Goal: Register for event/course

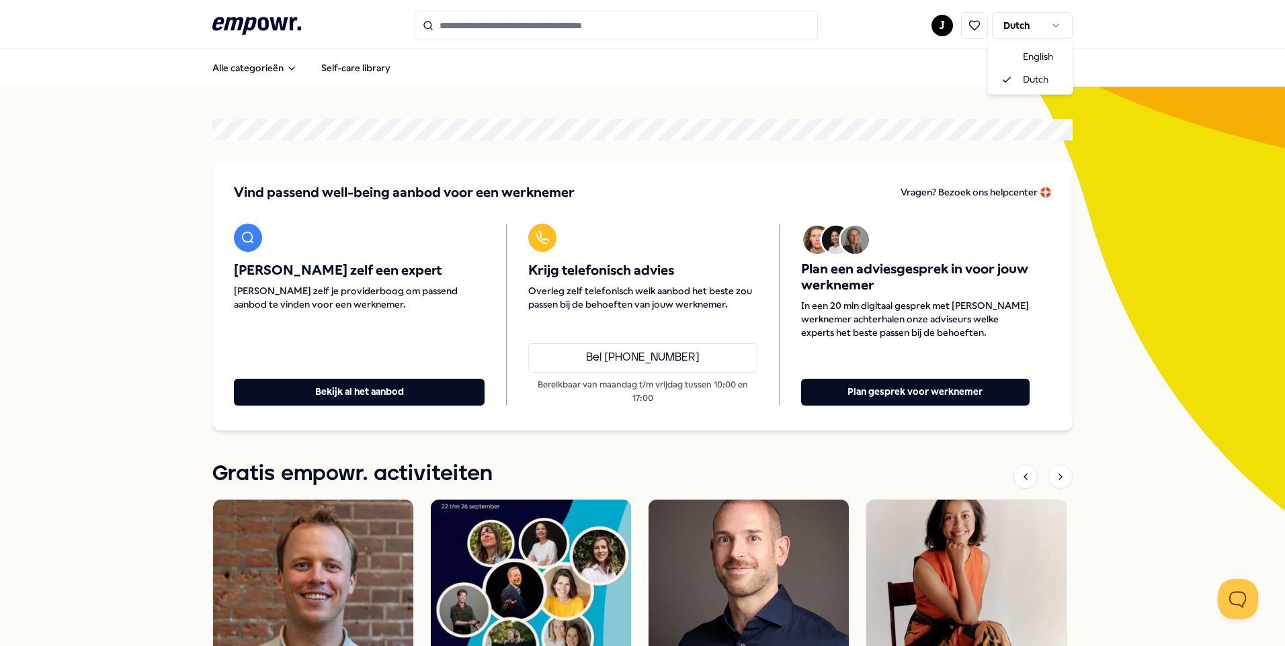
click at [1008, 20] on html ".empowr-logo_svg__cls-1{fill:#03032f} J Dutch Alle categorieën Self-care librar…" at bounding box center [642, 323] width 1285 height 646
click at [498, 15] on input "Search for products, categories or subcategories" at bounding box center [616, 26] width 403 height 30
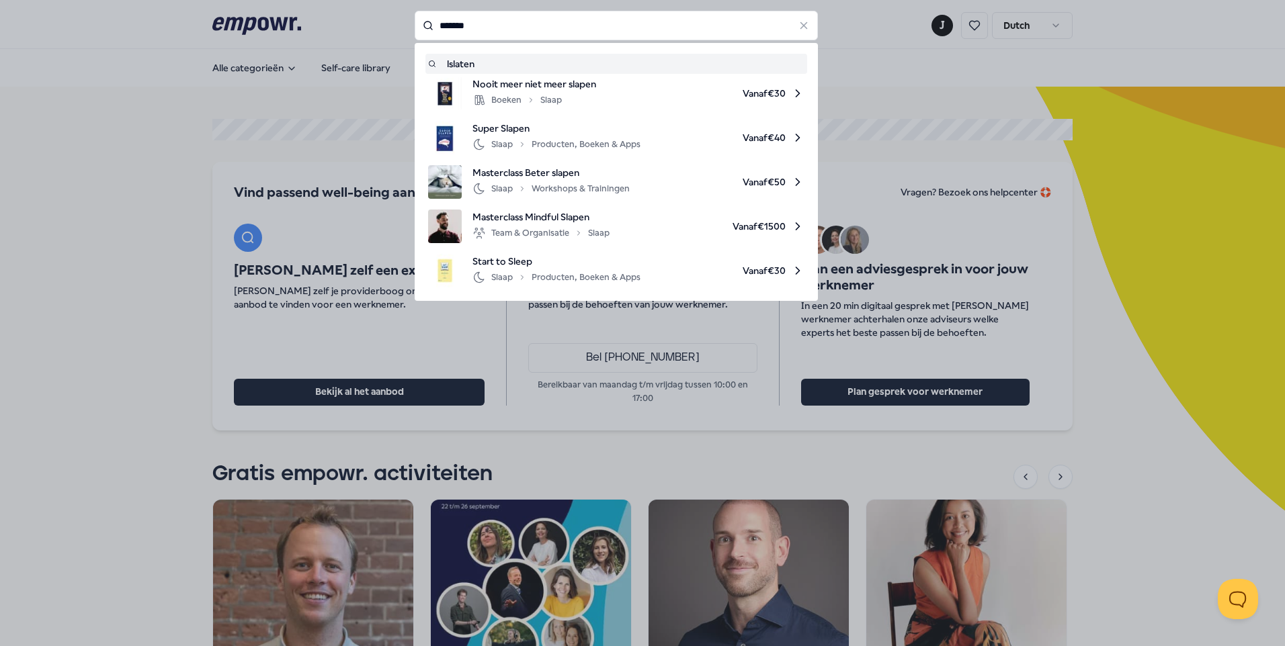
type input "*******"
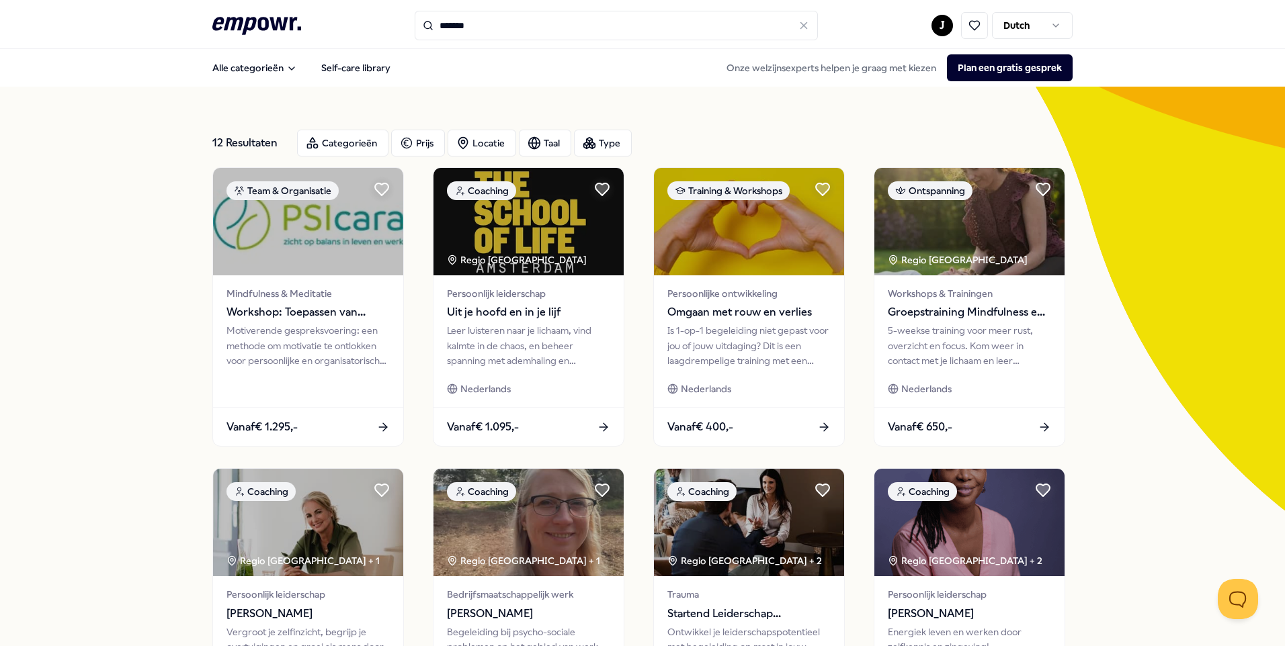
click at [465, 12] on input "*******" at bounding box center [616, 26] width 403 height 30
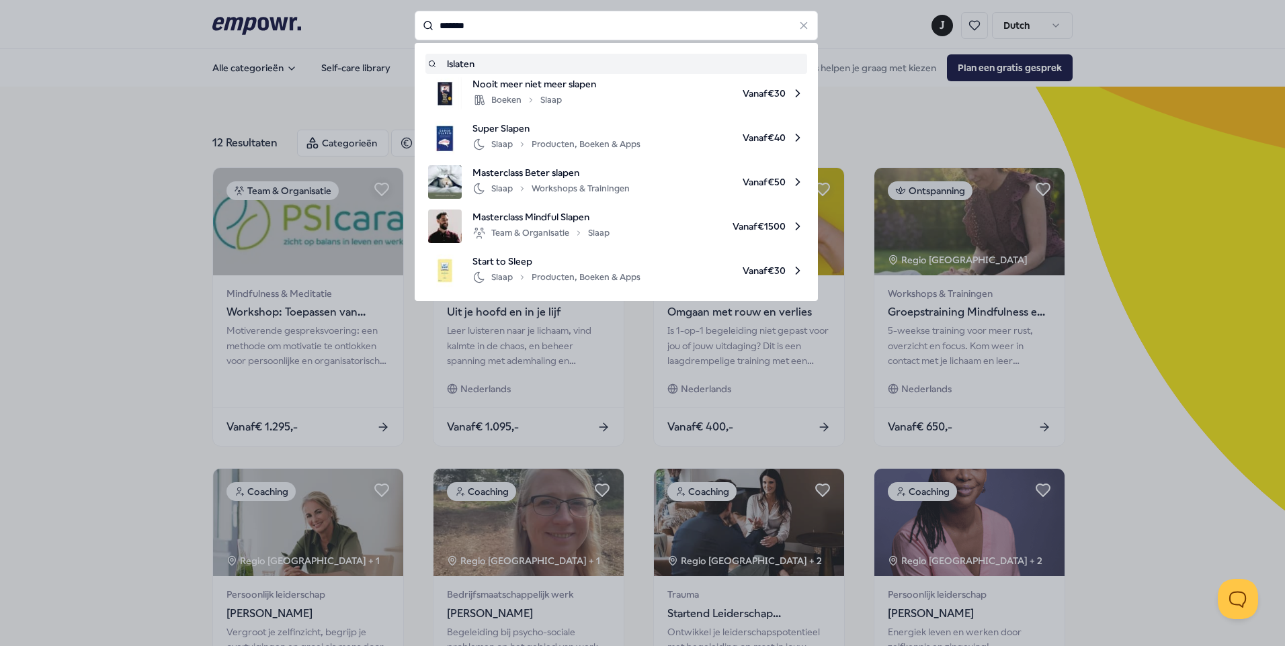
drag, startPoint x: 478, startPoint y: 26, endPoint x: 331, endPoint y: 26, distance: 147.1
click at [415, 26] on div "******* lslaten Nooit meer niet meer slapen Boeken Slaap Vanaf € 30 Super Slape…" at bounding box center [616, 26] width 403 height 30
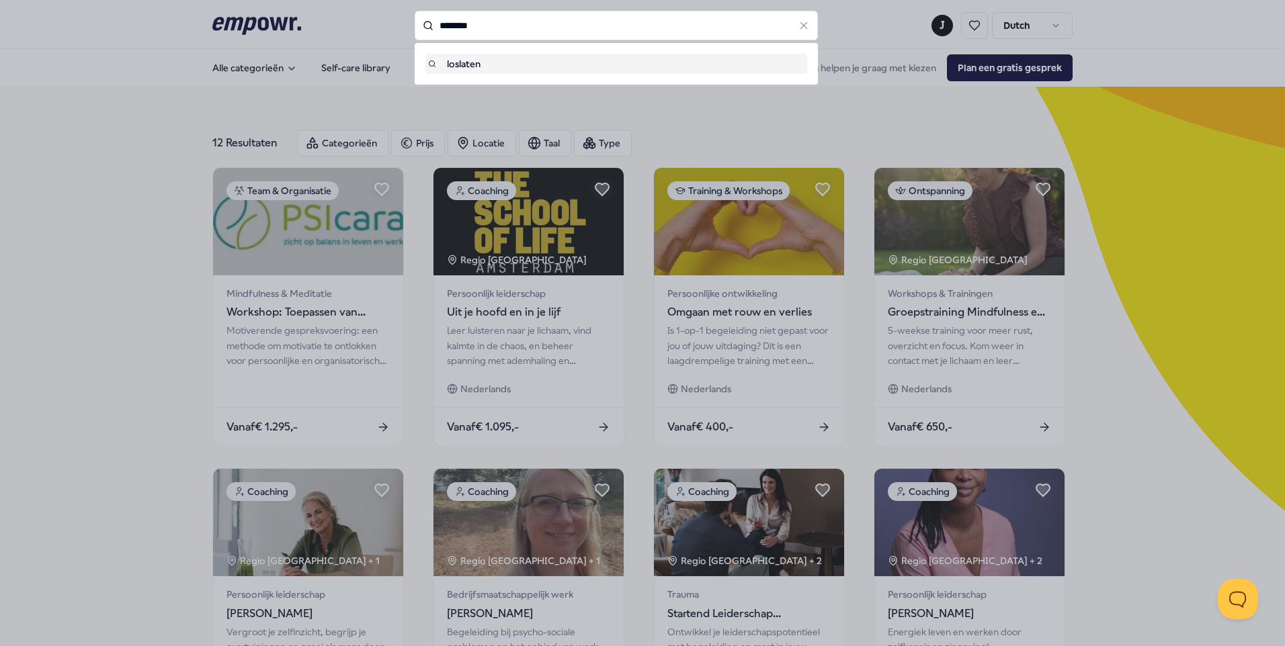
type input "********"
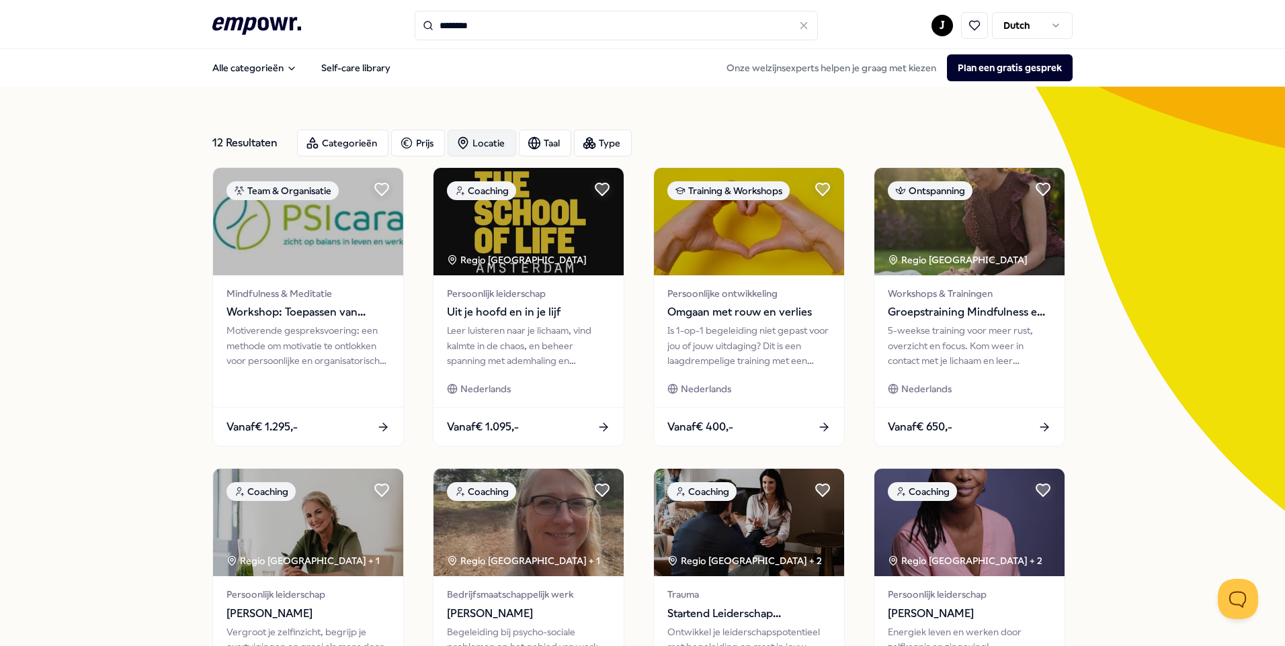
click at [486, 152] on div "Locatie" at bounding box center [481, 143] width 69 height 27
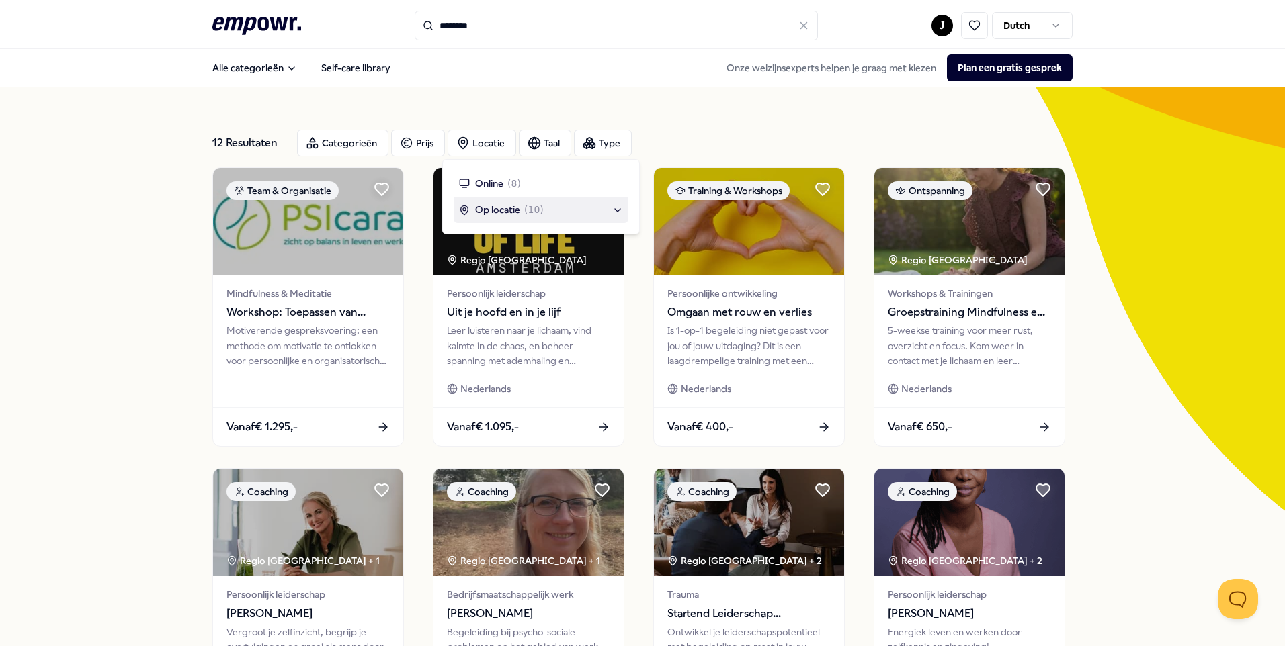
click at [490, 214] on span "Op locatie" at bounding box center [497, 209] width 45 height 15
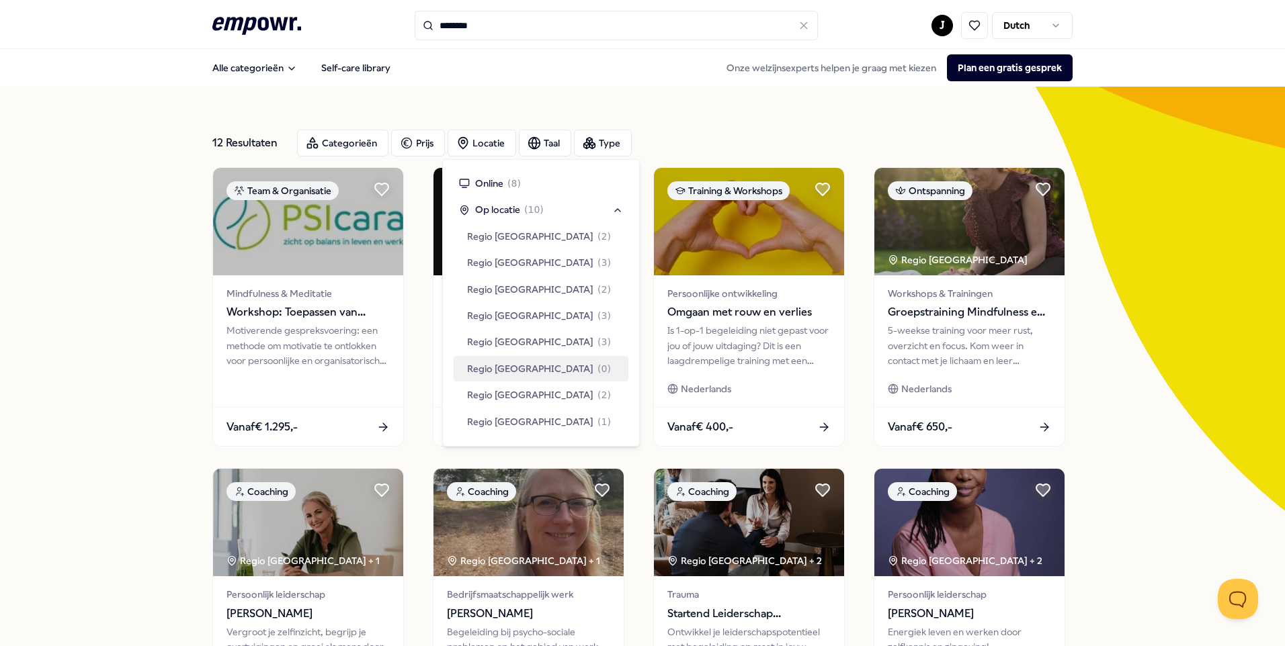
click at [507, 370] on span "Regio [GEOGRAPHIC_DATA]" at bounding box center [530, 368] width 126 height 15
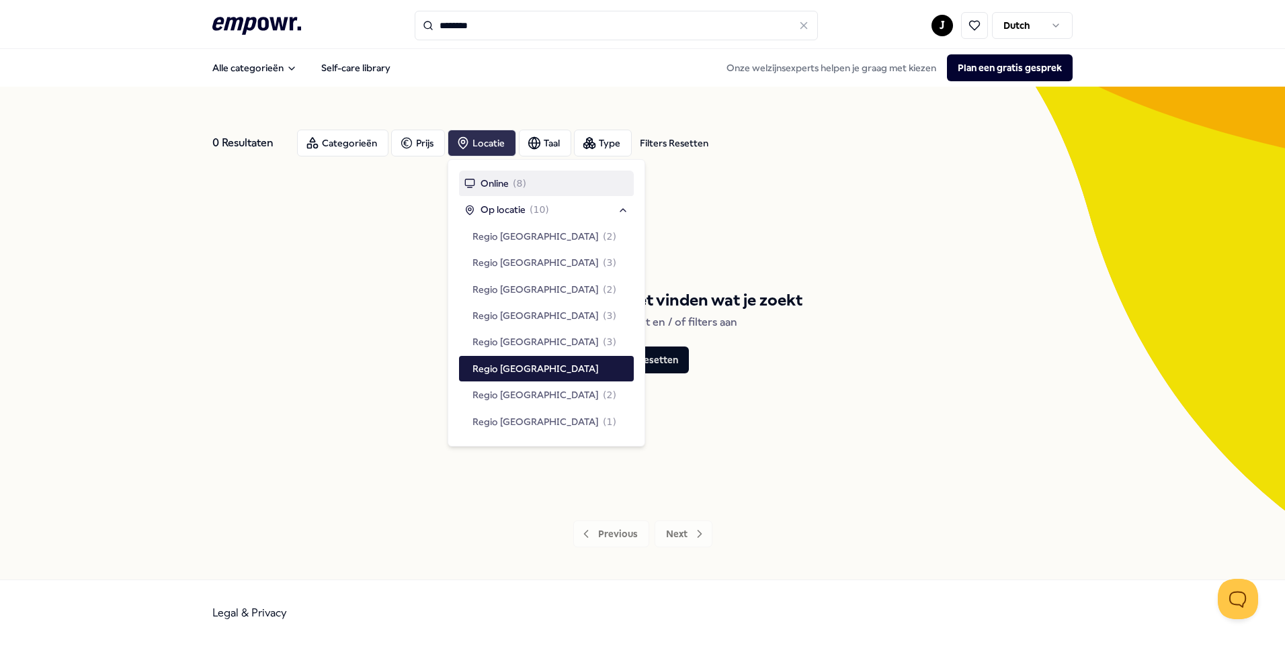
click at [476, 141] on div "Locatie" at bounding box center [481, 143] width 69 height 27
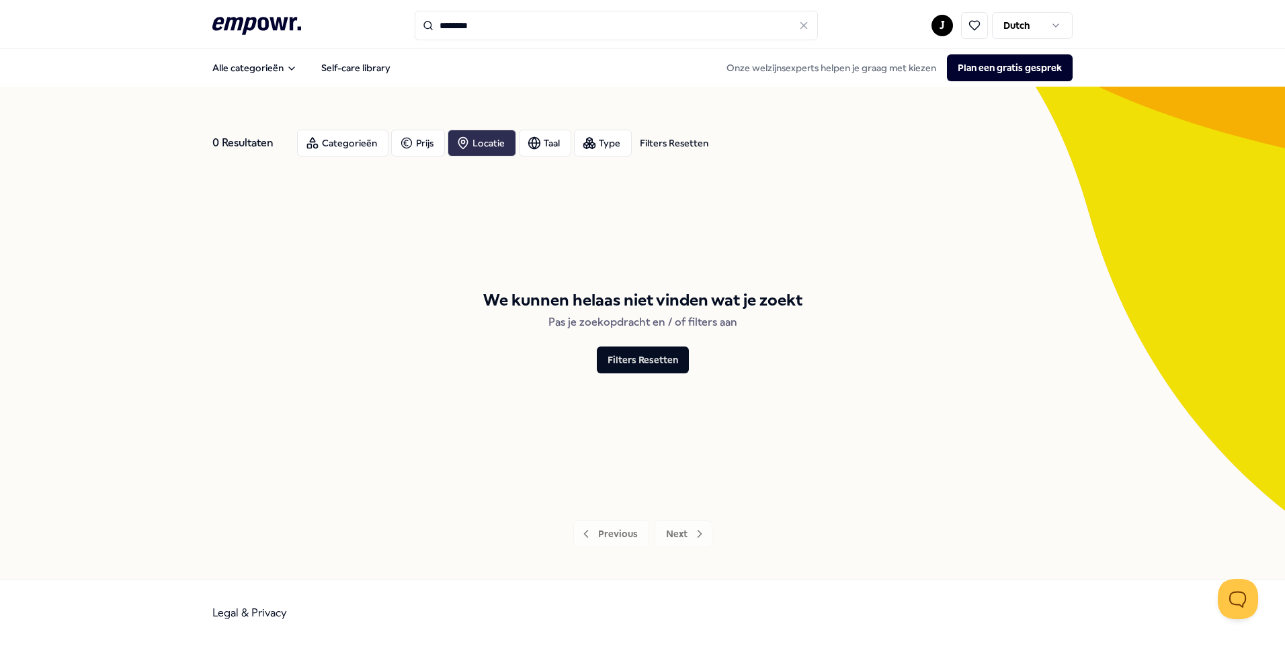
click at [499, 143] on div "Locatie" at bounding box center [481, 143] width 69 height 27
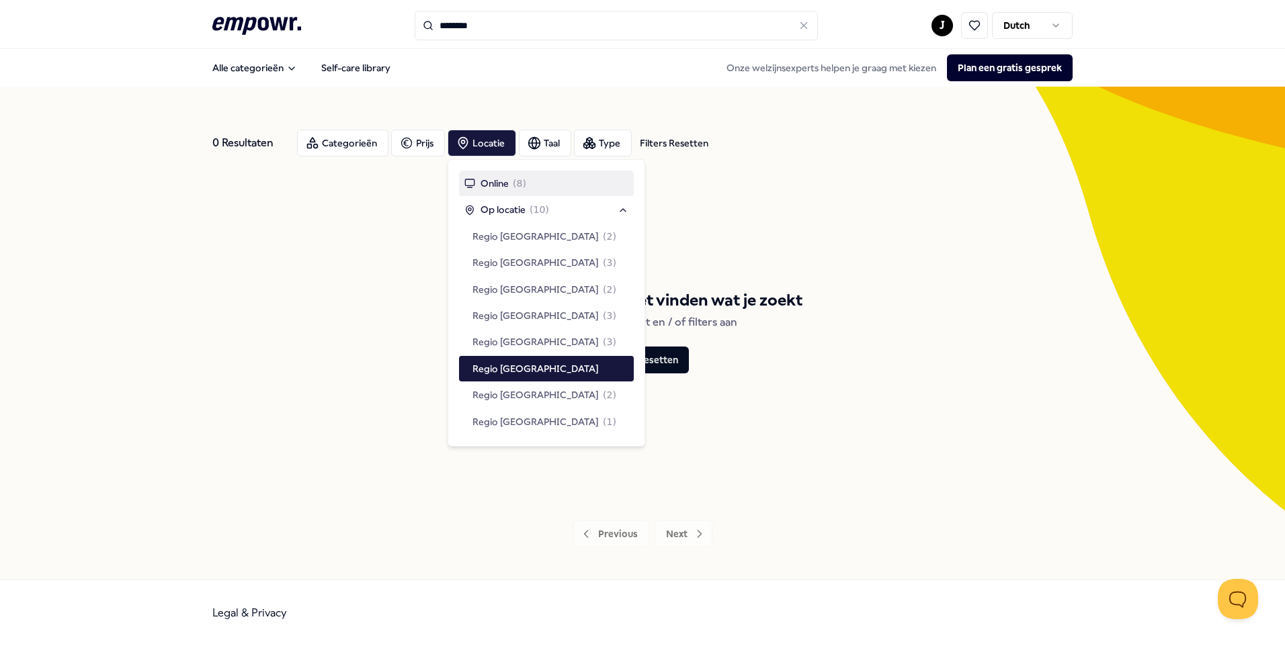
click at [489, 188] on span "Online" at bounding box center [494, 183] width 28 height 15
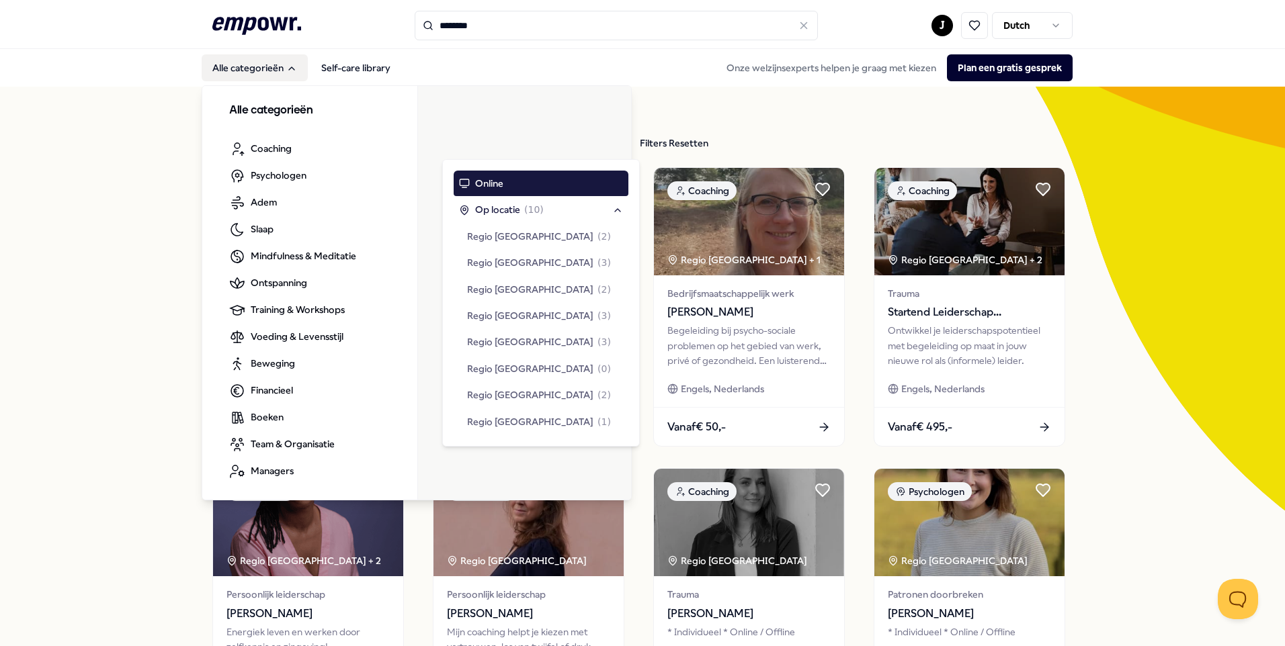
click at [239, 68] on button "Alle categorieën" at bounding box center [255, 67] width 106 height 27
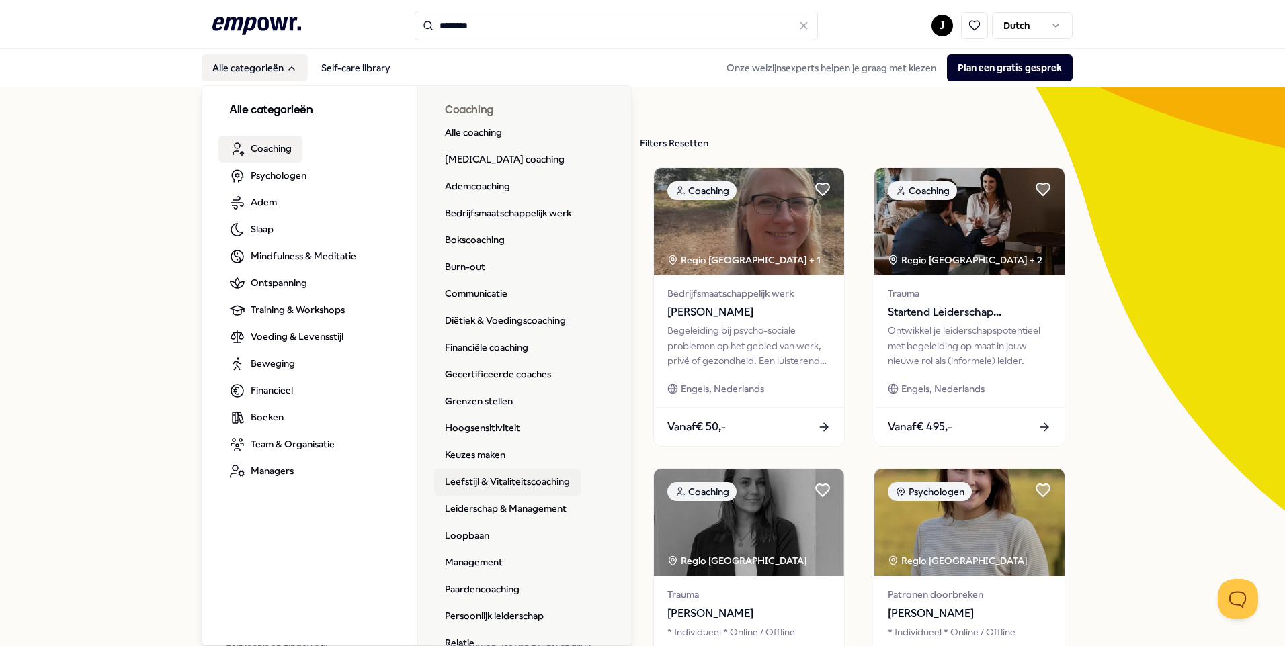
scroll to position [67, 0]
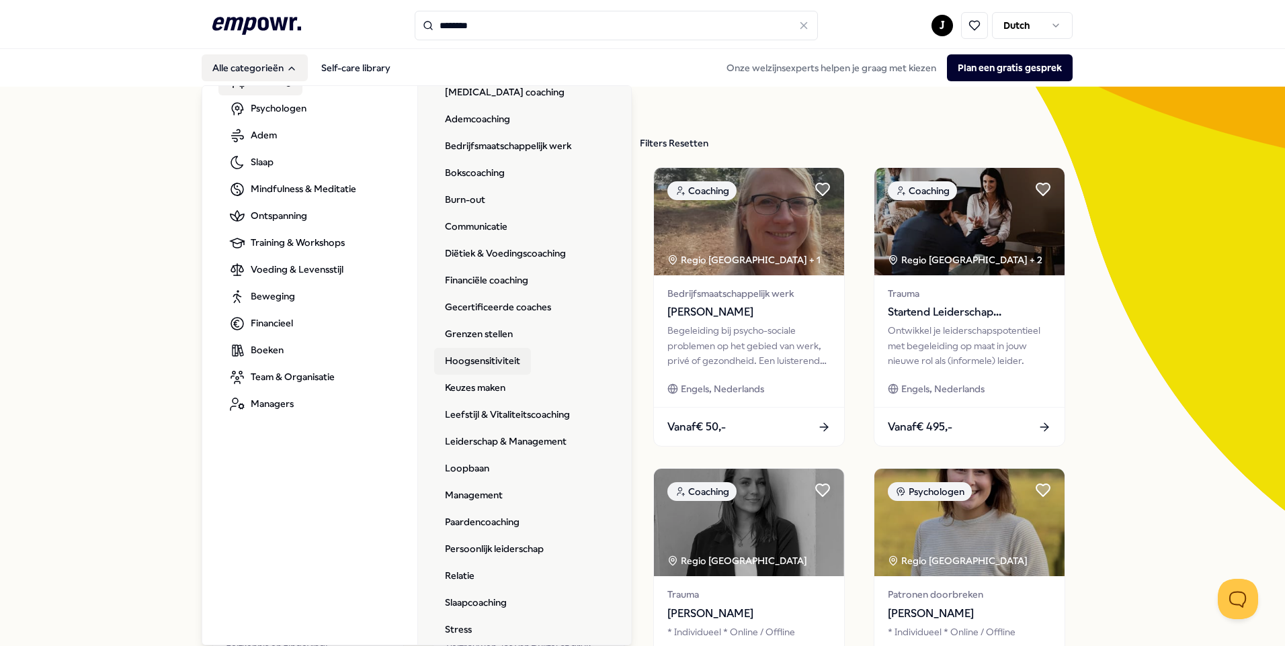
click at [489, 360] on link "Hoogsensitiviteit" at bounding box center [482, 361] width 97 height 27
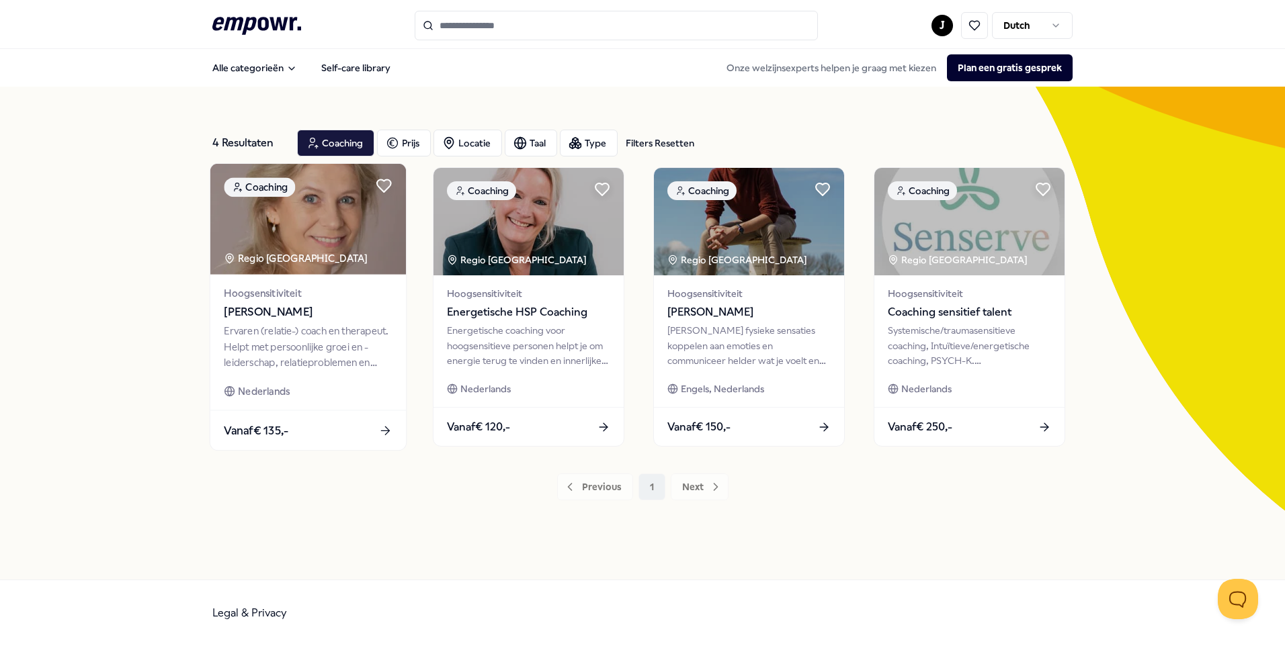
click at [297, 344] on div "Ervaren (relatie-) coach en therapeut. Helpt met persoonlijke groei en -leiders…" at bounding box center [308, 347] width 168 height 46
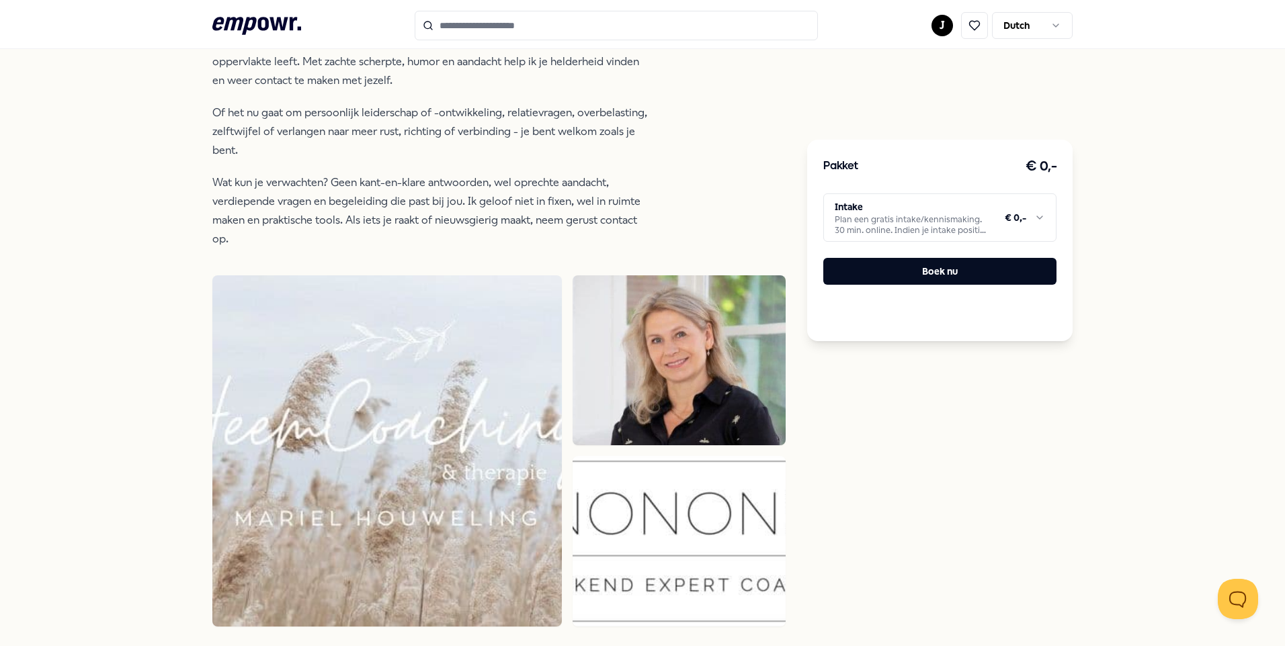
scroll to position [202, 0]
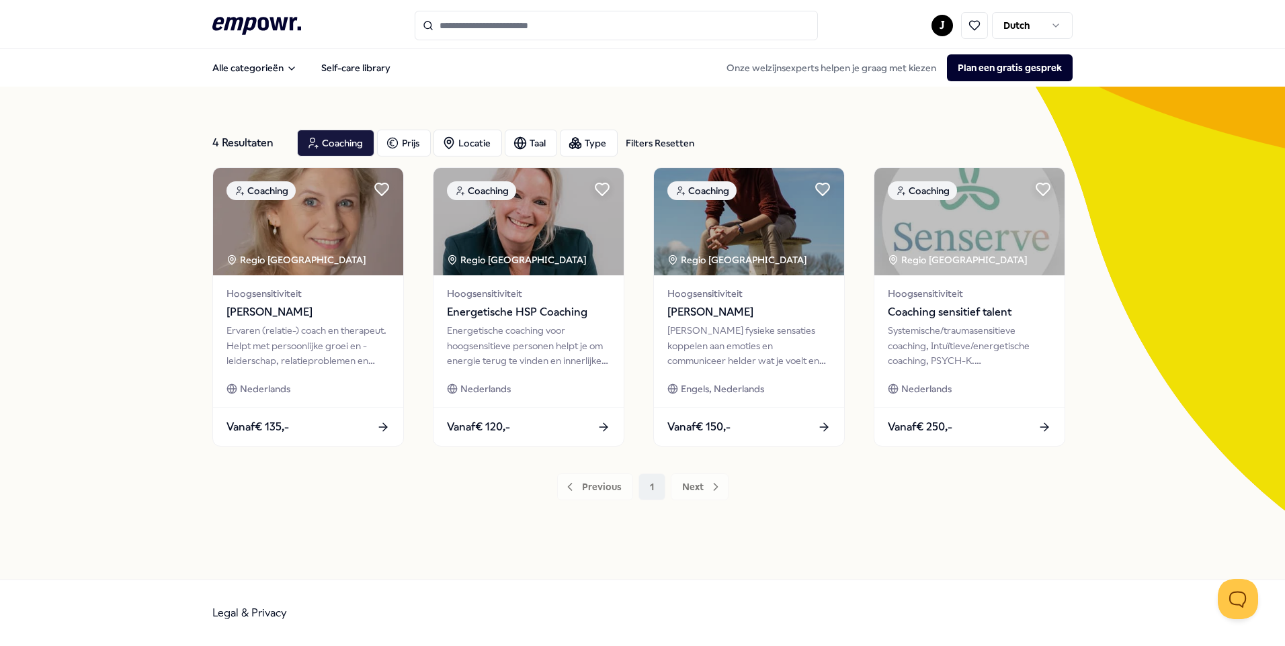
type input "********"
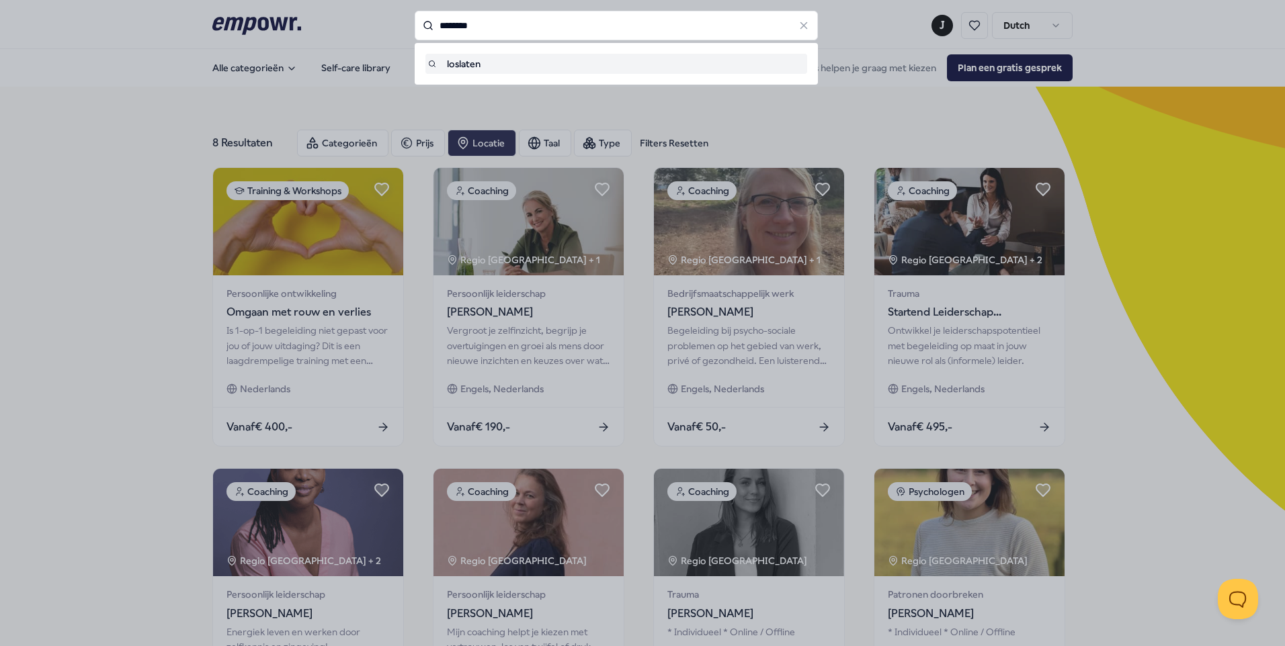
drag, startPoint x: 470, startPoint y: 28, endPoint x: 406, endPoint y: 26, distance: 63.2
click at [415, 26] on div "******** loslaten" at bounding box center [616, 26] width 403 height 30
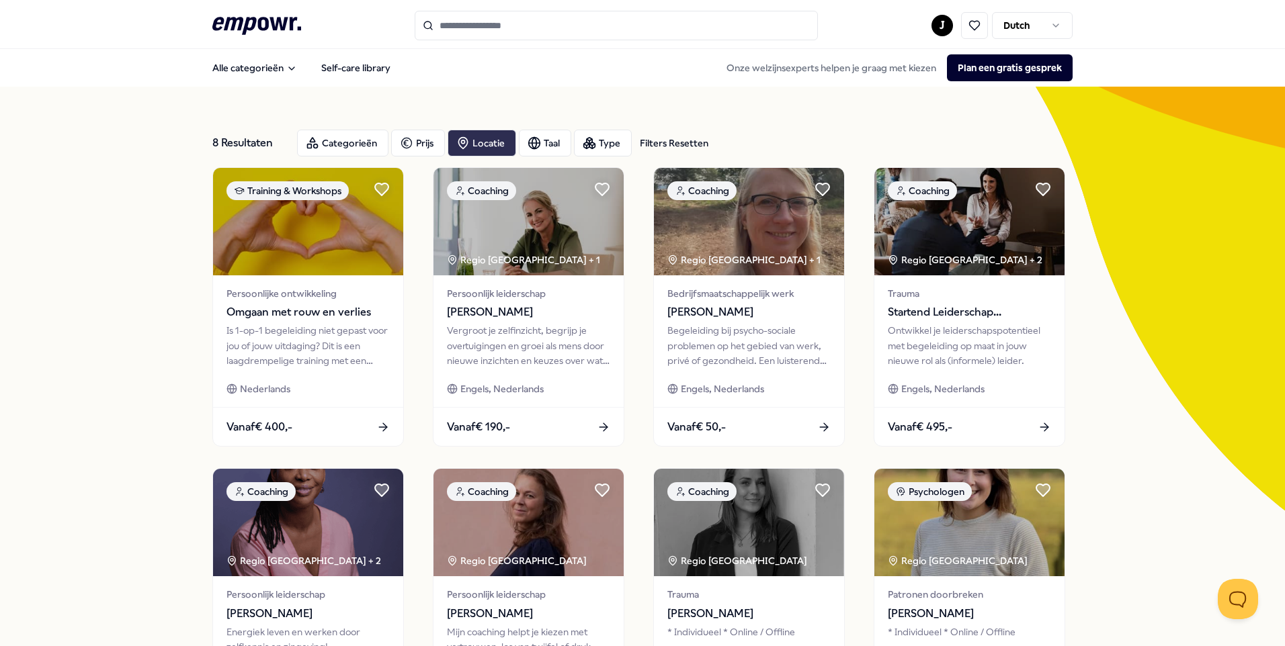
click at [486, 141] on div "Locatie" at bounding box center [481, 143] width 69 height 27
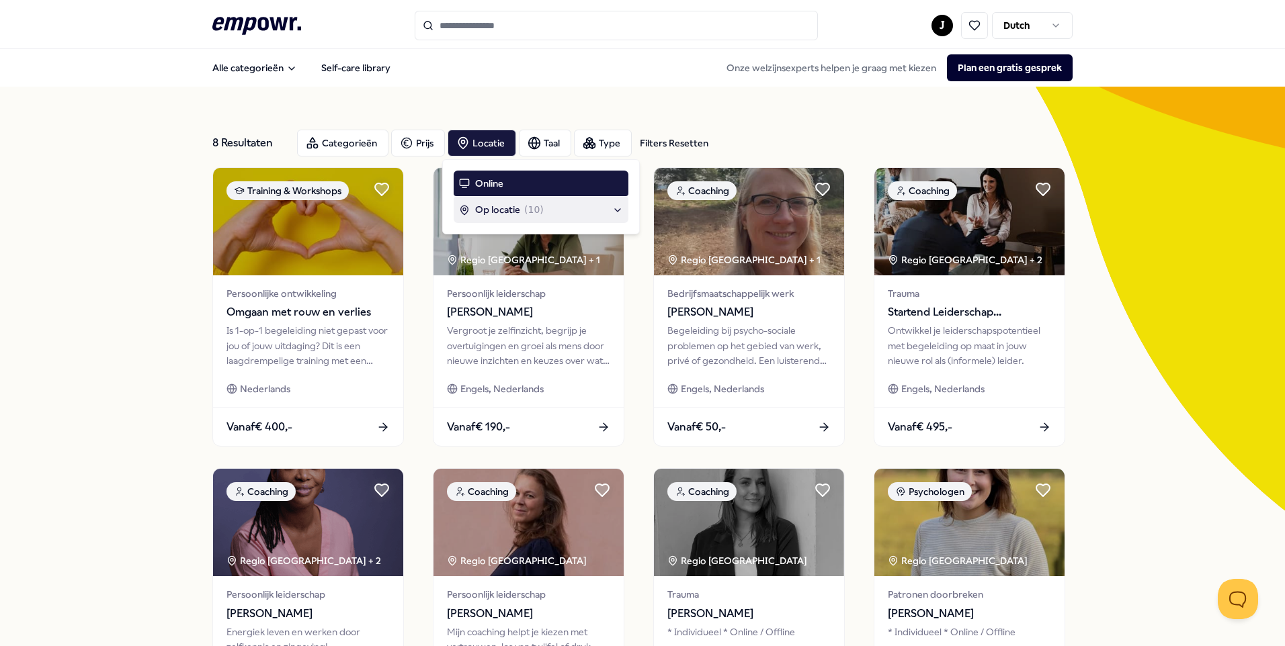
click at [492, 210] on span "Op locatie" at bounding box center [497, 209] width 45 height 15
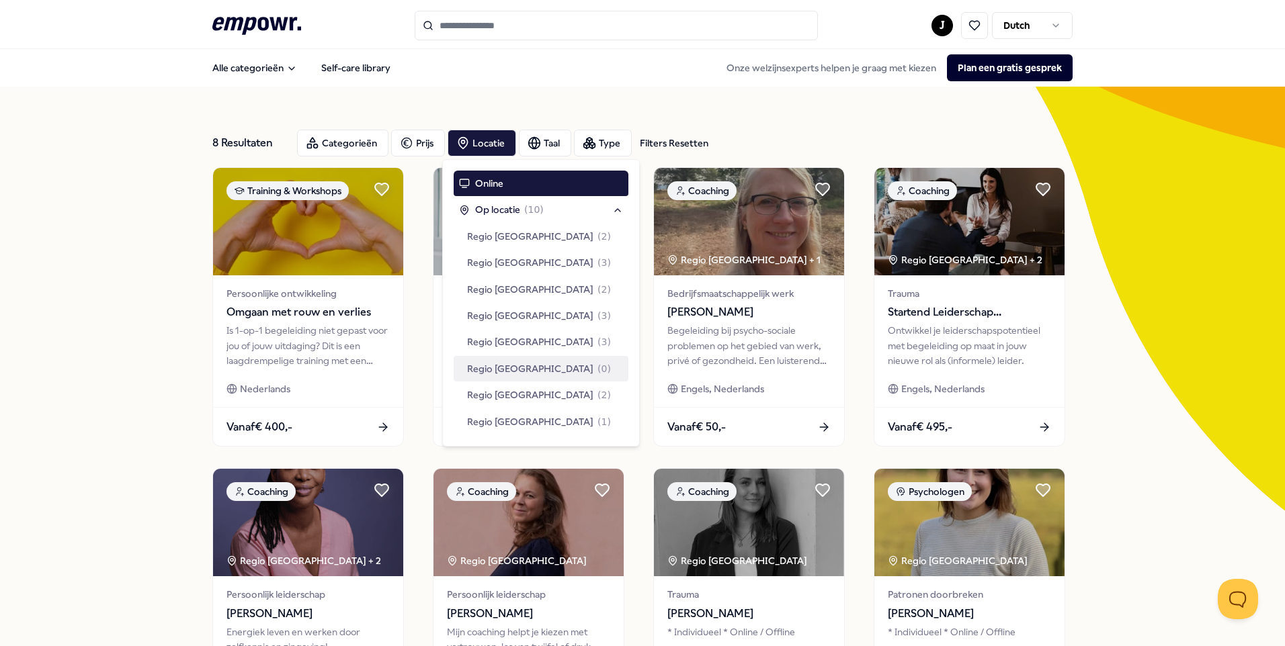
click at [492, 376] on span "Regio [GEOGRAPHIC_DATA]" at bounding box center [530, 368] width 126 height 15
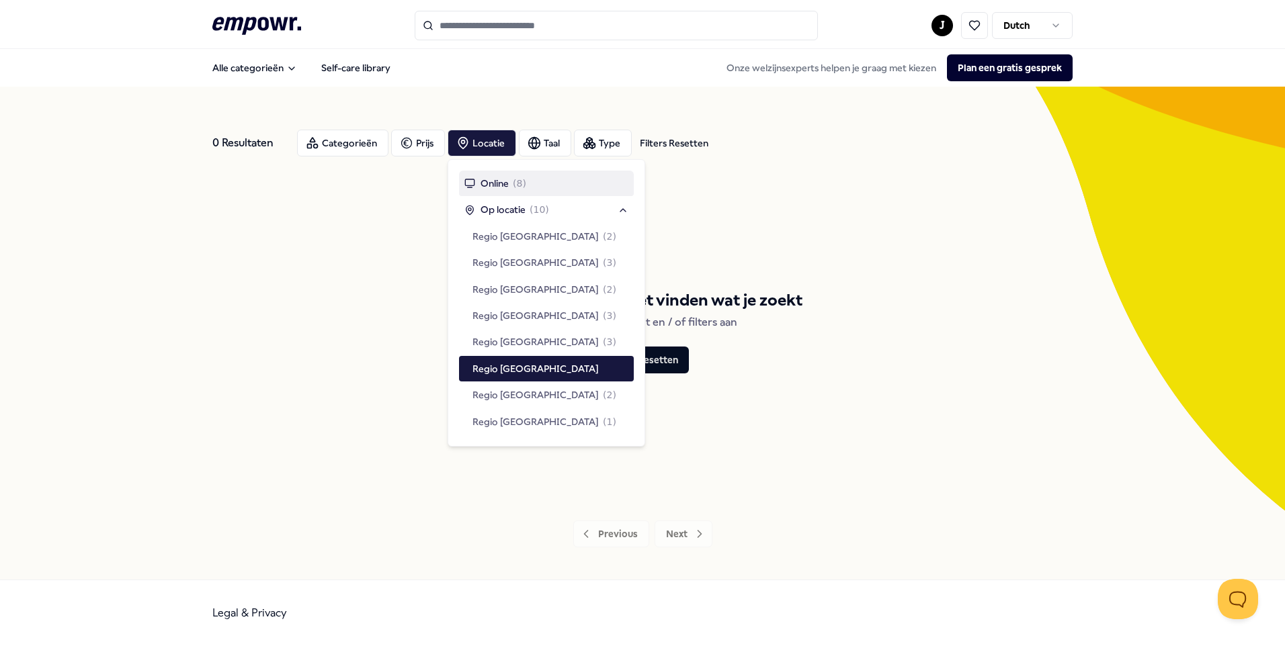
click at [509, 185] on div "Online ( 8 )" at bounding box center [495, 183] width 62 height 15
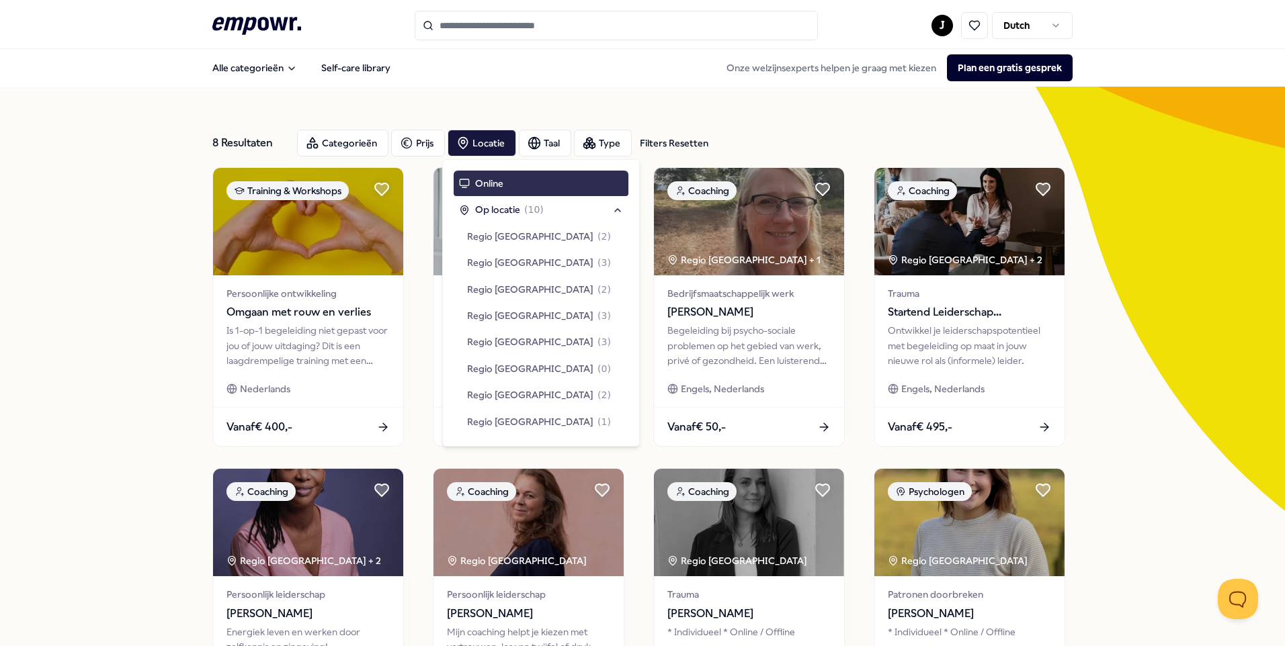
click at [478, 180] on span "Online" at bounding box center [489, 183] width 28 height 15
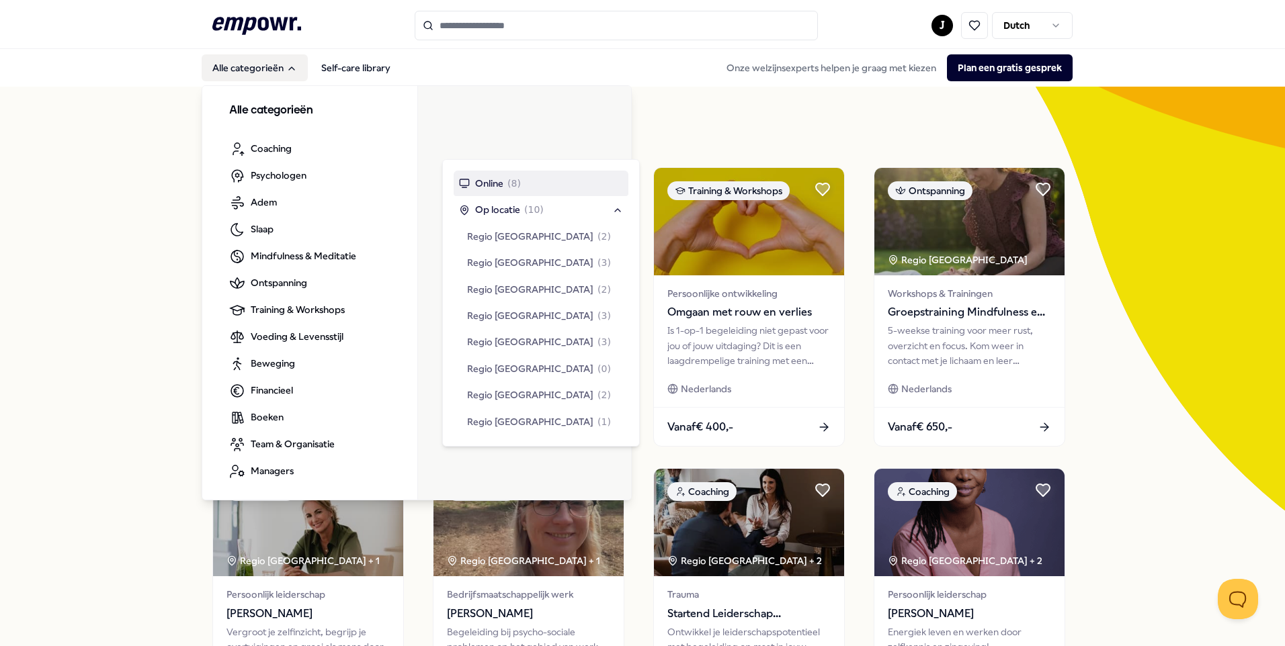
click at [243, 73] on button "Alle categorieën" at bounding box center [255, 67] width 106 height 27
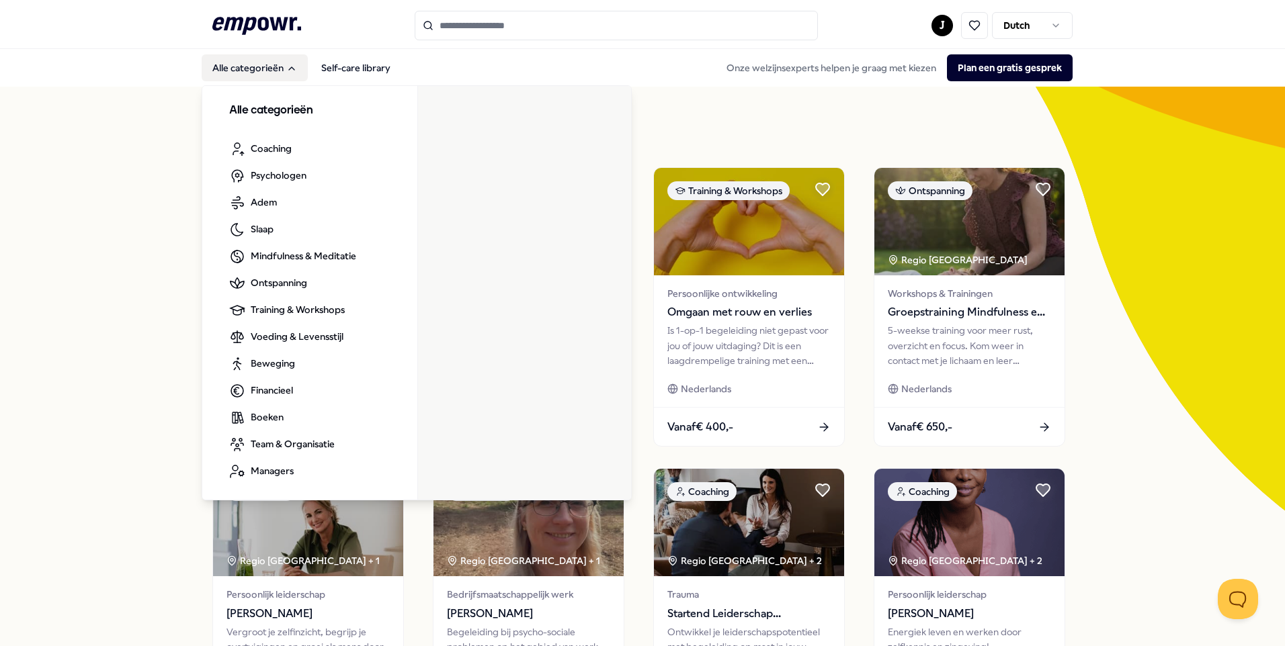
click at [273, 63] on button "Alle categorieën" at bounding box center [255, 67] width 106 height 27
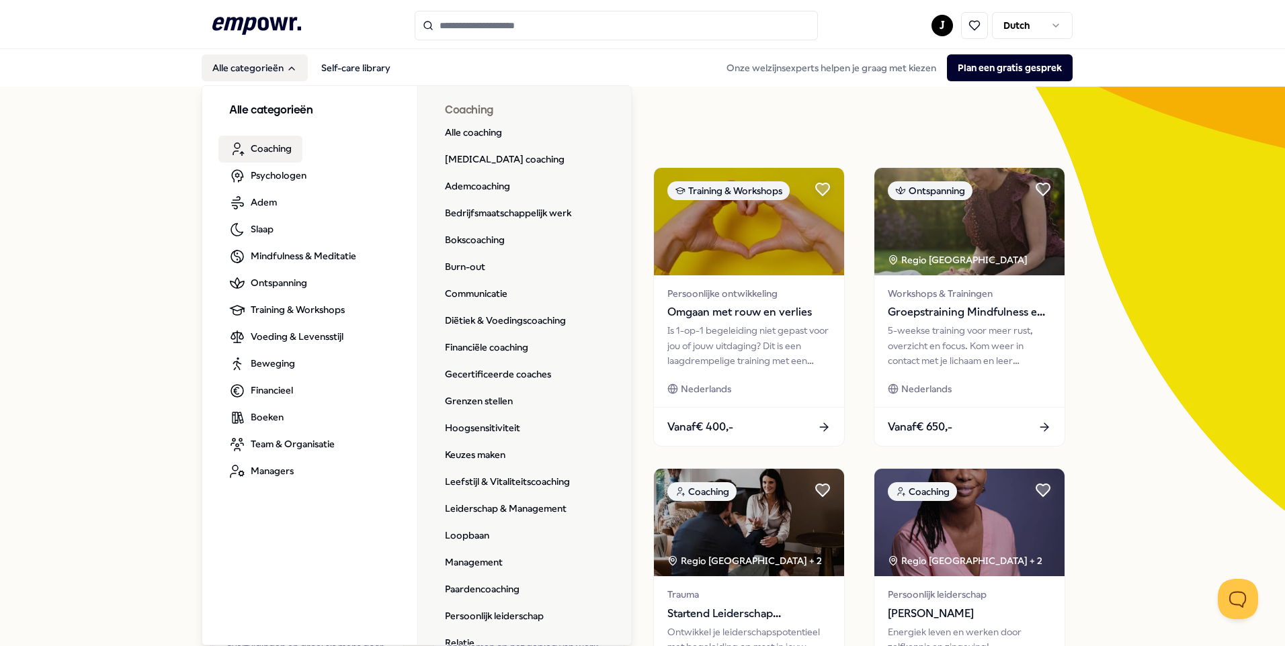
click at [269, 149] on span "Coaching" at bounding box center [271, 148] width 41 height 15
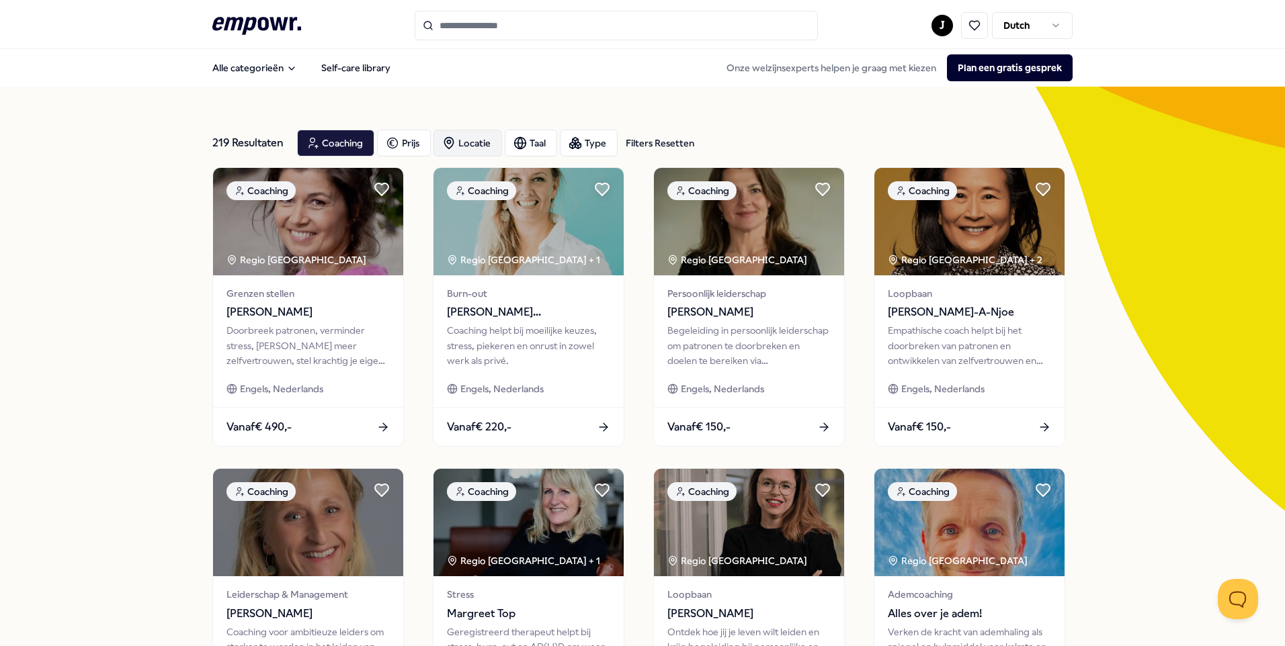
click at [462, 142] on div "Locatie" at bounding box center [467, 143] width 69 height 27
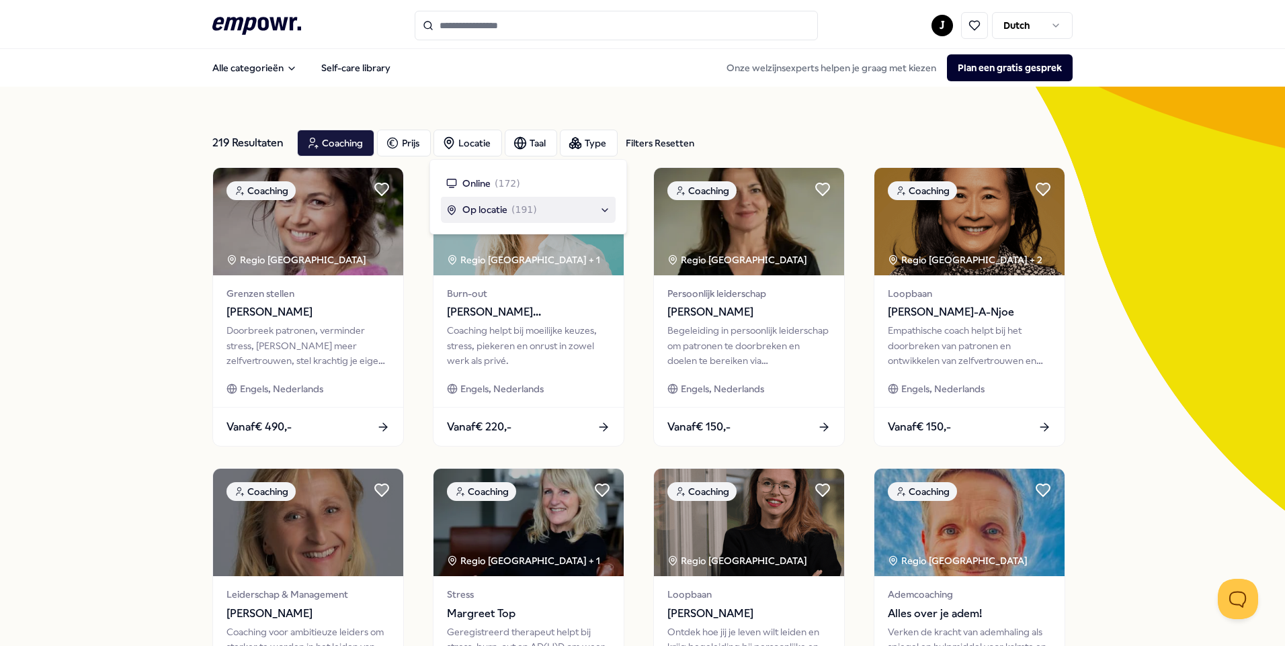
click at [484, 213] on span "Op locatie" at bounding box center [484, 209] width 45 height 15
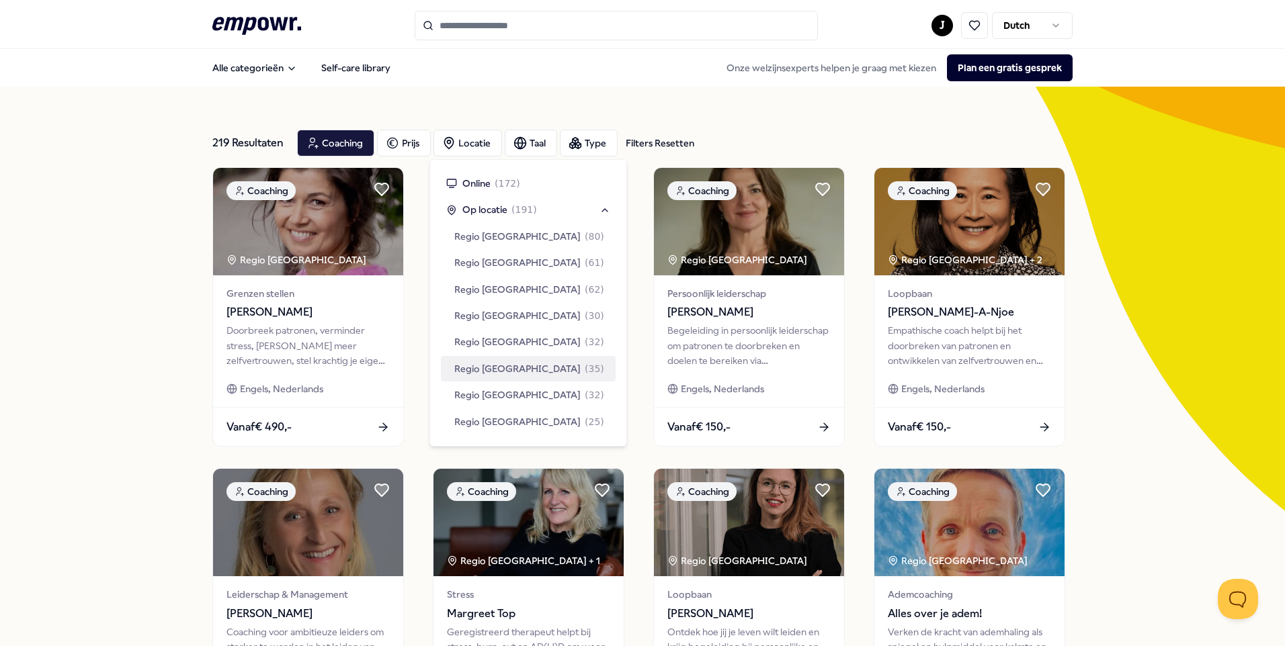
click at [460, 370] on span "Regio [GEOGRAPHIC_DATA]" at bounding box center [517, 368] width 126 height 15
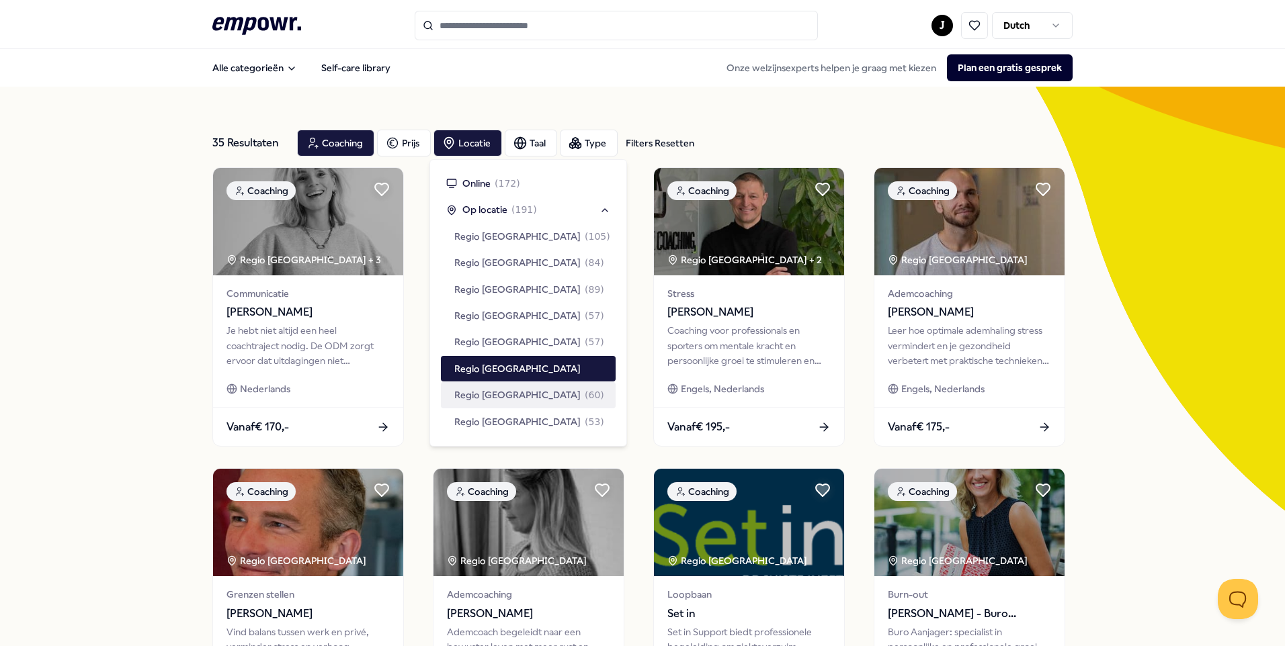
click at [1155, 251] on div "35 Resultaten Filters Resetten Coaching Prijs Locatie Taal Type Filters Resette…" at bounding box center [642, 611] width 1285 height 1049
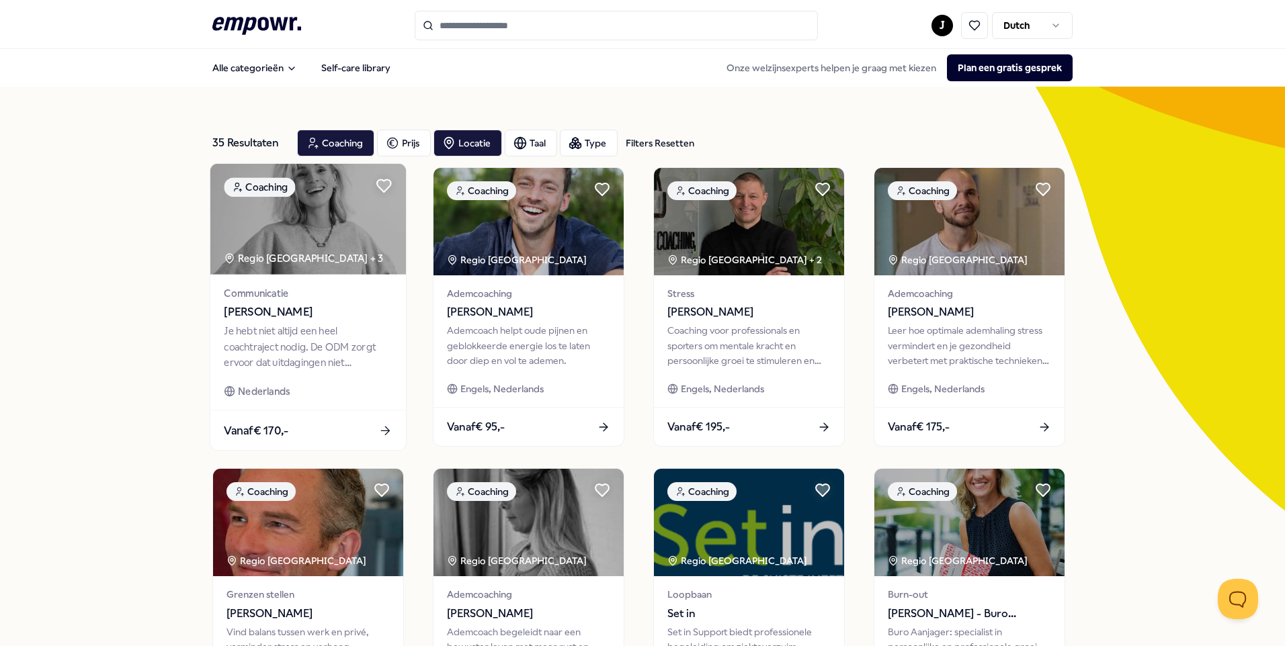
click at [378, 432] on icon at bounding box center [385, 431] width 14 height 14
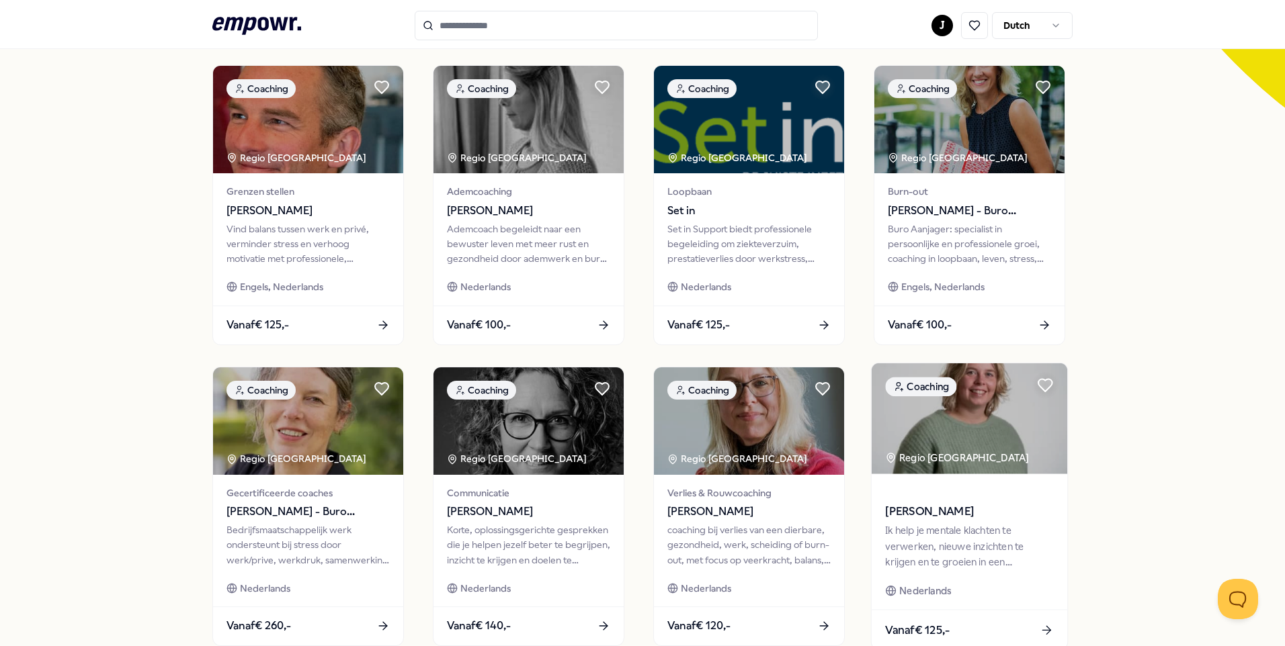
scroll to position [538, 0]
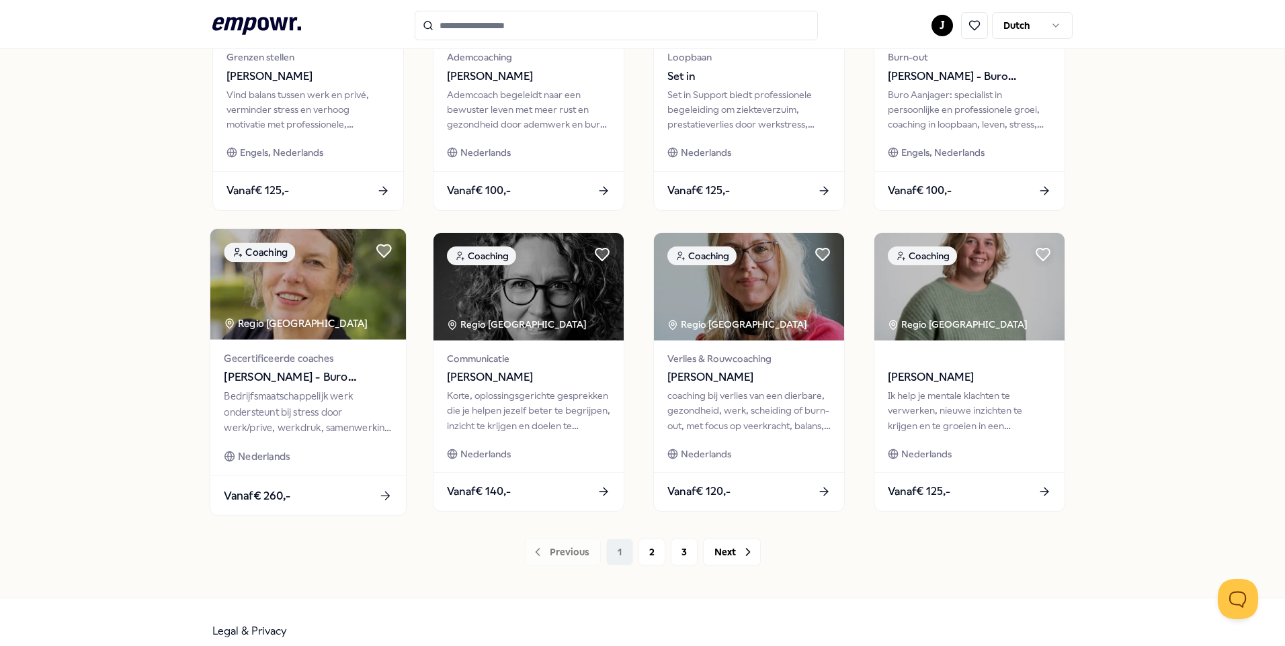
click at [330, 373] on span "[PERSON_NAME] - Buro Noorderlingen" at bounding box center [308, 377] width 168 height 17
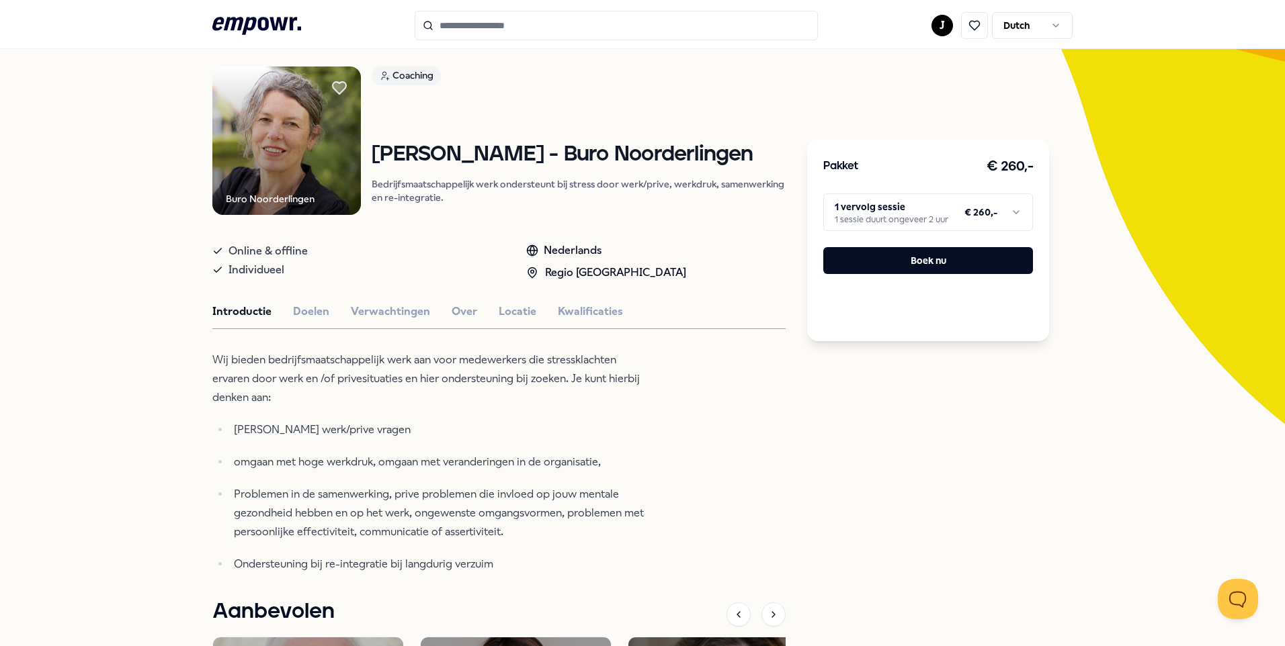
click at [1003, 214] on html ".empowr-logo_svg__cls-1{fill:#03032f} J Dutch Alle categorieën Self-care librar…" at bounding box center [642, 323] width 1285 height 646
click at [1003, 213] on html ".empowr-logo_svg__cls-1{fill:#03032f} J Dutch Alle categorieën Self-care librar…" at bounding box center [642, 323] width 1285 height 646
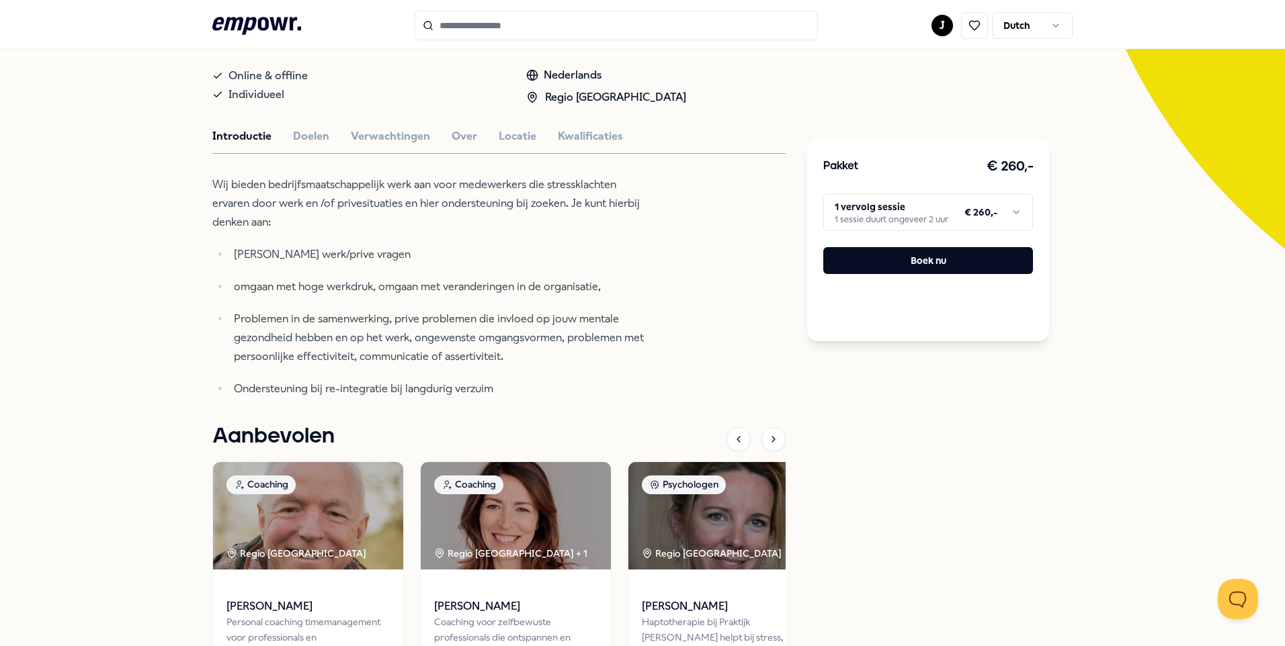
scroll to position [195, 0]
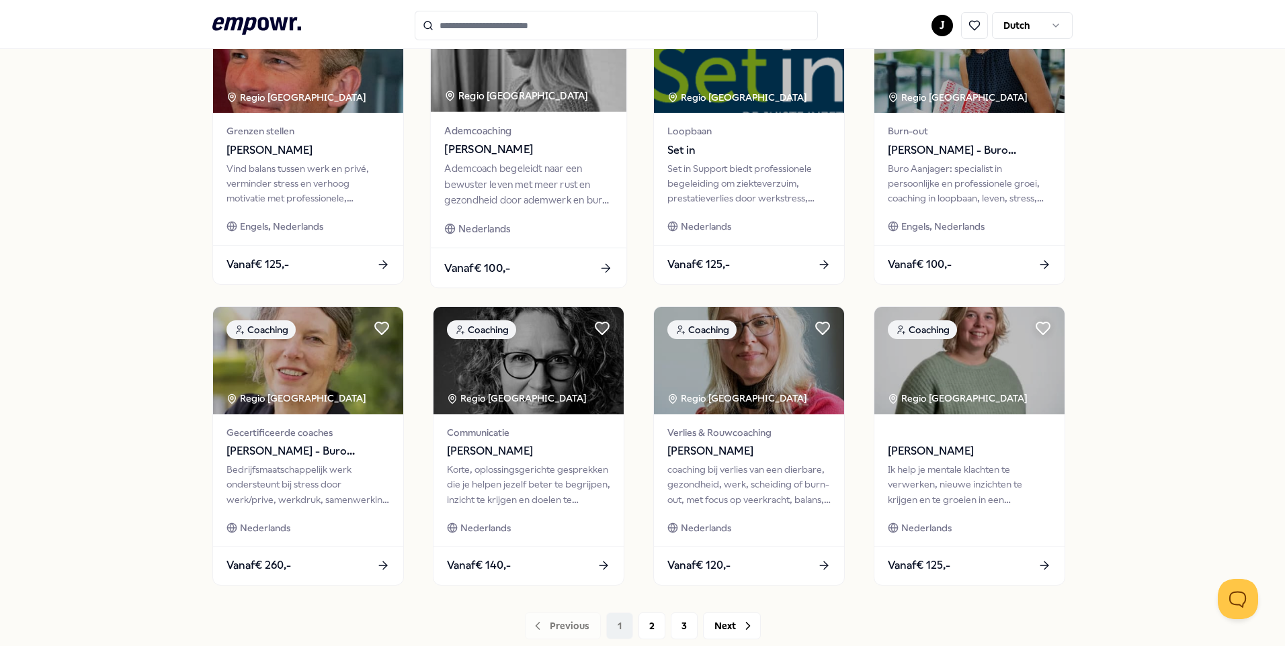
scroll to position [531, 0]
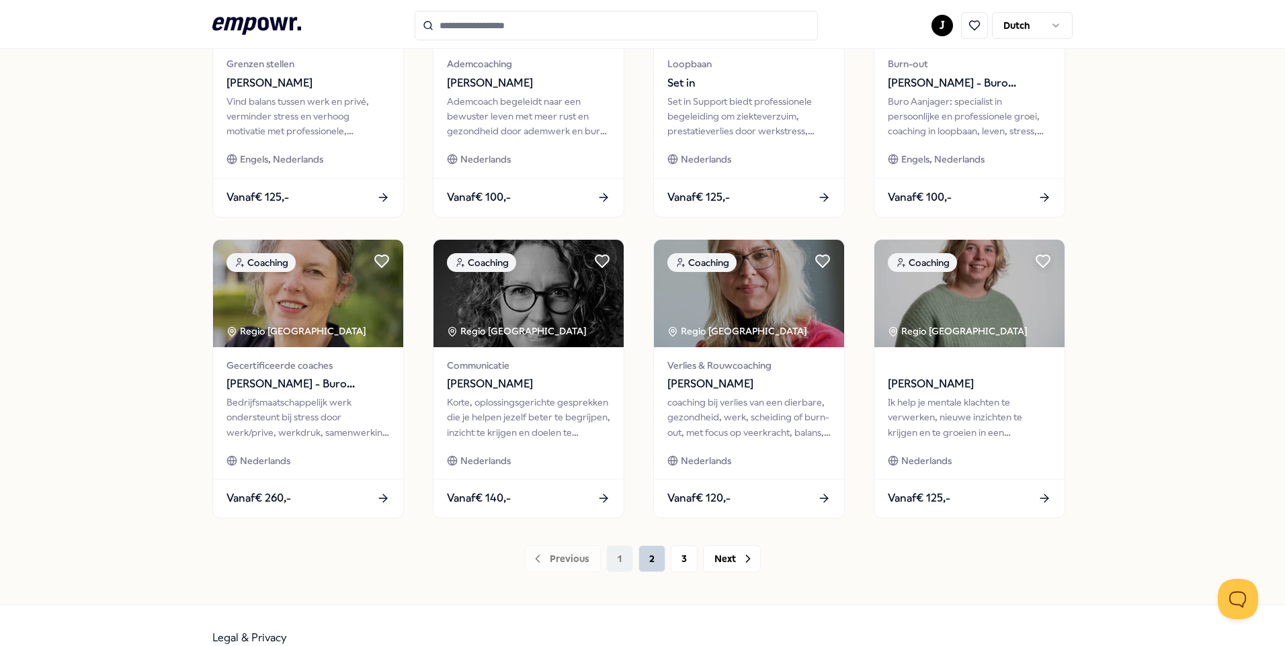
drag, startPoint x: 647, startPoint y: 562, endPoint x: 641, endPoint y: 565, distance: 6.9
click at [648, 562] on button "2" at bounding box center [651, 559] width 27 height 27
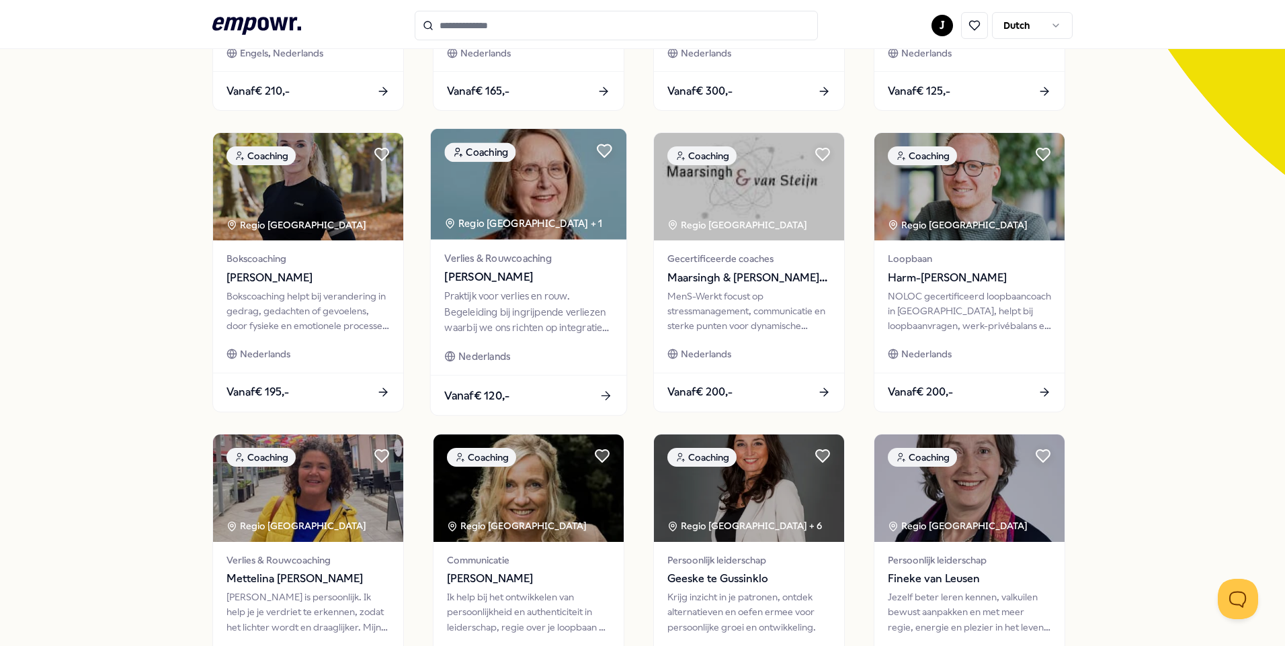
scroll to position [403, 0]
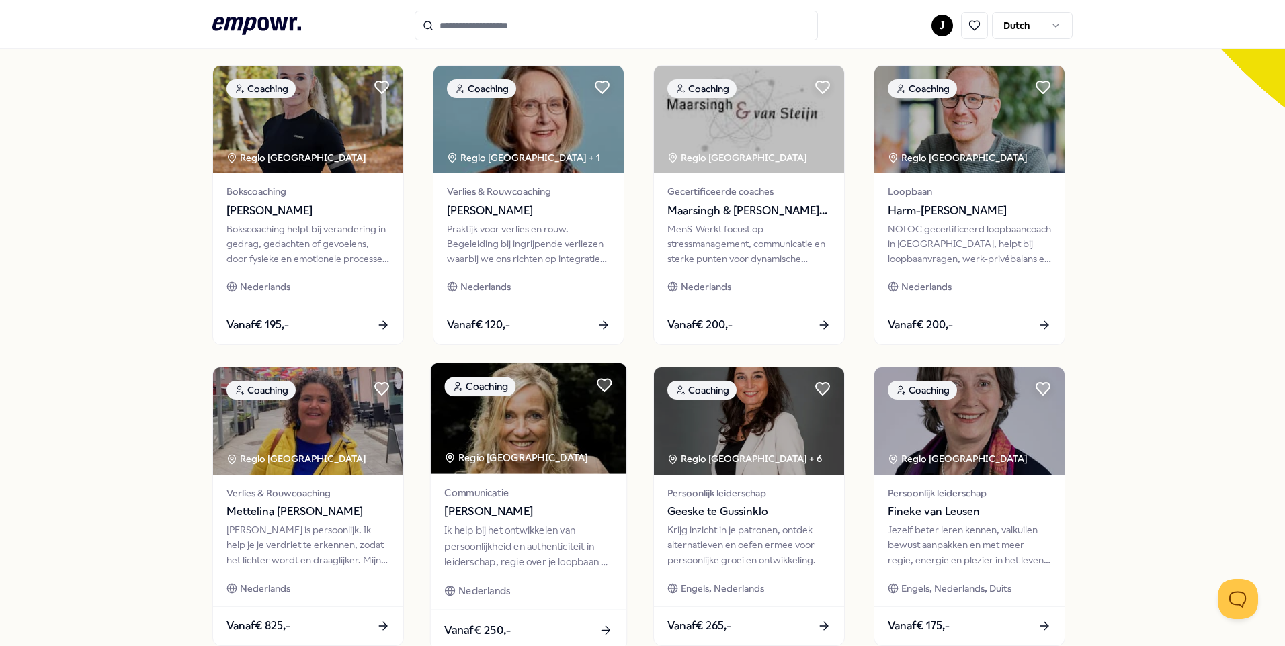
click at [498, 518] on span "[PERSON_NAME]" at bounding box center [528, 511] width 168 height 17
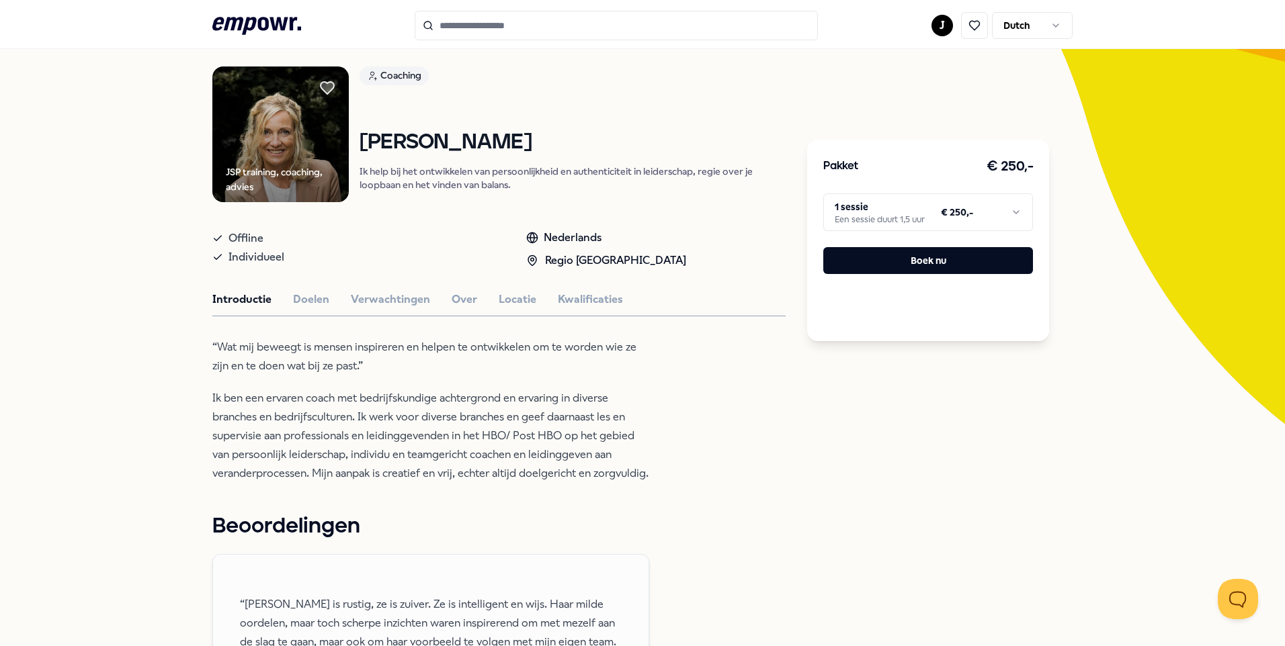
scroll to position [221, 0]
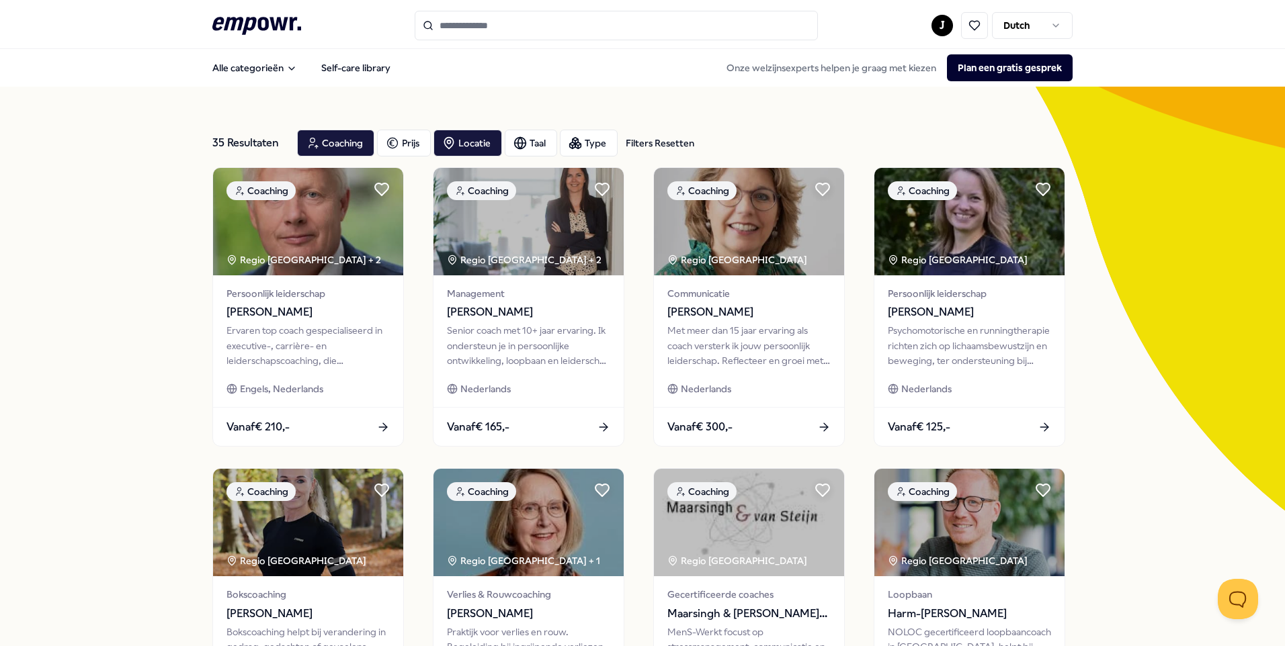
click at [493, 30] on input "Search for products, categories or subcategories" at bounding box center [616, 26] width 403 height 30
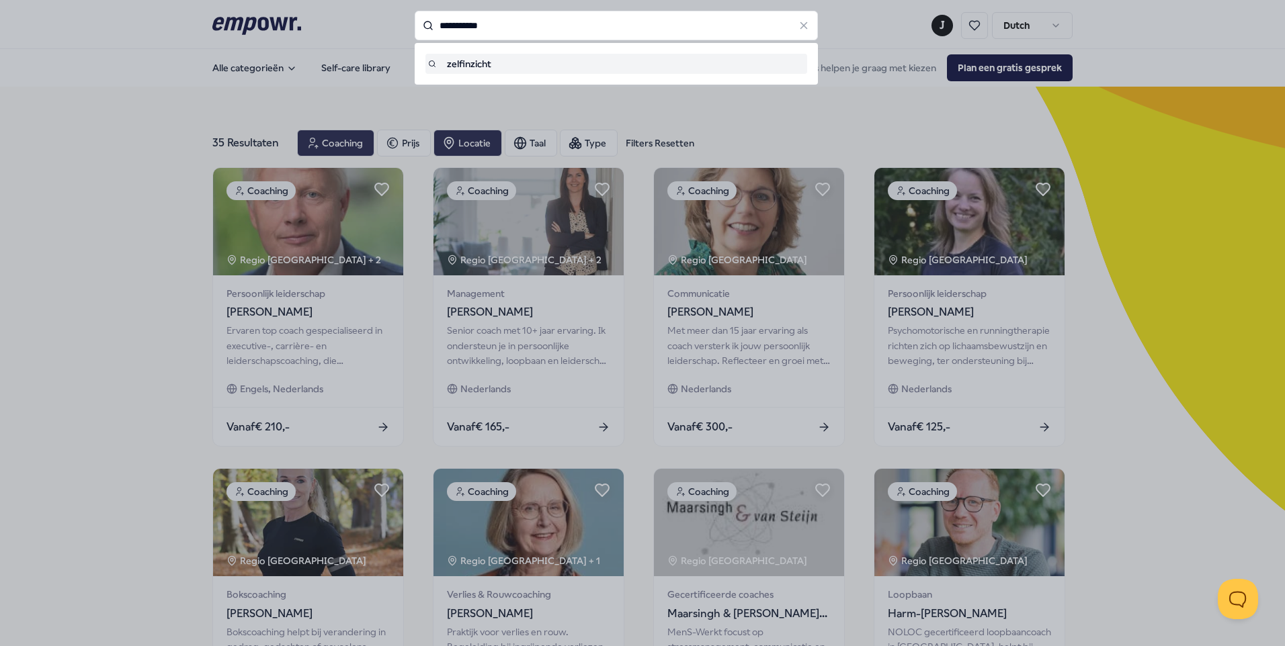
type input "**********"
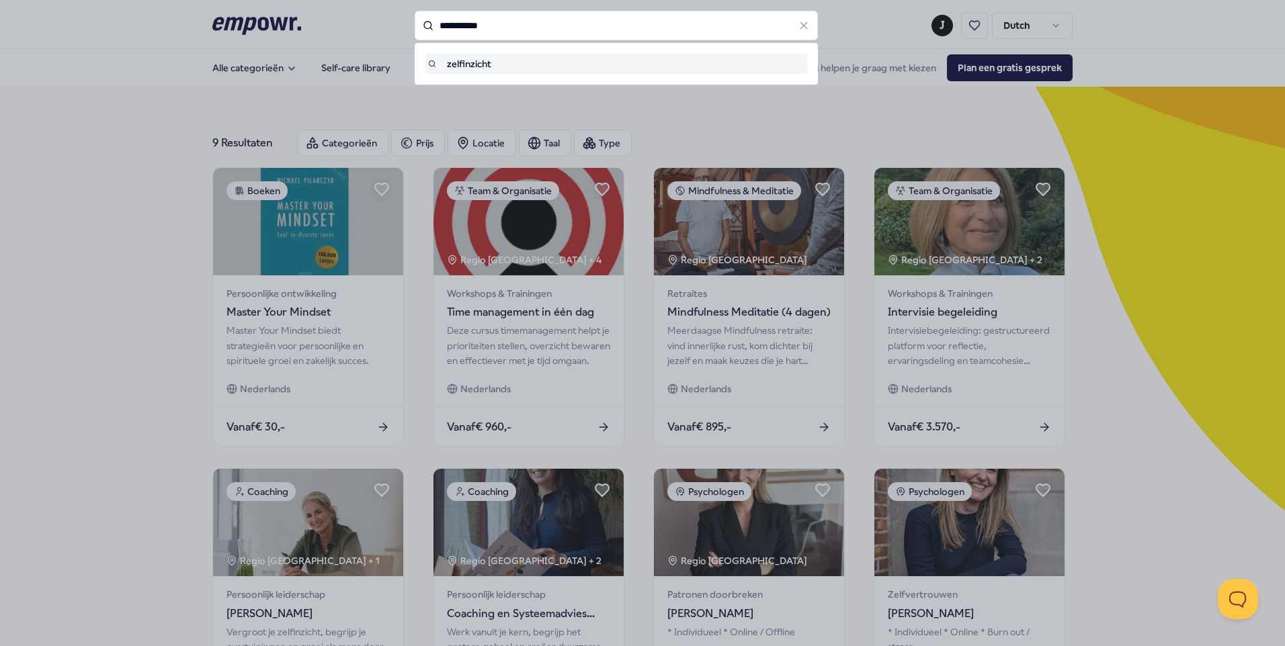
drag, startPoint x: 554, startPoint y: 34, endPoint x: 338, endPoint y: 31, distance: 216.4
click at [415, 31] on div "**********" at bounding box center [616, 26] width 403 height 30
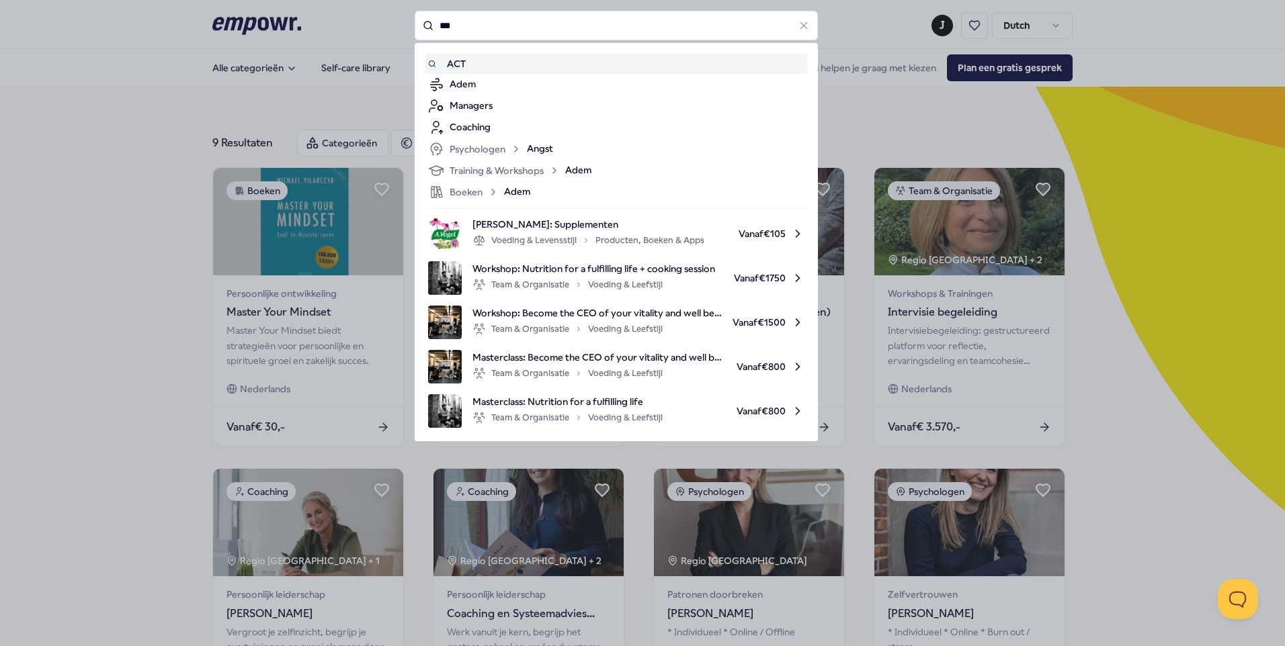
type input "***"
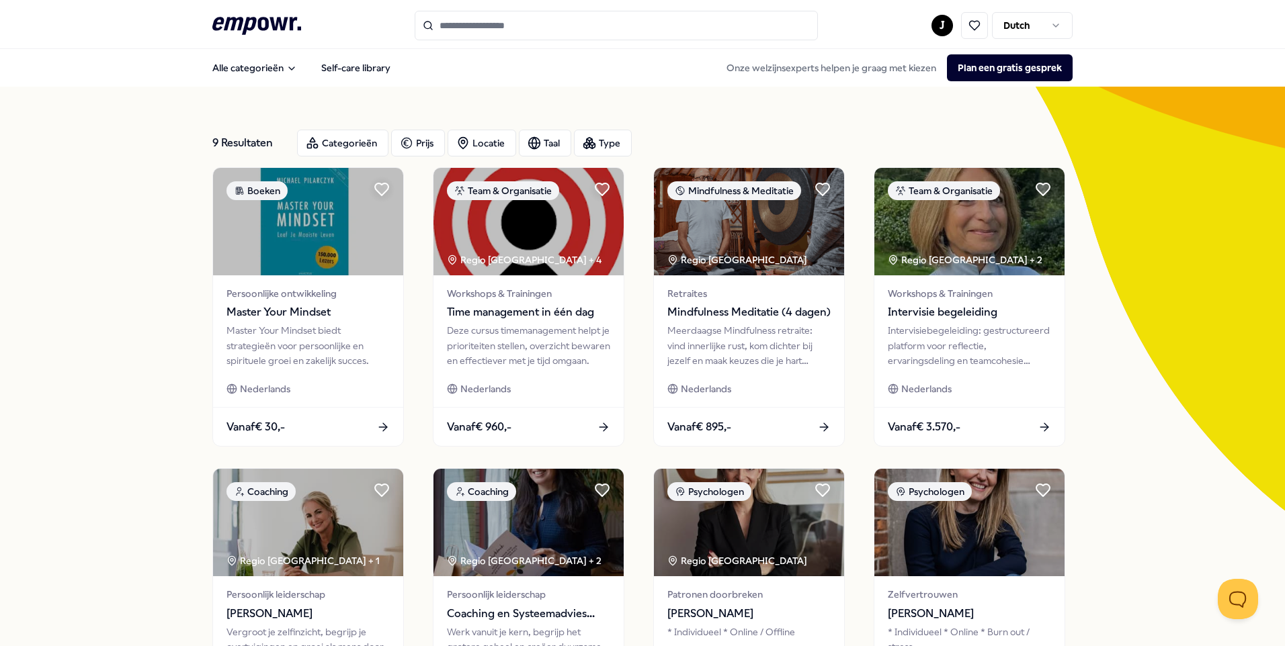
type input "***"
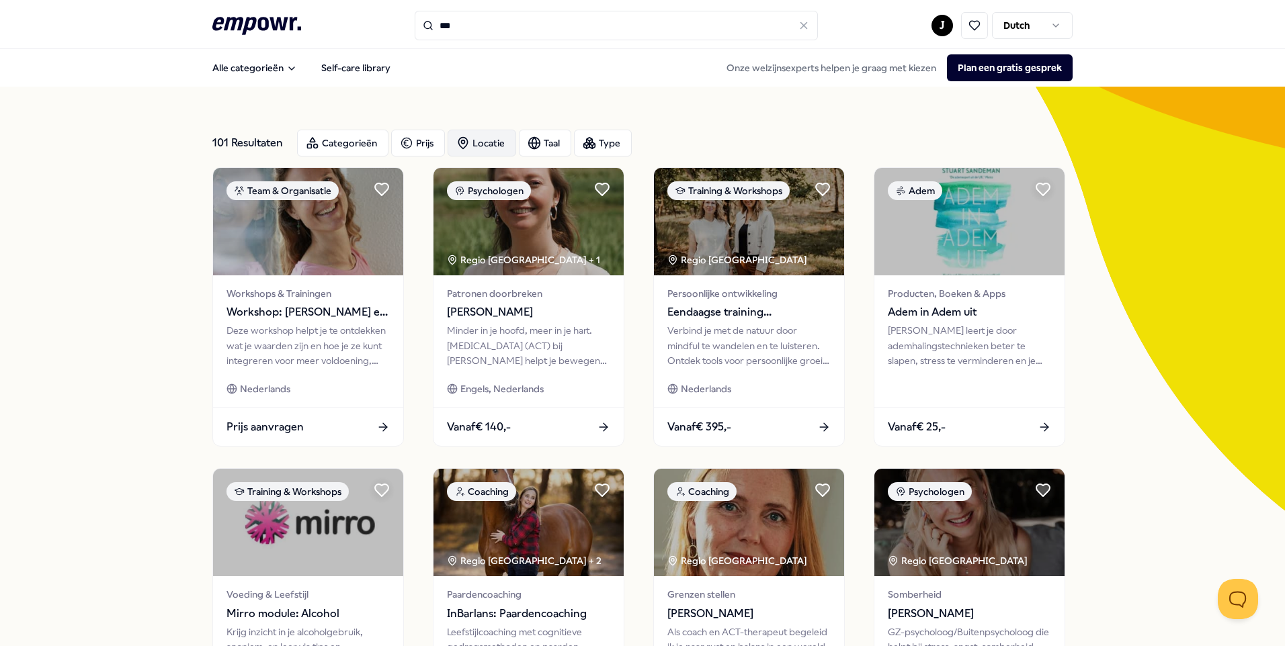
click at [479, 137] on div "Locatie" at bounding box center [481, 143] width 69 height 27
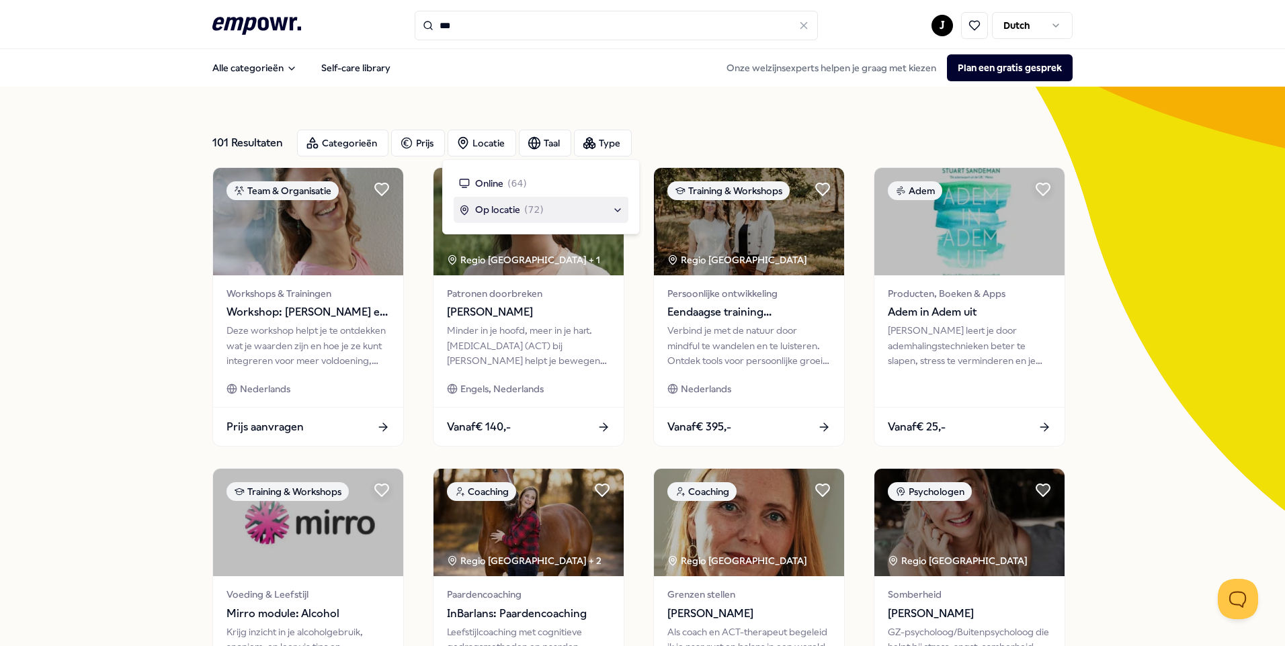
click at [490, 211] on span "Op locatie" at bounding box center [497, 209] width 45 height 15
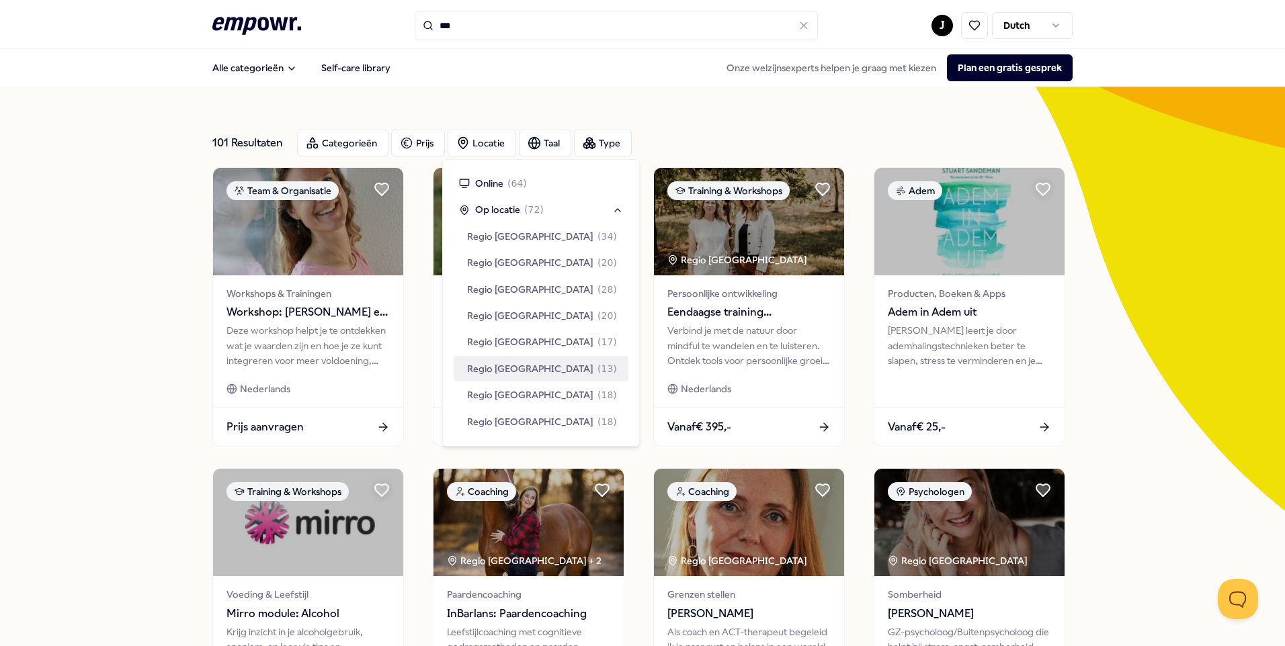
click at [480, 372] on span "Regio [GEOGRAPHIC_DATA]" at bounding box center [530, 368] width 126 height 15
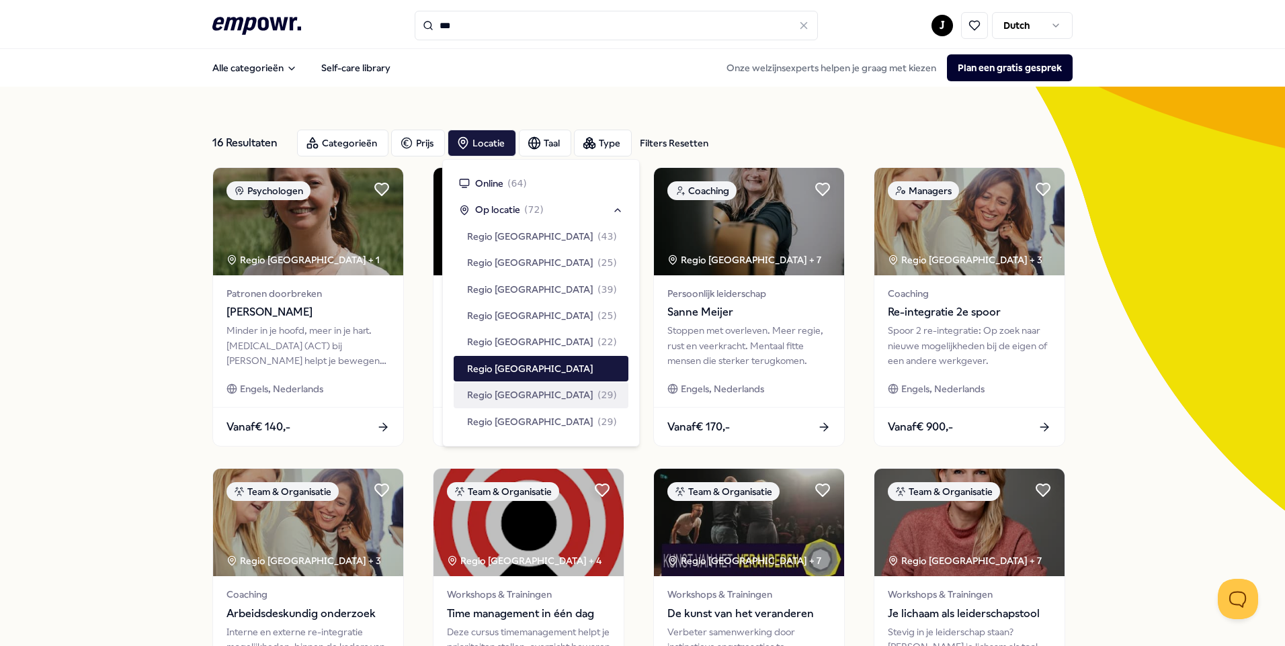
click at [1104, 448] on div "16 Resultaten Filters Resetten Categorieën Prijs Locatie Taal Type Filters Rese…" at bounding box center [642, 611] width 1285 height 1049
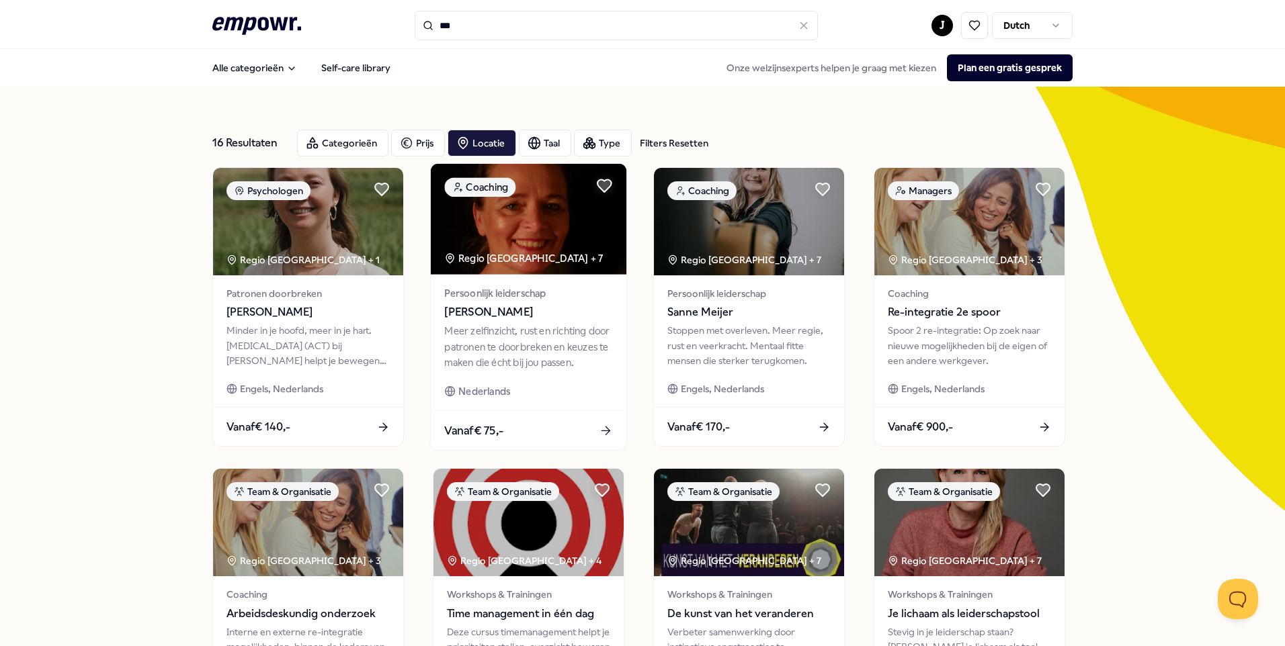
click at [501, 314] on span "[PERSON_NAME]" at bounding box center [528, 312] width 168 height 17
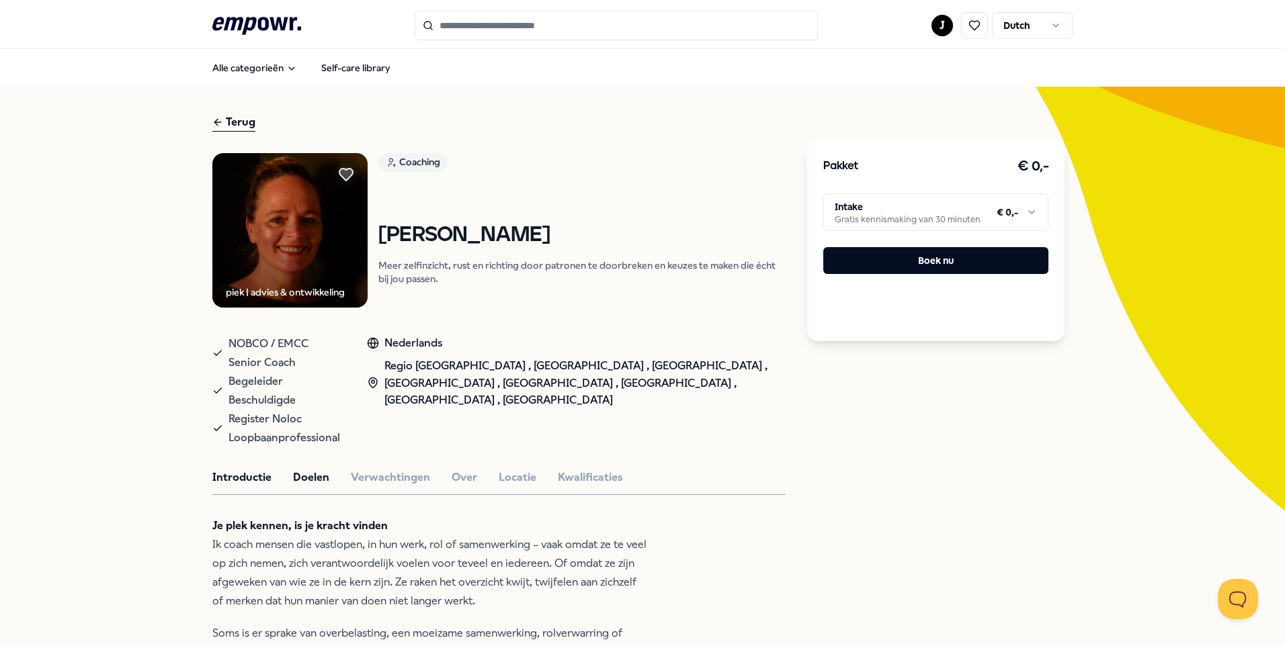
click at [309, 469] on button "Doelen" at bounding box center [311, 477] width 36 height 17
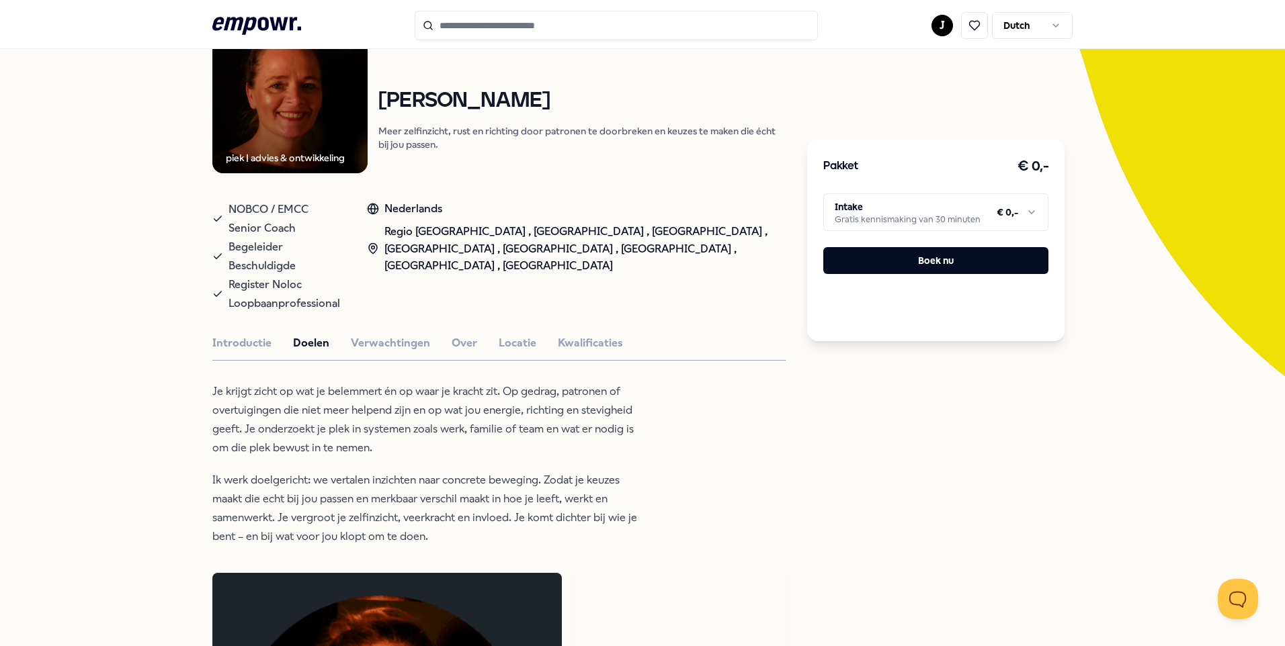
scroll to position [202, 0]
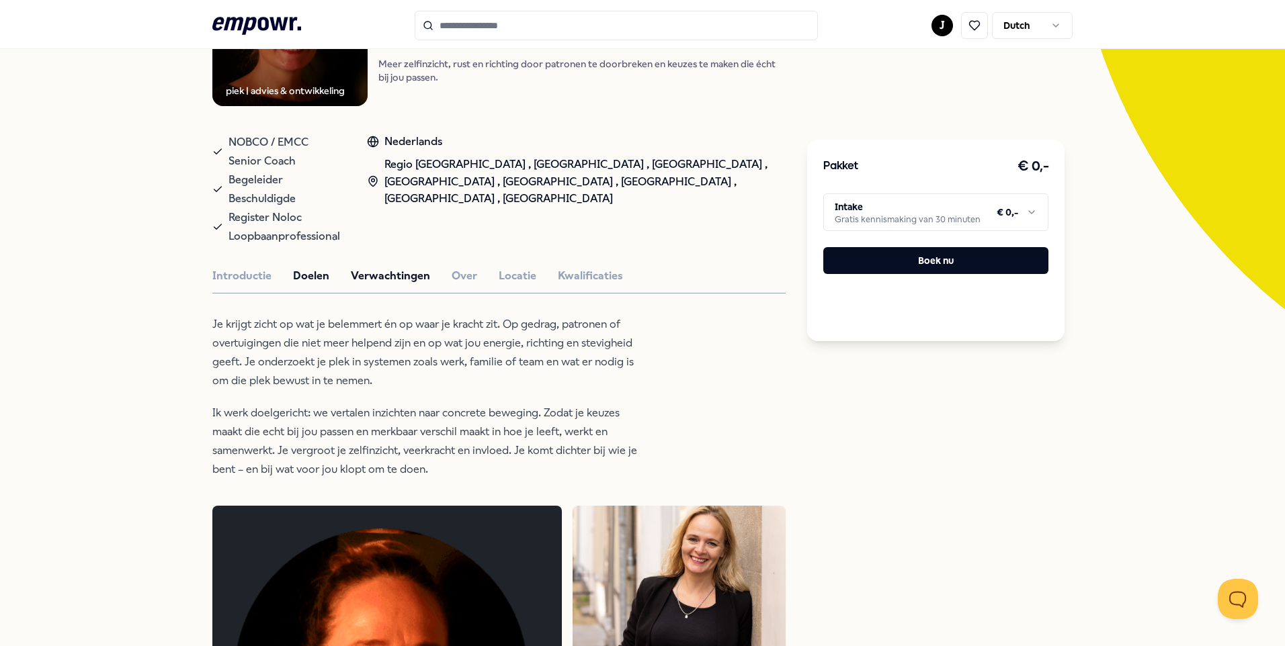
click at [402, 267] on button "Verwachtingen" at bounding box center [390, 275] width 79 height 17
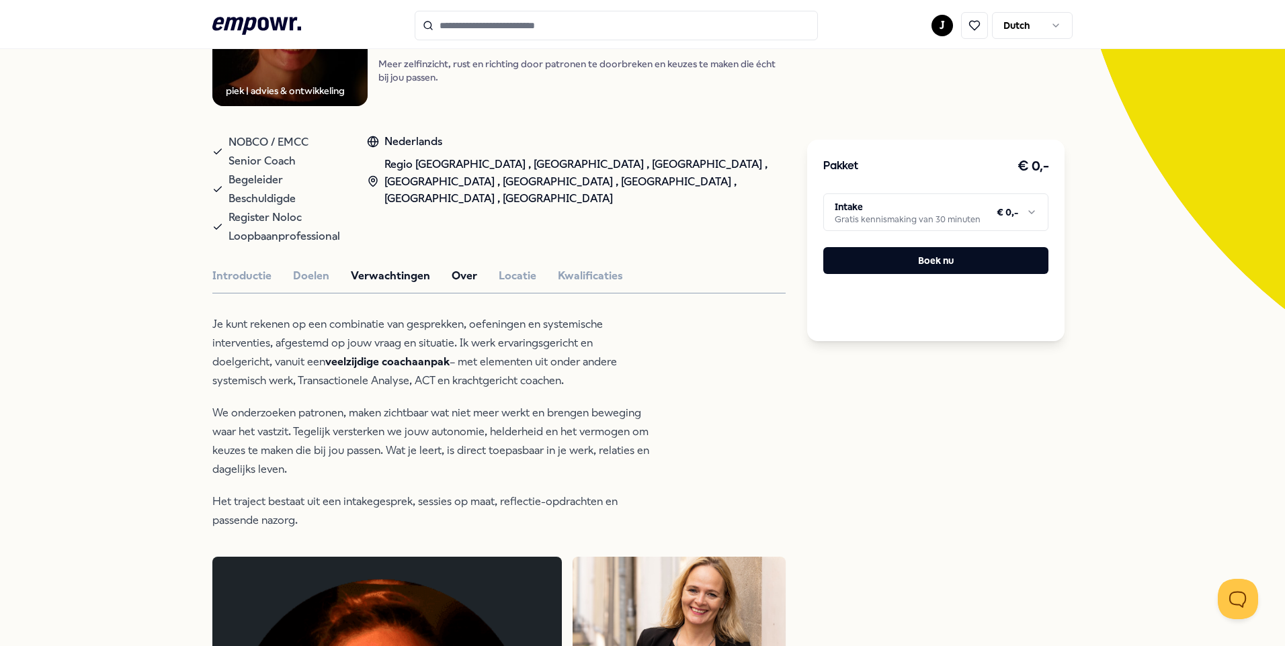
click at [456, 267] on button "Over" at bounding box center [465, 275] width 26 height 17
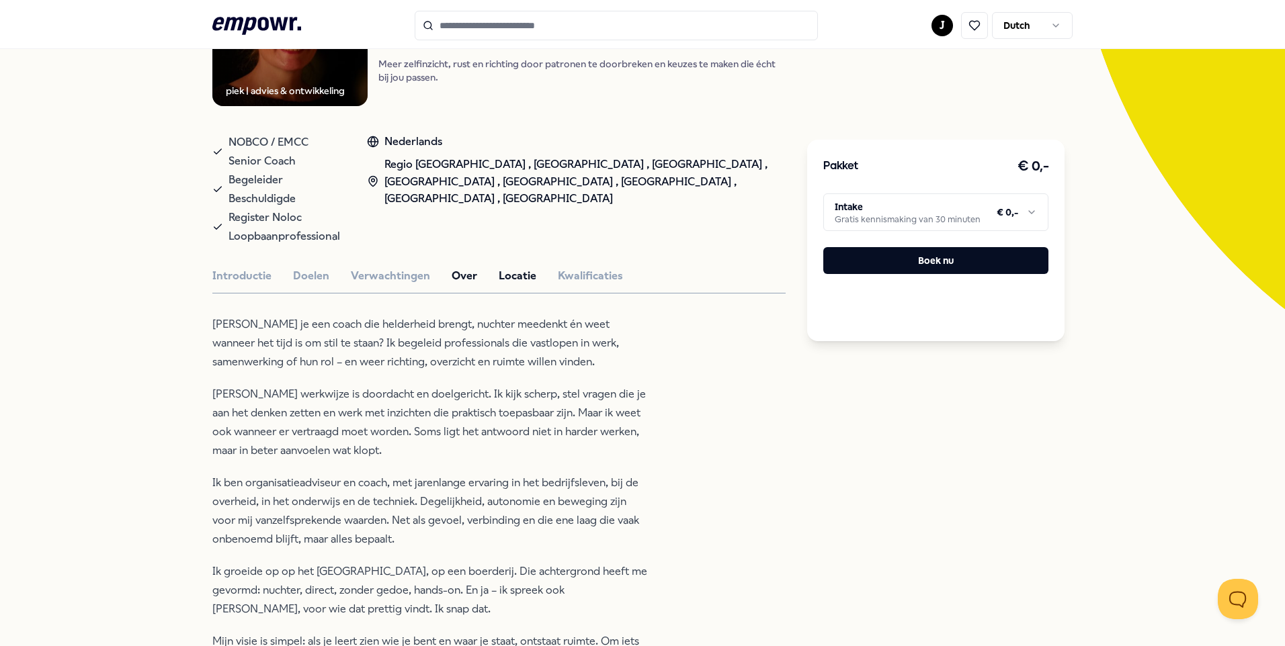
click at [510, 267] on button "Locatie" at bounding box center [518, 275] width 38 height 17
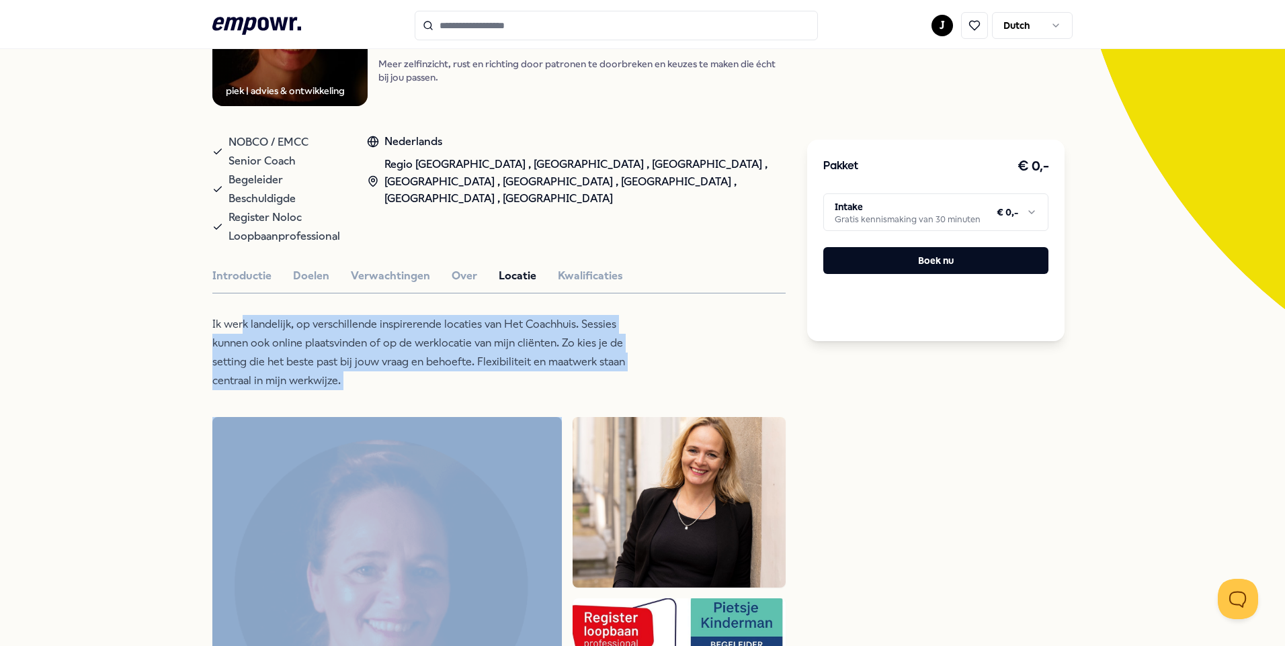
drag, startPoint x: 236, startPoint y: 308, endPoint x: 531, endPoint y: 384, distance: 304.6
drag, startPoint x: 531, startPoint y: 384, endPoint x: 439, endPoint y: 367, distance: 93.6
click at [439, 367] on p "Ik werk landelijk, op verschillende inspirerende locaties van Het Coachhuis. Se…" at bounding box center [430, 352] width 437 height 75
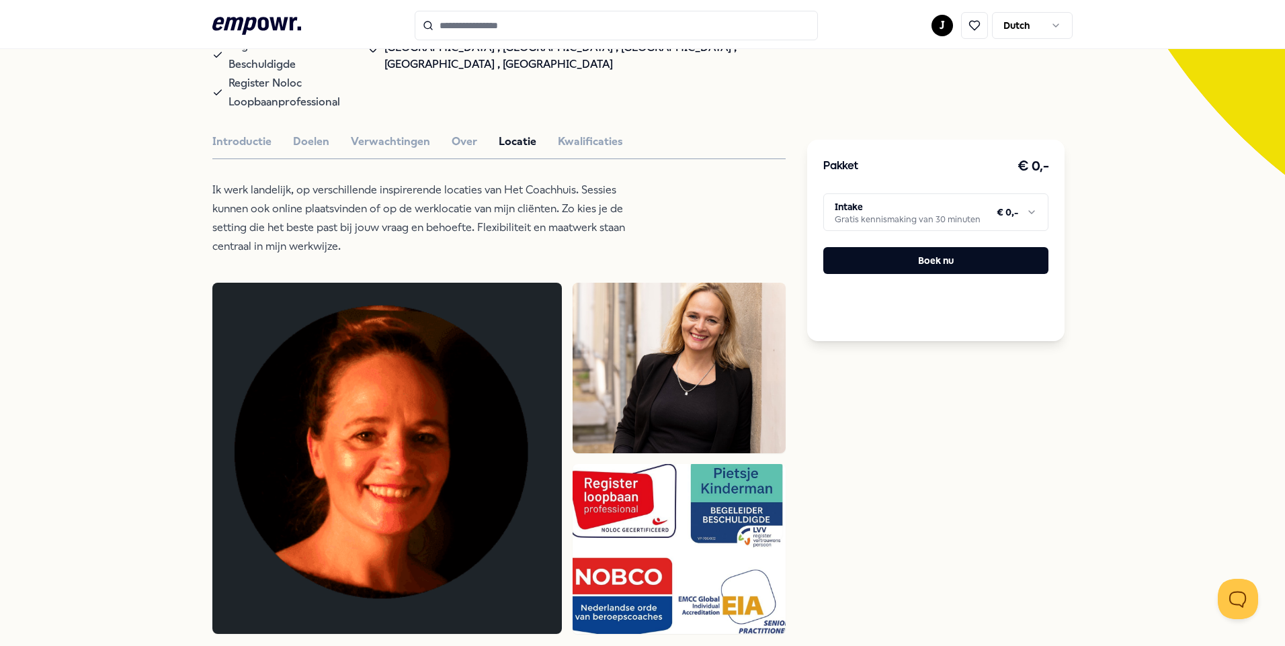
scroll to position [0, 0]
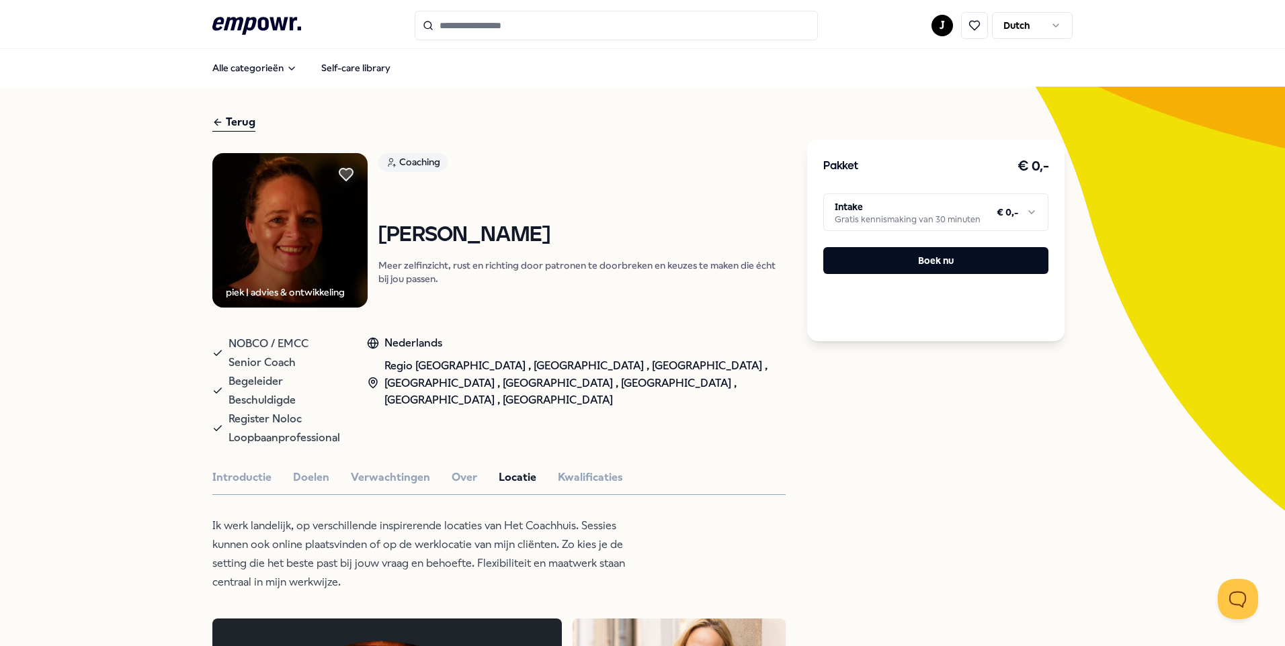
drag, startPoint x: 225, startPoint y: 466, endPoint x: 239, endPoint y: 441, distance: 28.0
click at [226, 469] on button "Introductie" at bounding box center [241, 477] width 59 height 17
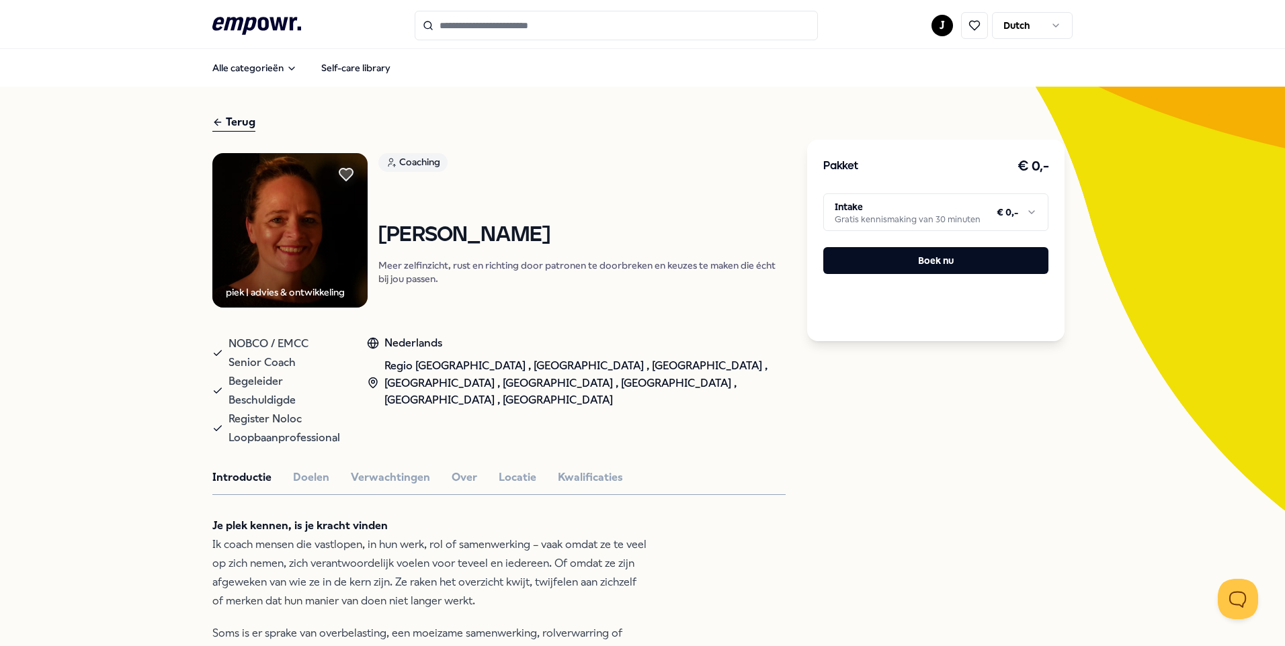
drag, startPoint x: 550, startPoint y: 233, endPoint x: 373, endPoint y: 242, distance: 177.6
click at [378, 242] on h1 "[PERSON_NAME]" at bounding box center [581, 236] width 407 height 24
copy h1 "[PERSON_NAME]"
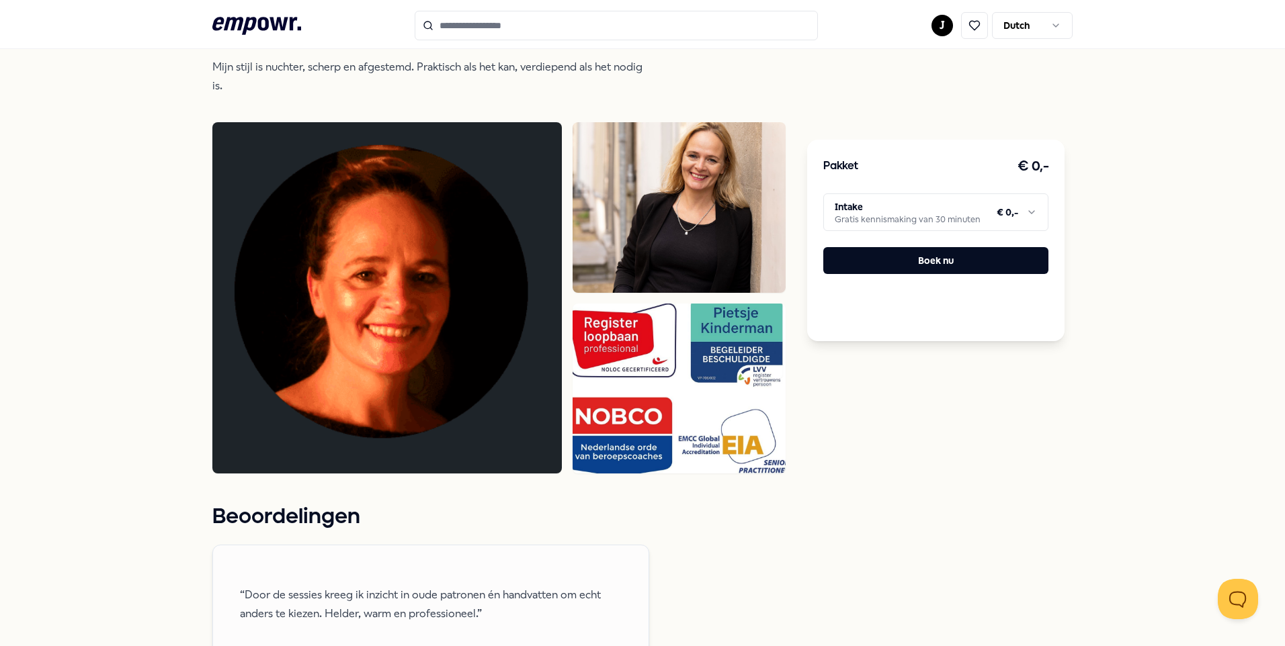
scroll to position [789, 0]
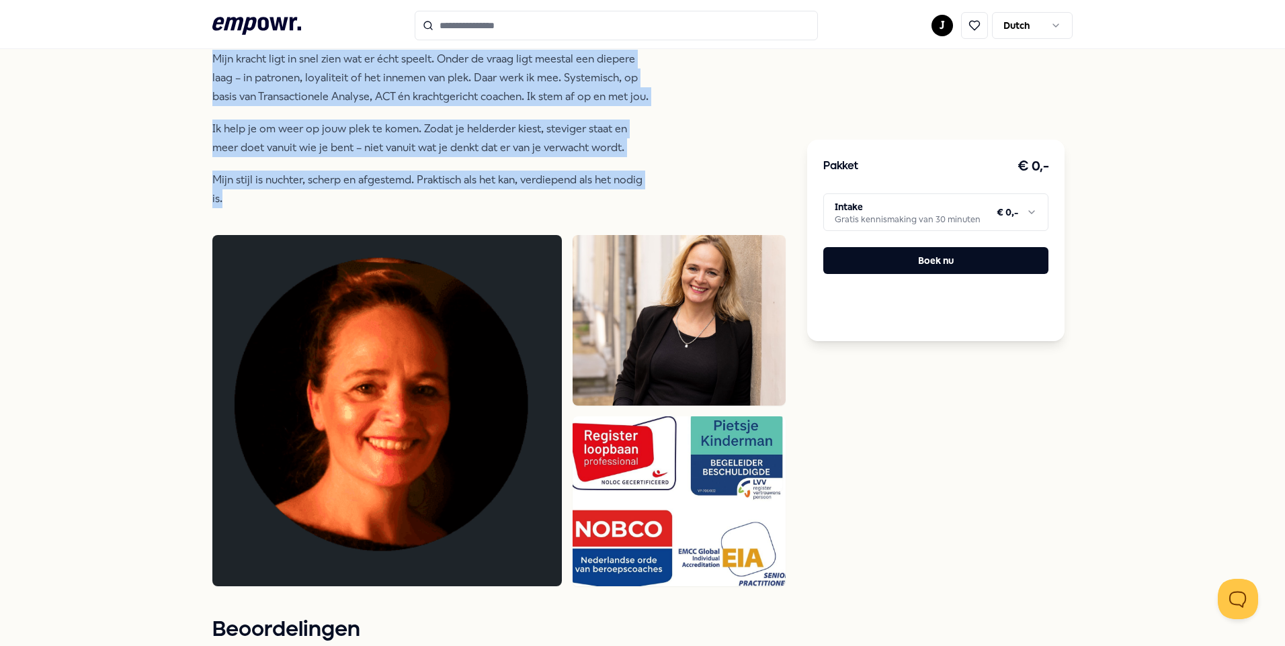
drag, startPoint x: 210, startPoint y: 169, endPoint x: 637, endPoint y: 191, distance: 427.9
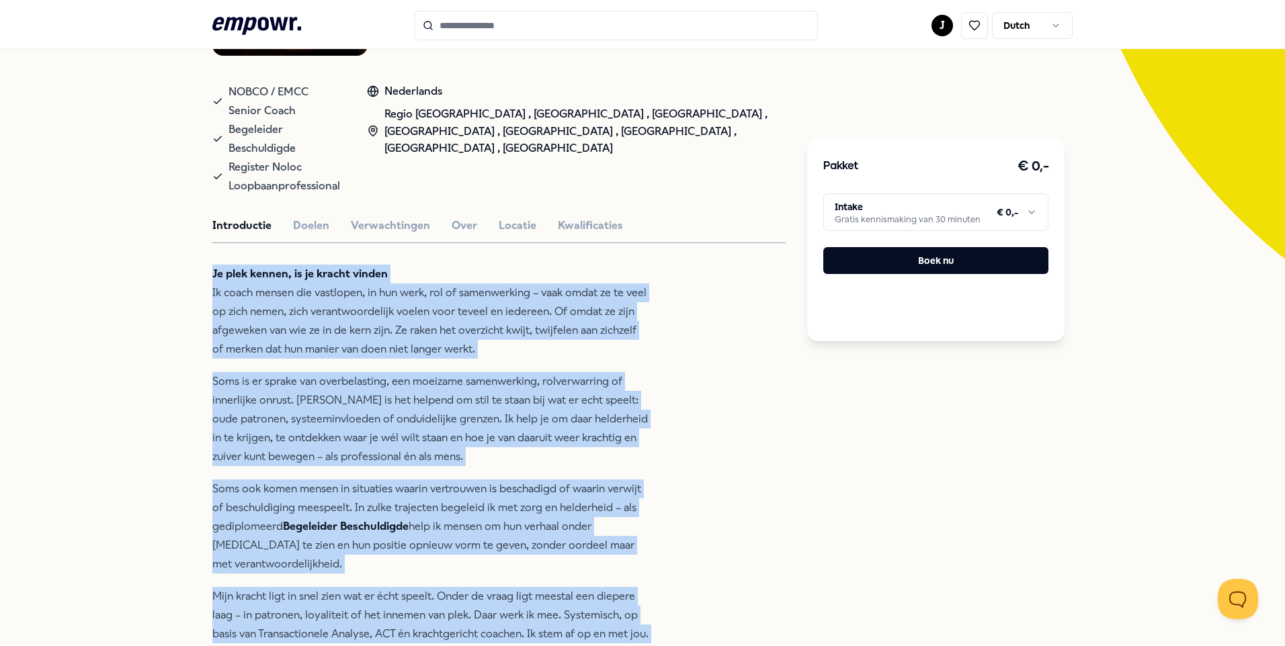
scroll to position [0, 0]
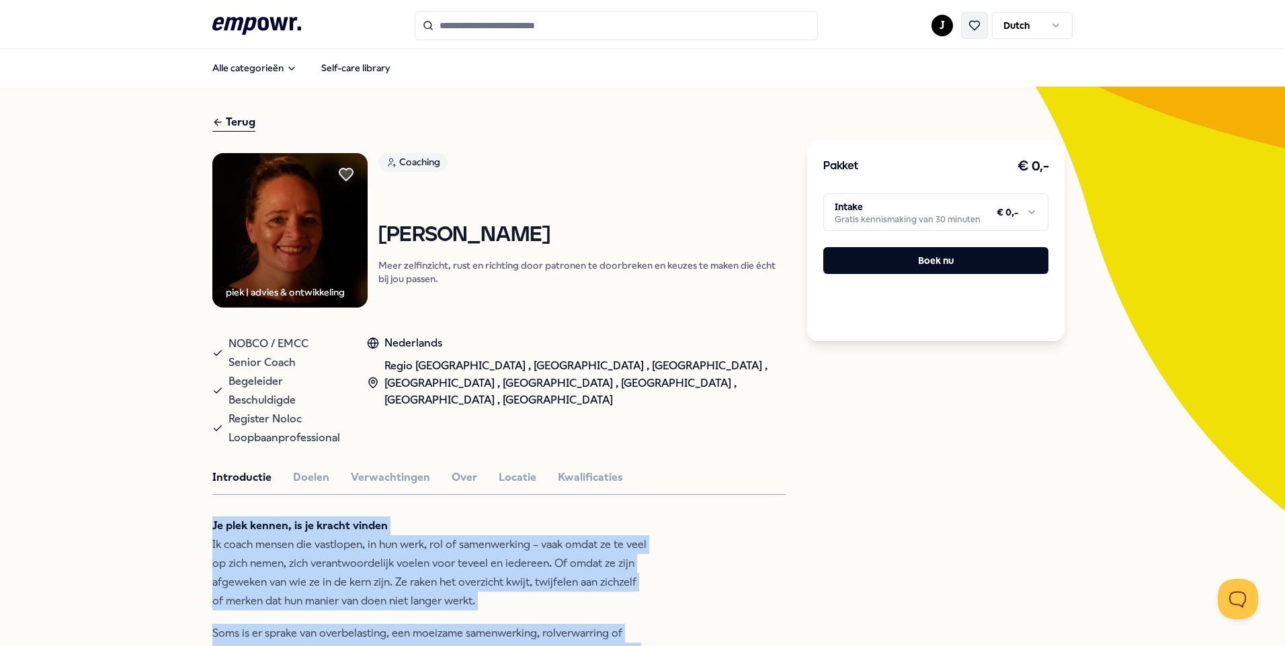
click at [972, 24] on icon at bounding box center [974, 25] width 12 height 12
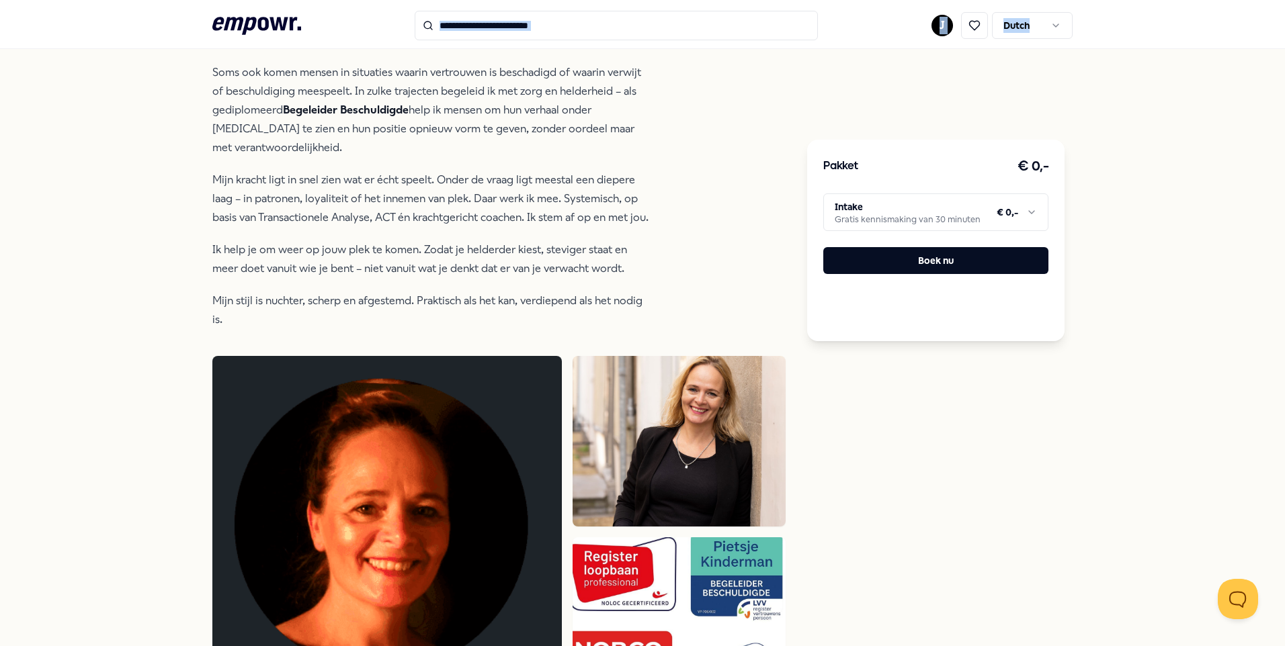
scroll to position [640, 0]
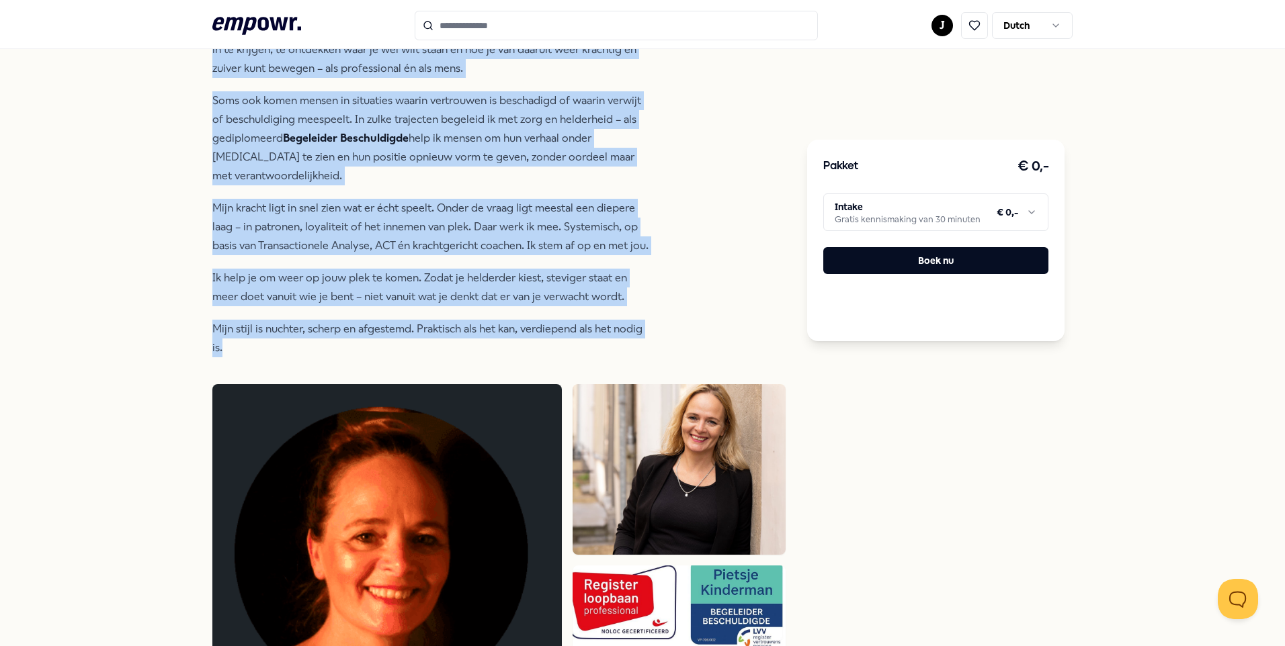
drag, startPoint x: 205, startPoint y: 373, endPoint x: 632, endPoint y: 347, distance: 427.5
click at [632, 347] on div "Terug piek | advies & ontwikkeling Coaching [PERSON_NAME] [PERSON_NAME] zelfinz…" at bounding box center [642, 552] width 1285 height 2213
copy div "Lo ipsu dolors, am co adipis elitse Do eiusm tempor inc utlaboree, do mag aliq,…"
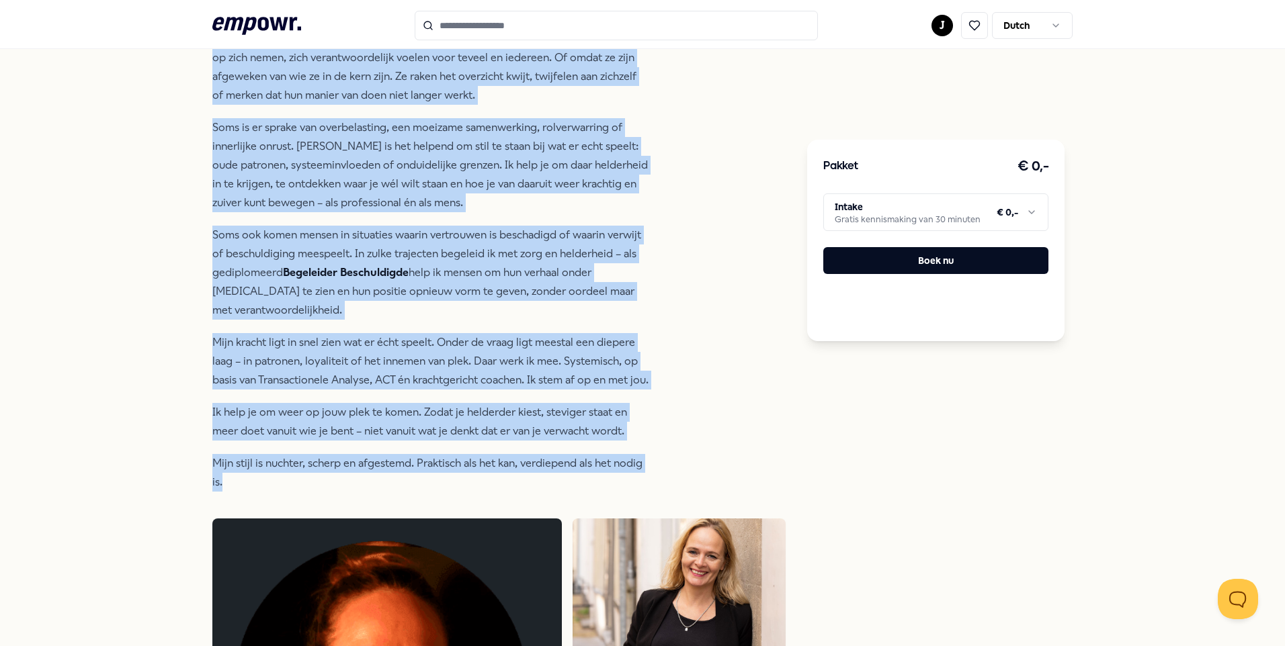
scroll to position [103, 0]
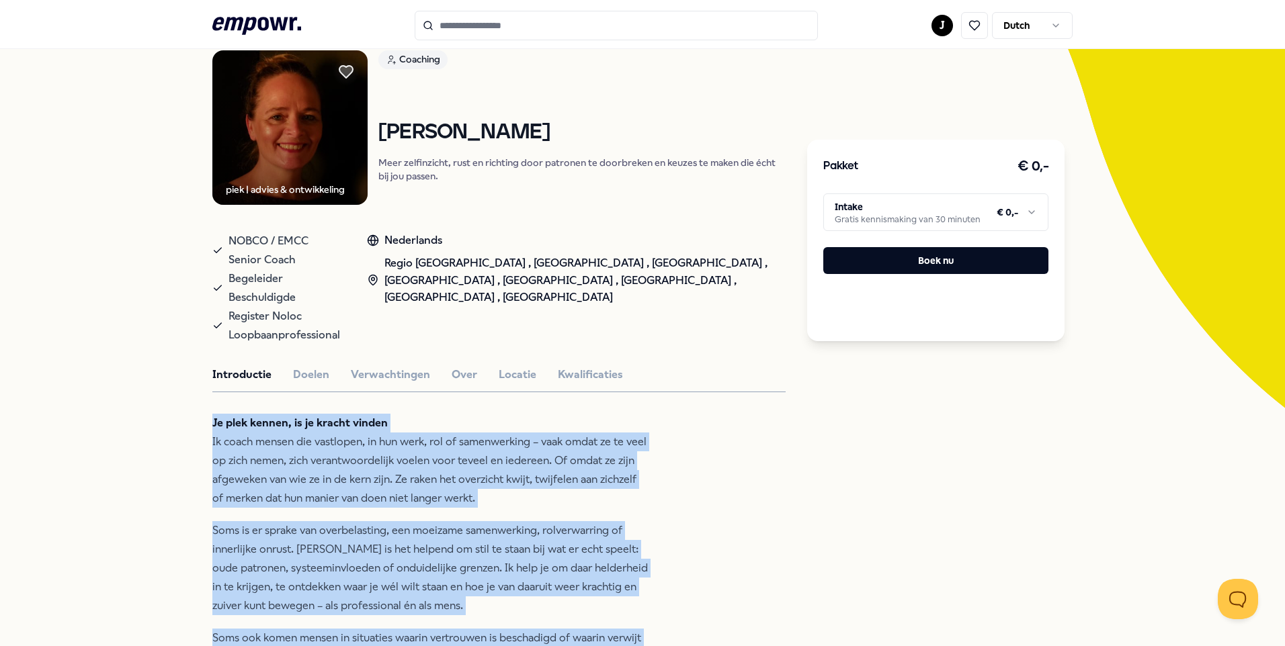
click at [1034, 28] on html ".empowr-logo_svg__cls-1{fill:#03032f} J Dutch Alle categorieën Self-care librar…" at bounding box center [642, 323] width 1285 height 646
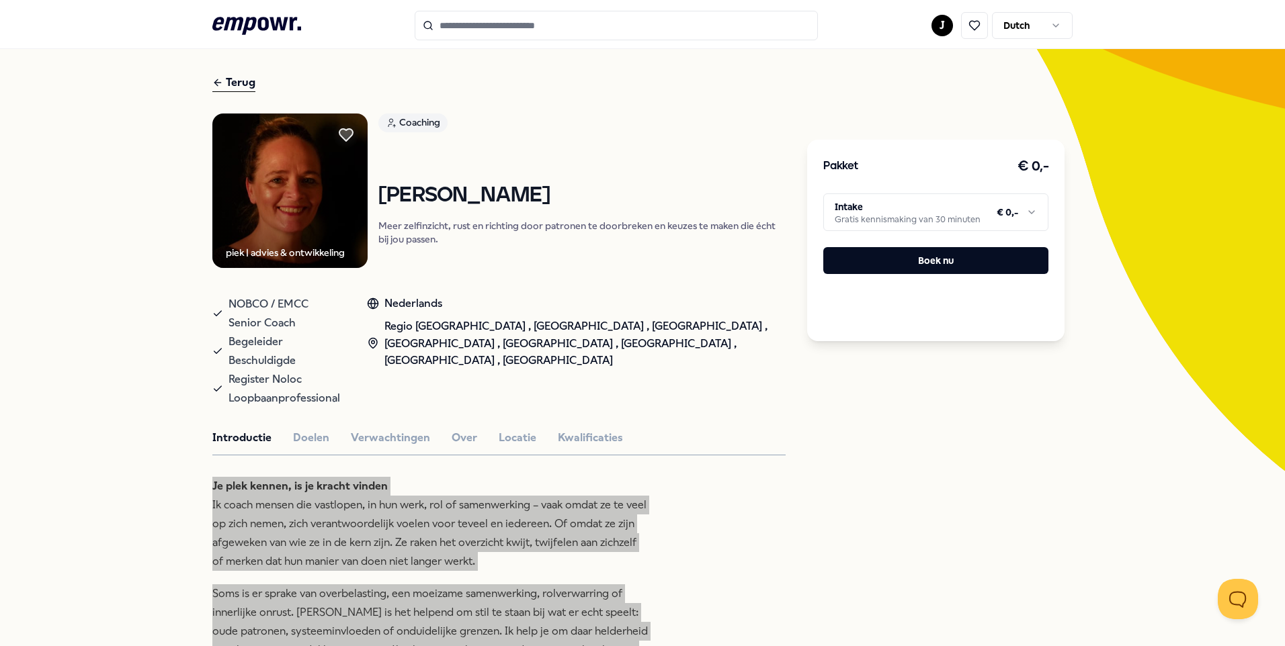
scroll to position [0, 0]
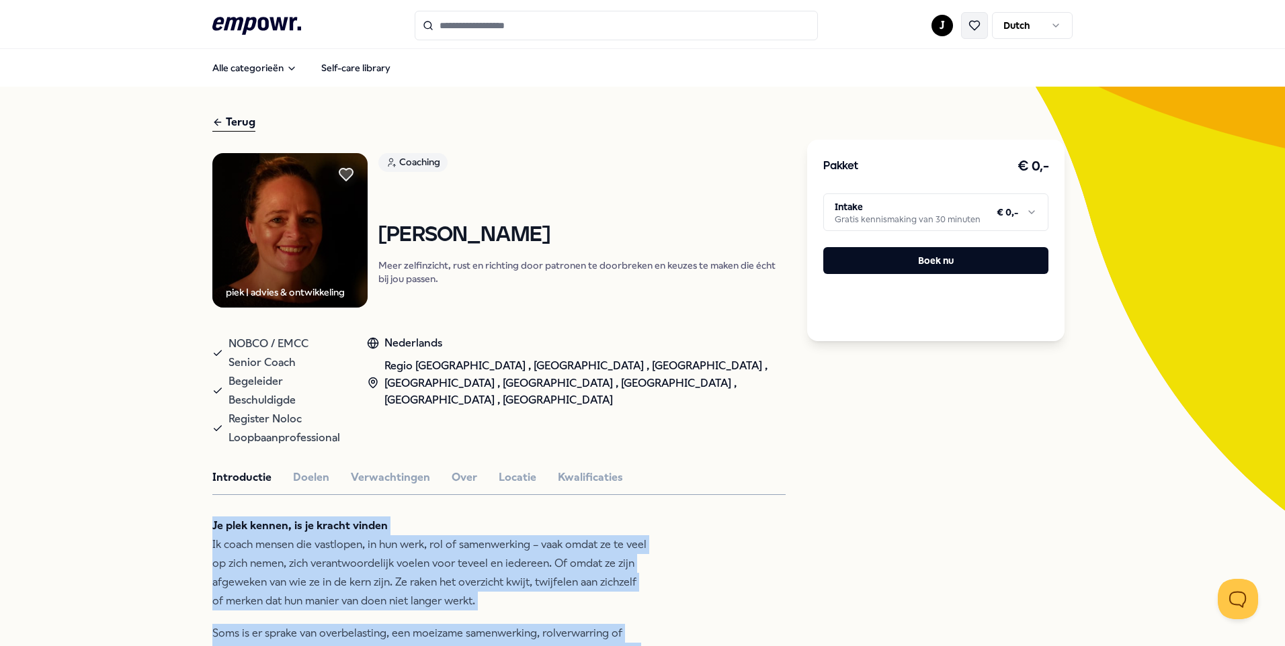
click at [970, 34] on button at bounding box center [974, 25] width 27 height 27
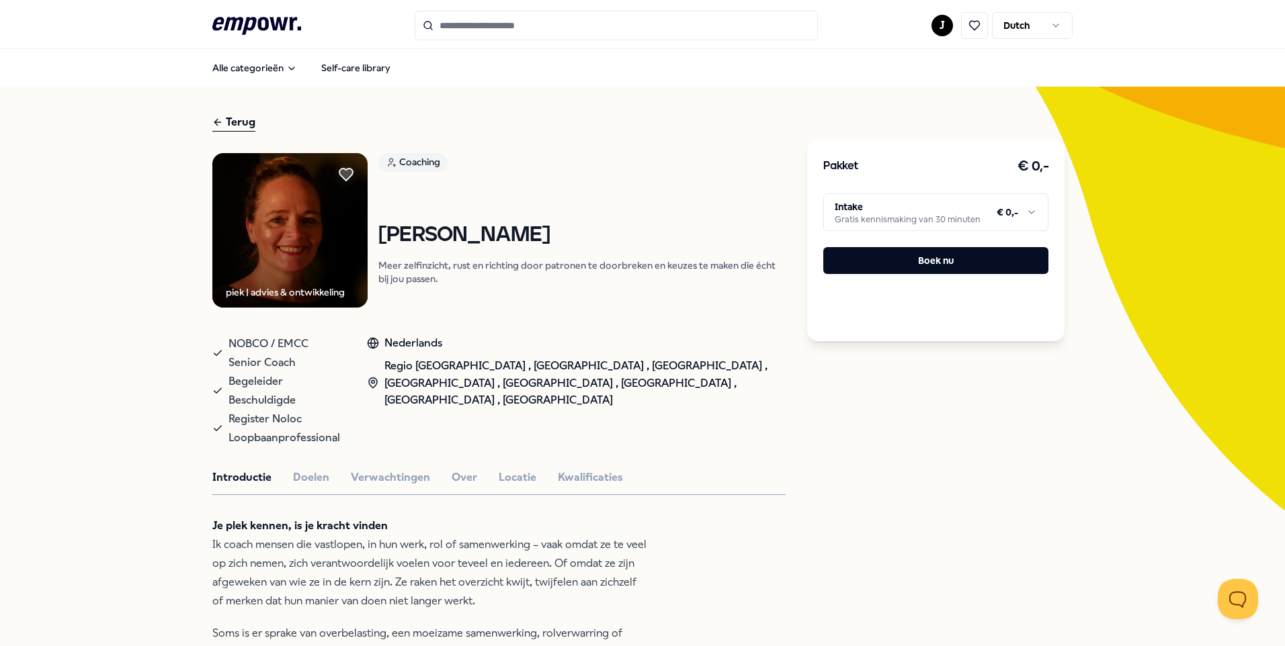
click at [226, 115] on div "Terug" at bounding box center [233, 123] width 43 height 18
type input "***"
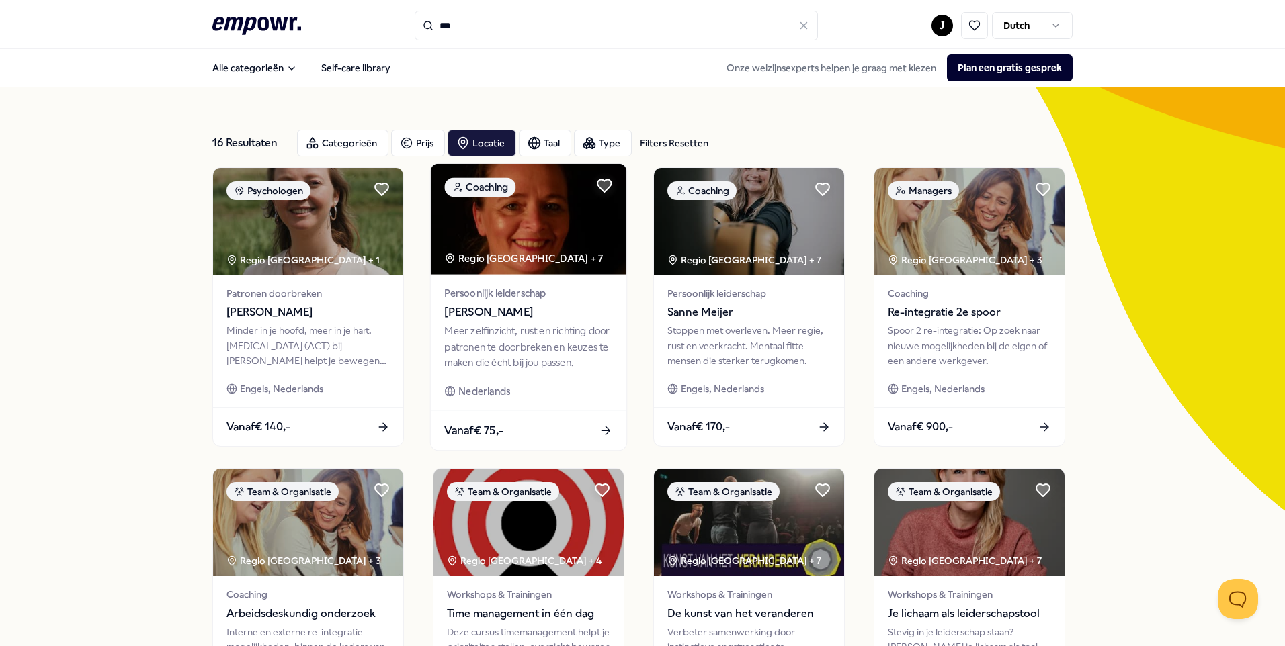
drag, startPoint x: 601, startPoint y: 185, endPoint x: 613, endPoint y: 186, distance: 12.8
click at [601, 185] on icon at bounding box center [604, 185] width 14 height 13
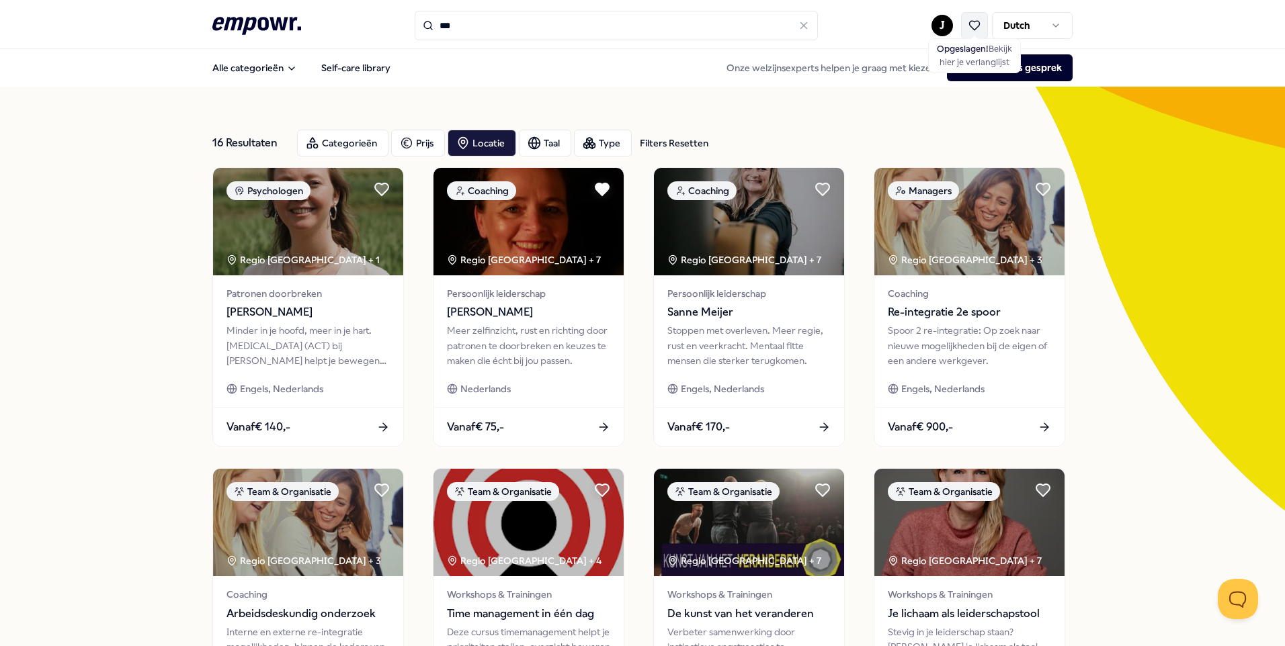
click at [977, 26] on button "Opgeslagen! Bekijk hier je verlanglijst" at bounding box center [974, 25] width 27 height 27
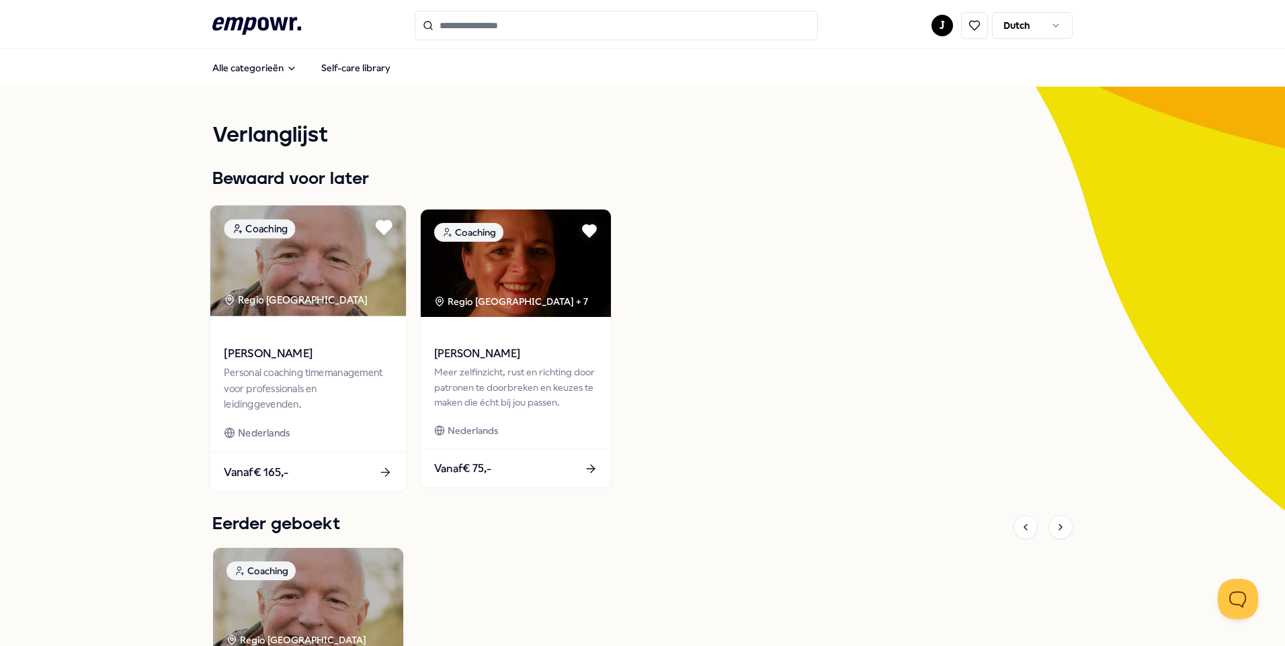
click at [384, 229] on icon at bounding box center [383, 227] width 15 height 13
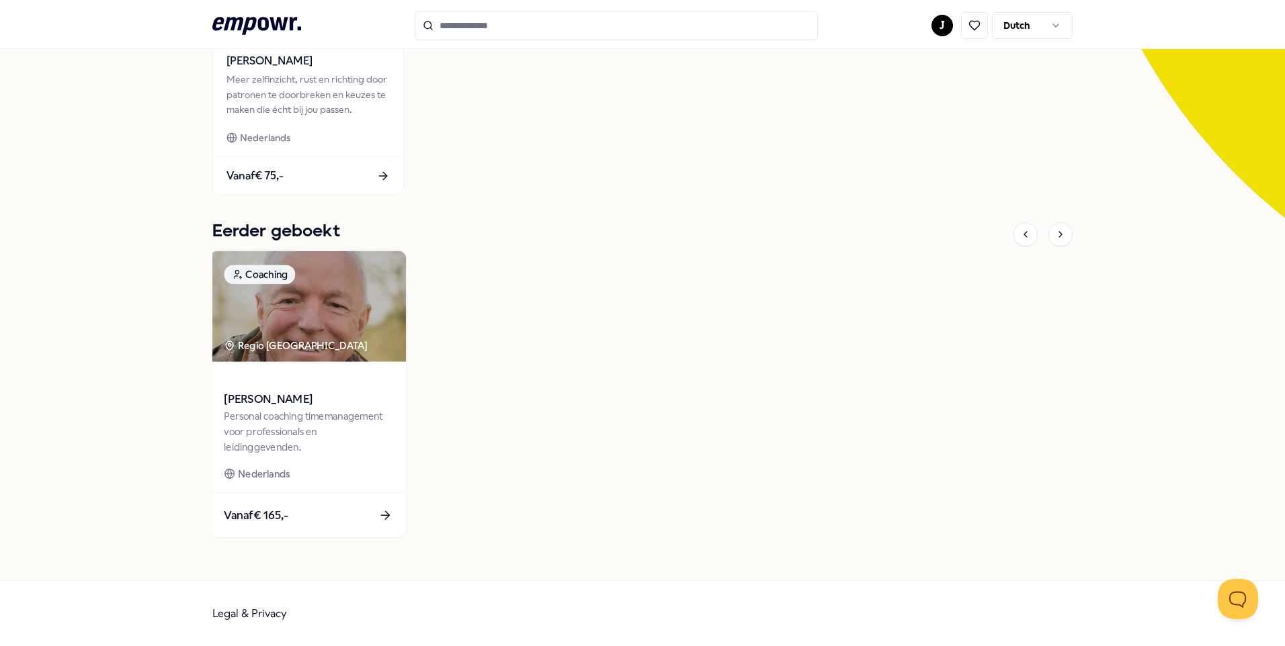
click at [336, 421] on div "Personal coaching timemanagement voor professionals en leidinggevenden." at bounding box center [308, 432] width 168 height 46
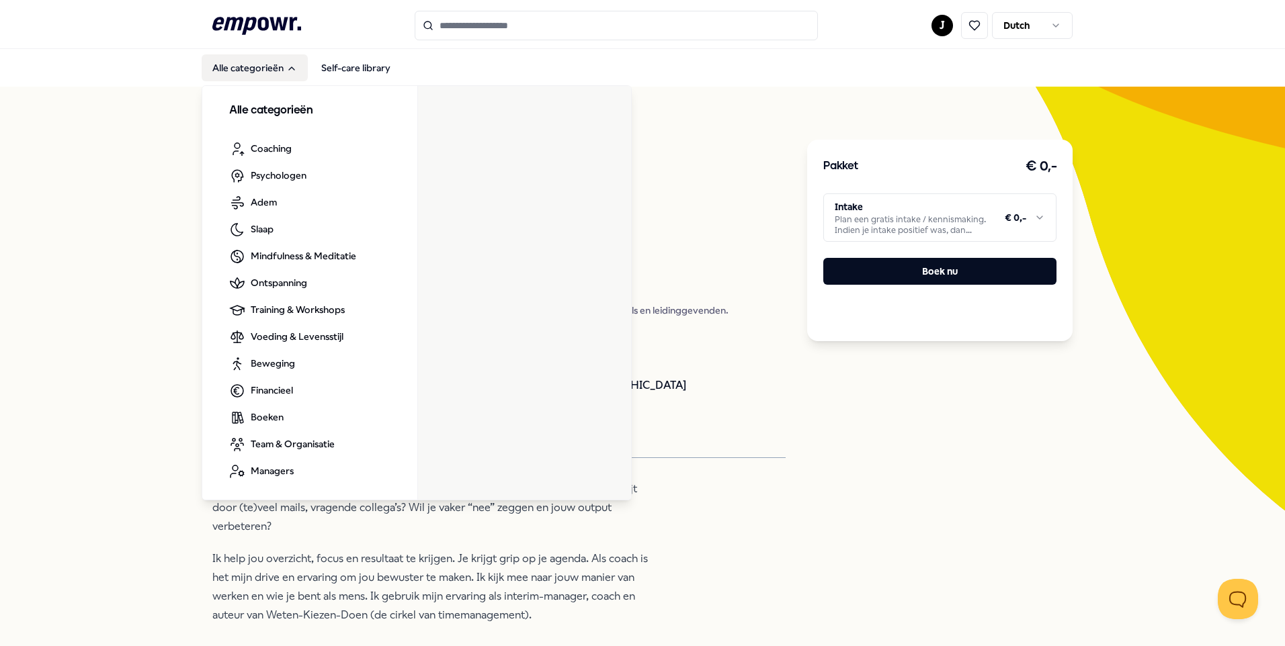
click at [247, 28] on icon at bounding box center [256, 25] width 89 height 17
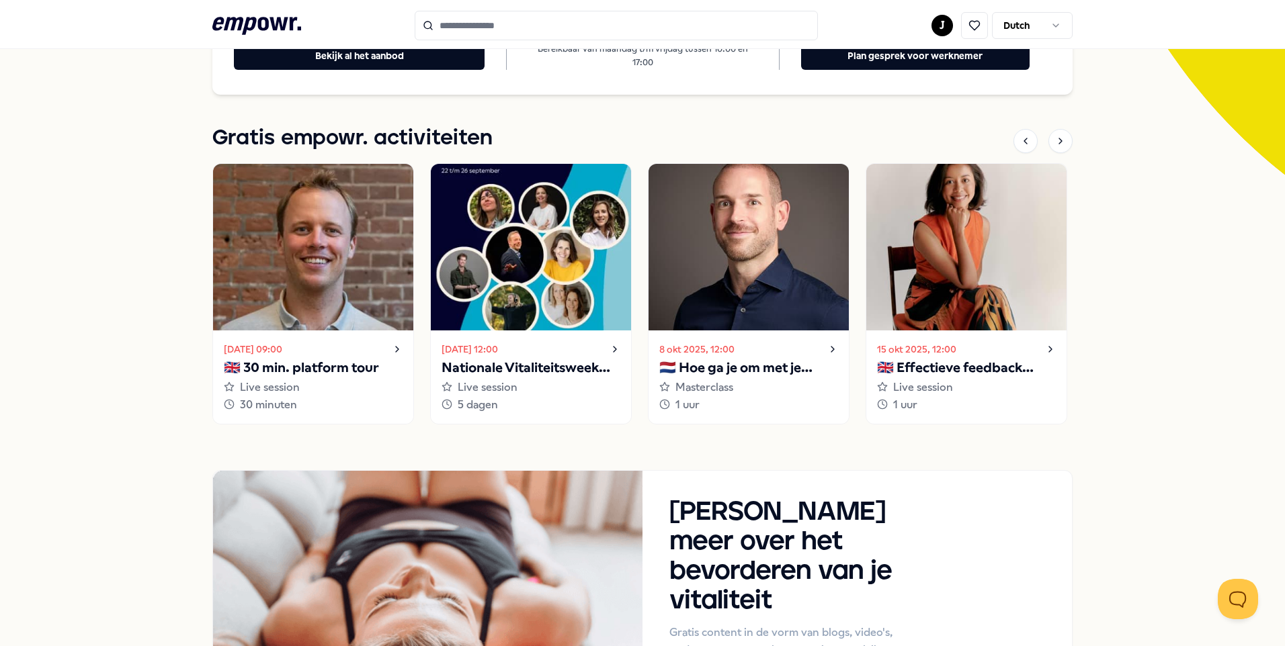
scroll to position [470, 0]
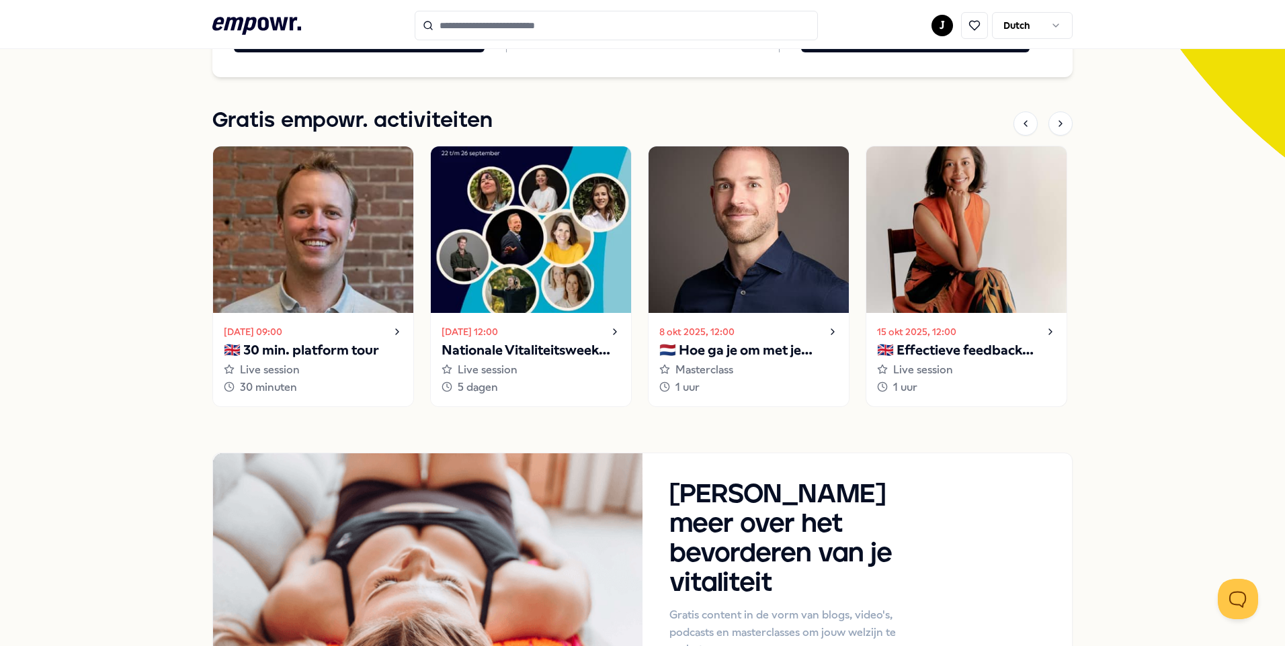
click at [931, 324] on div "[DATE] 12:00 🇬🇧 Effectieve feedback geven en ontvangen Live session 1 uur" at bounding box center [966, 359] width 200 height 93
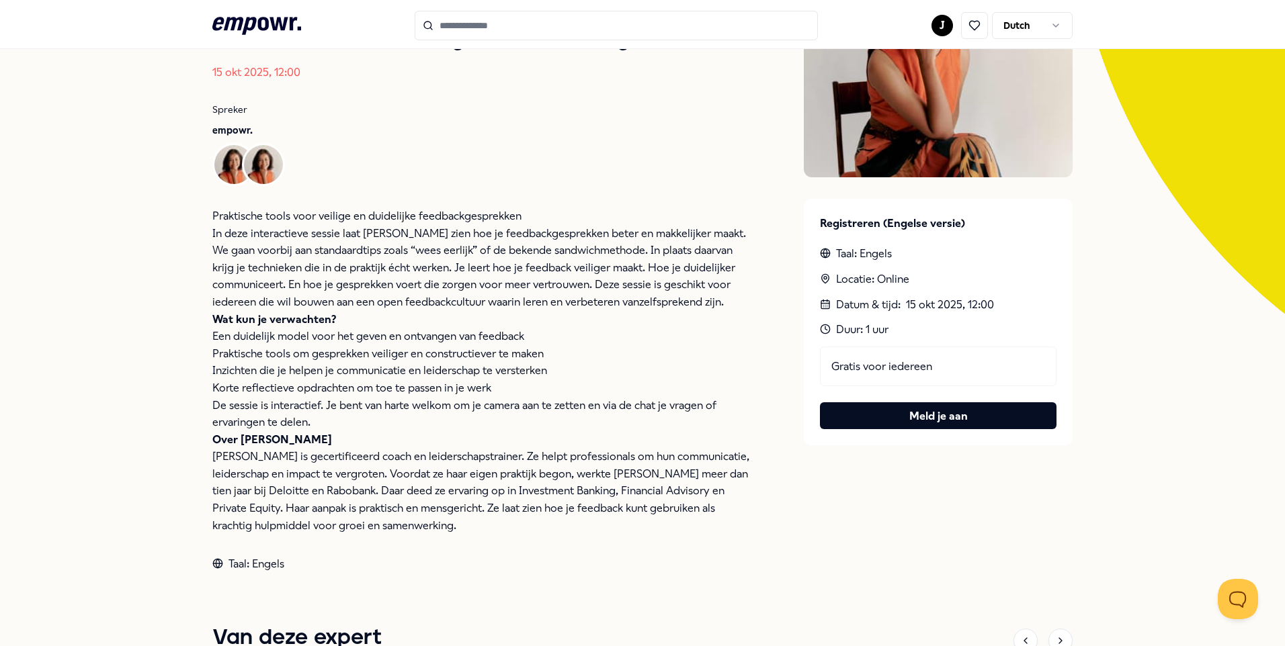
scroll to position [130, 0]
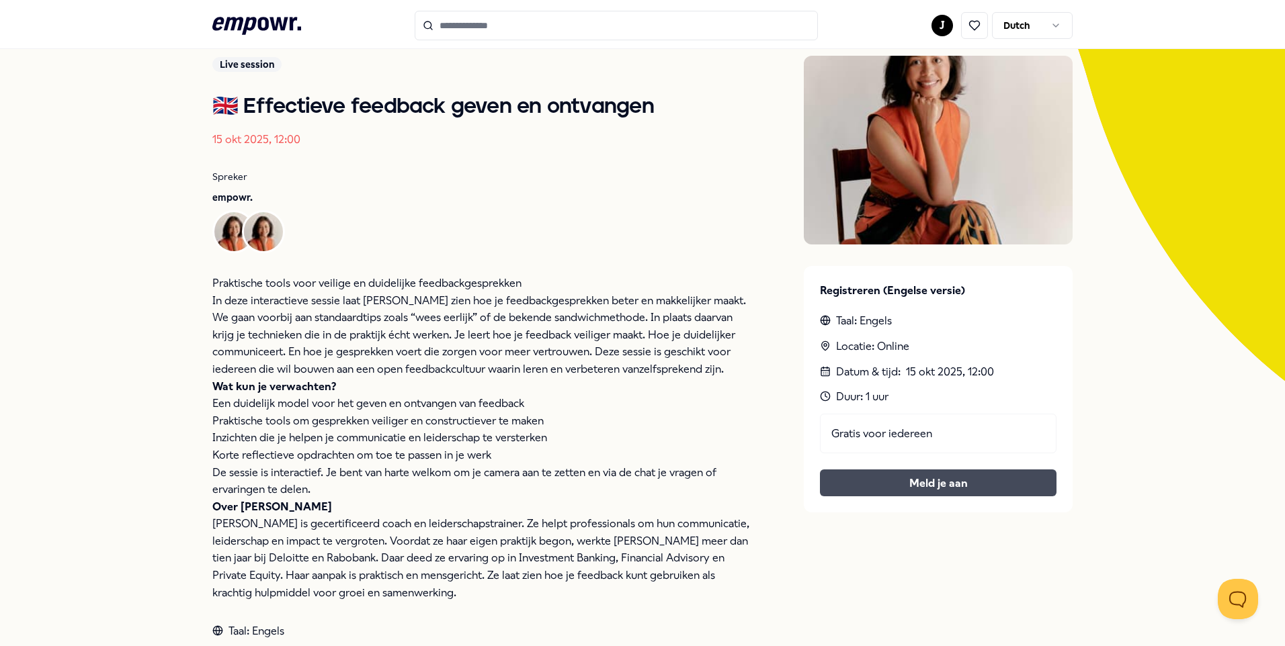
click at [898, 488] on button "Meld je aan" at bounding box center [938, 483] width 237 height 27
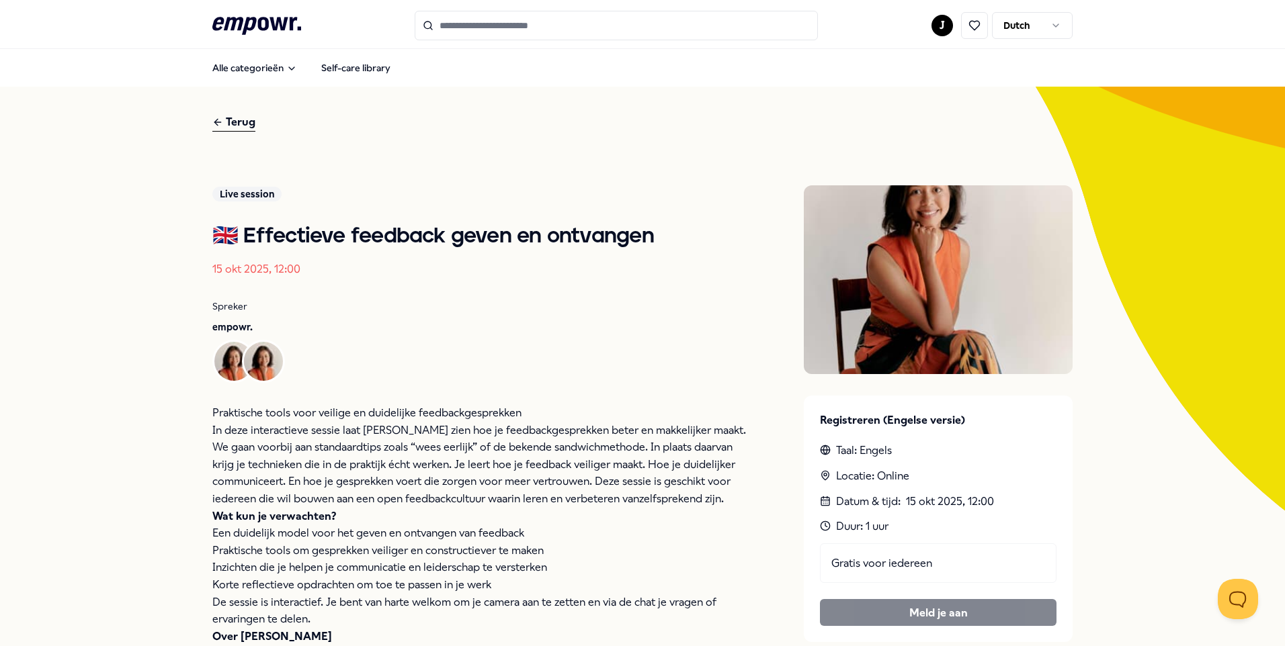
scroll to position [269, 0]
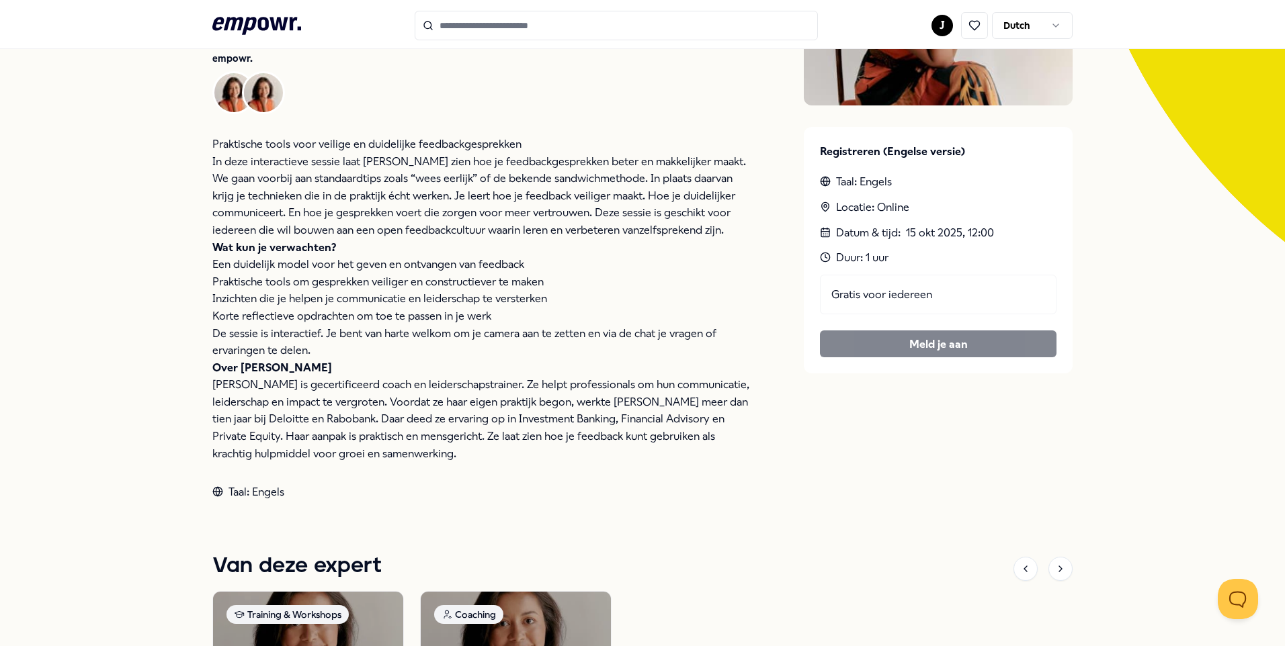
click at [908, 345] on div "Gratis voor iedereen [PERSON_NAME] je aan" at bounding box center [938, 316] width 237 height 83
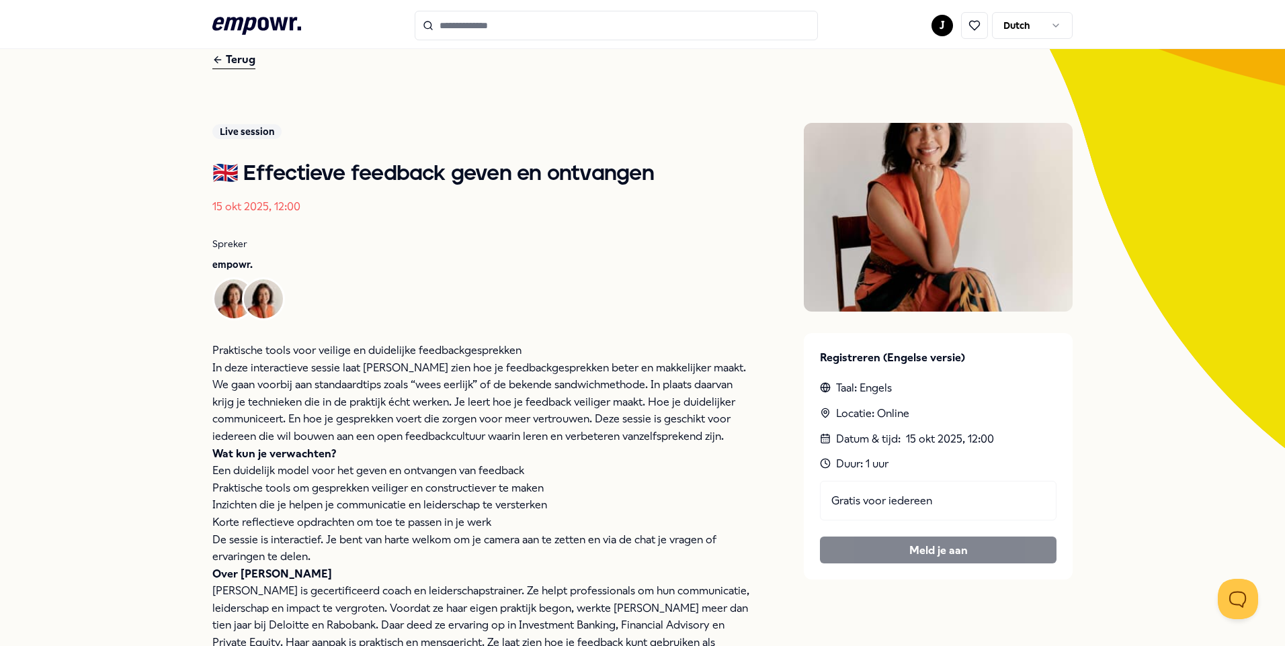
scroll to position [130, 0]
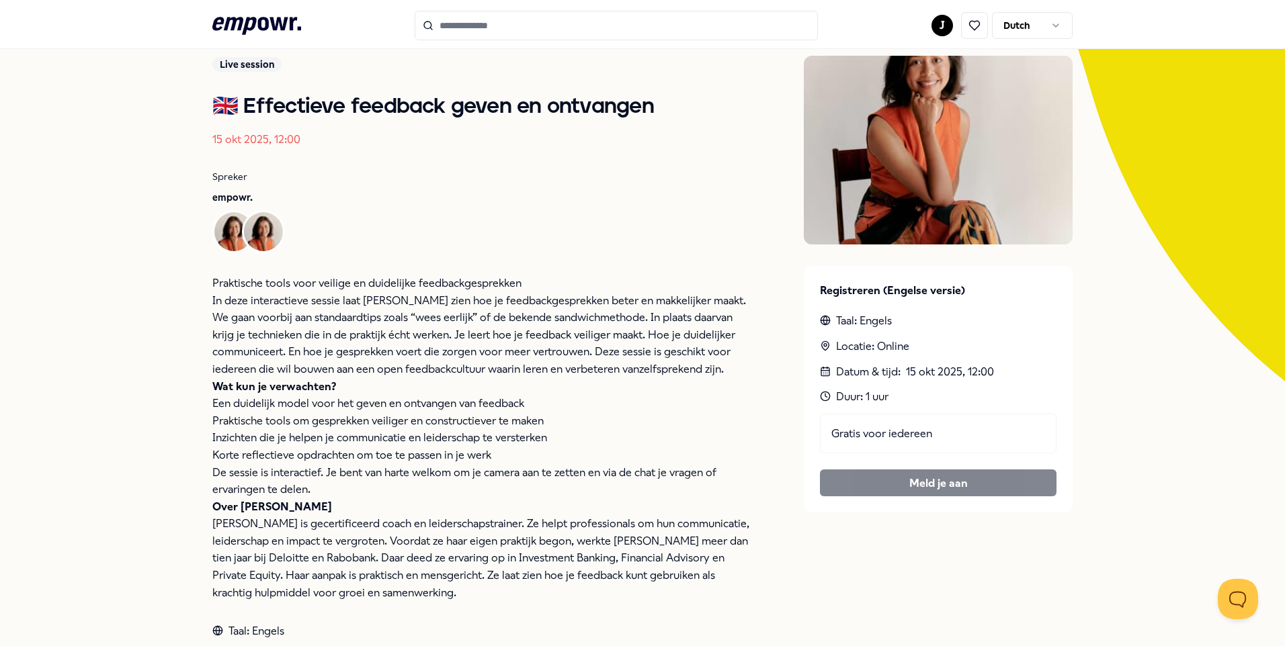
click at [603, 292] on p "In deze interactieve sessie laat [PERSON_NAME] zien hoe je feedbackgesprekken b…" at bounding box center [481, 335] width 538 height 86
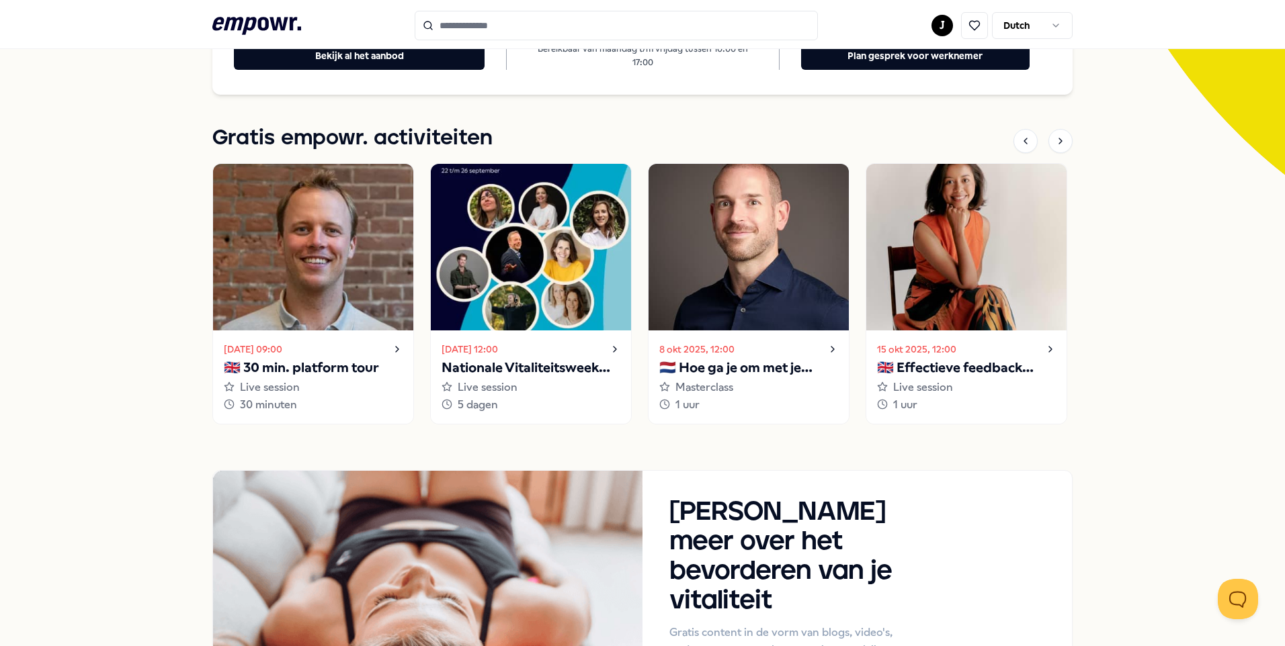
scroll to position [403, 0]
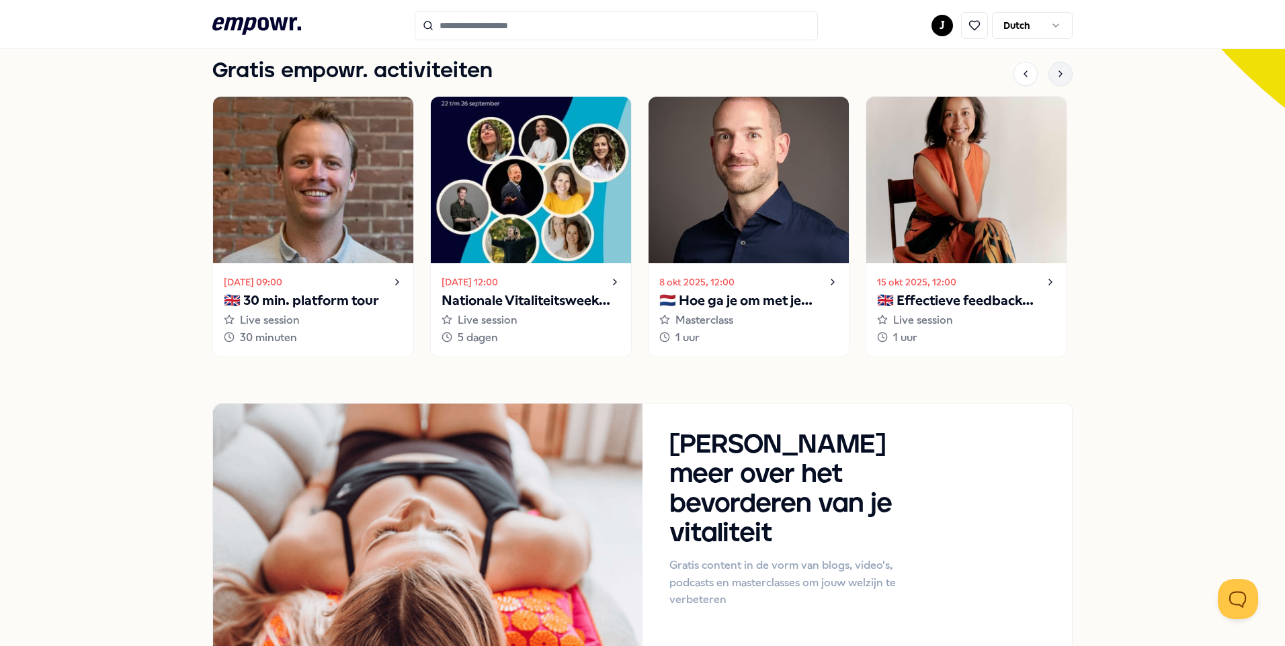
click at [1055, 75] on icon at bounding box center [1060, 74] width 11 height 11
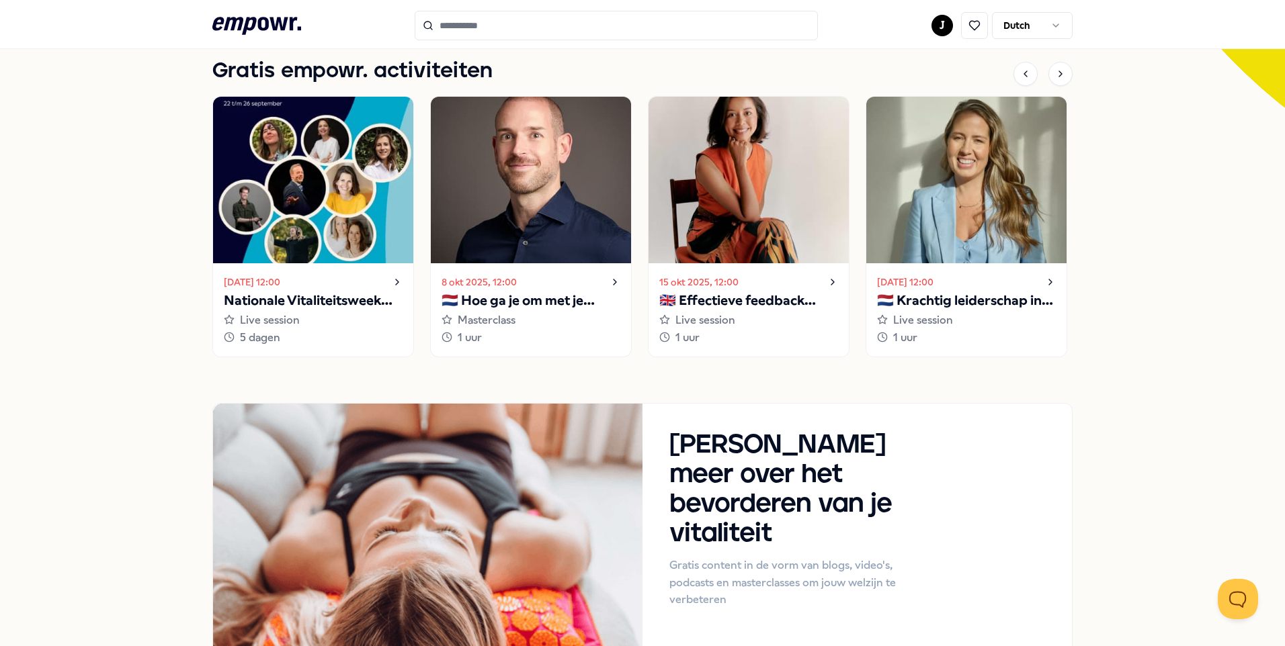
click at [525, 300] on p "🇳🇱 Hoe ga je om met je innerlijke criticus?" at bounding box center [530, 301] width 179 height 22
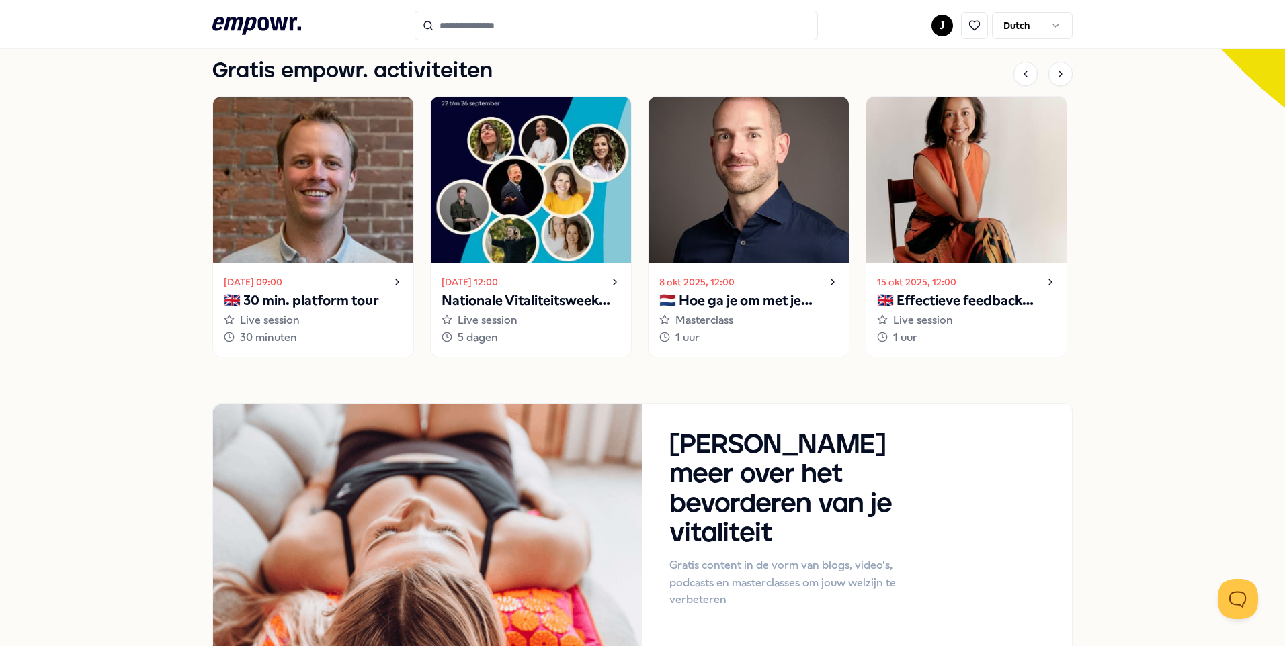
scroll to position [336, 0]
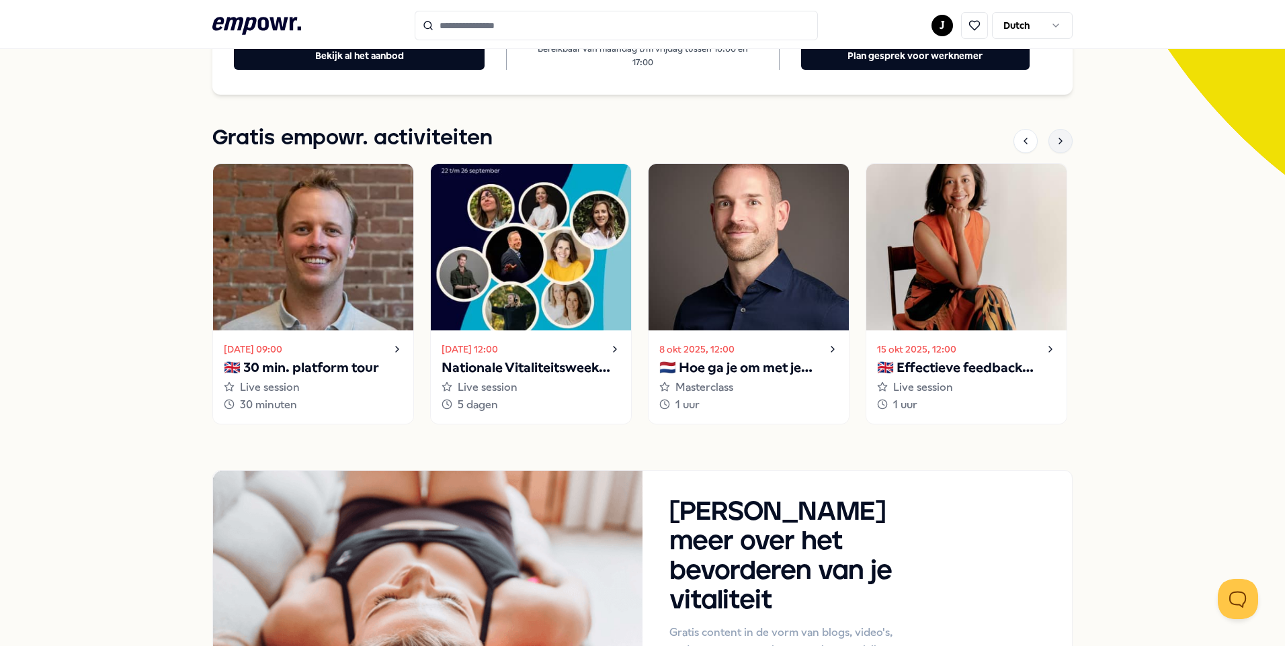
click at [1055, 140] on icon at bounding box center [1060, 141] width 11 height 11
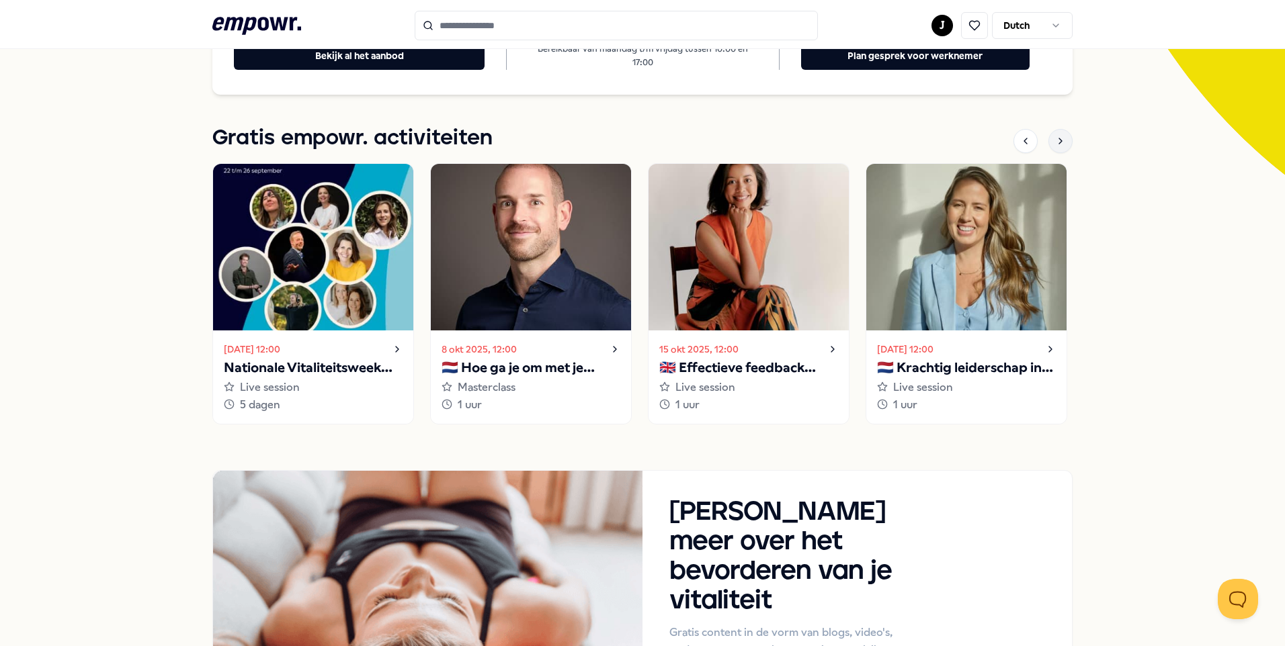
click at [1055, 140] on icon at bounding box center [1060, 141] width 11 height 11
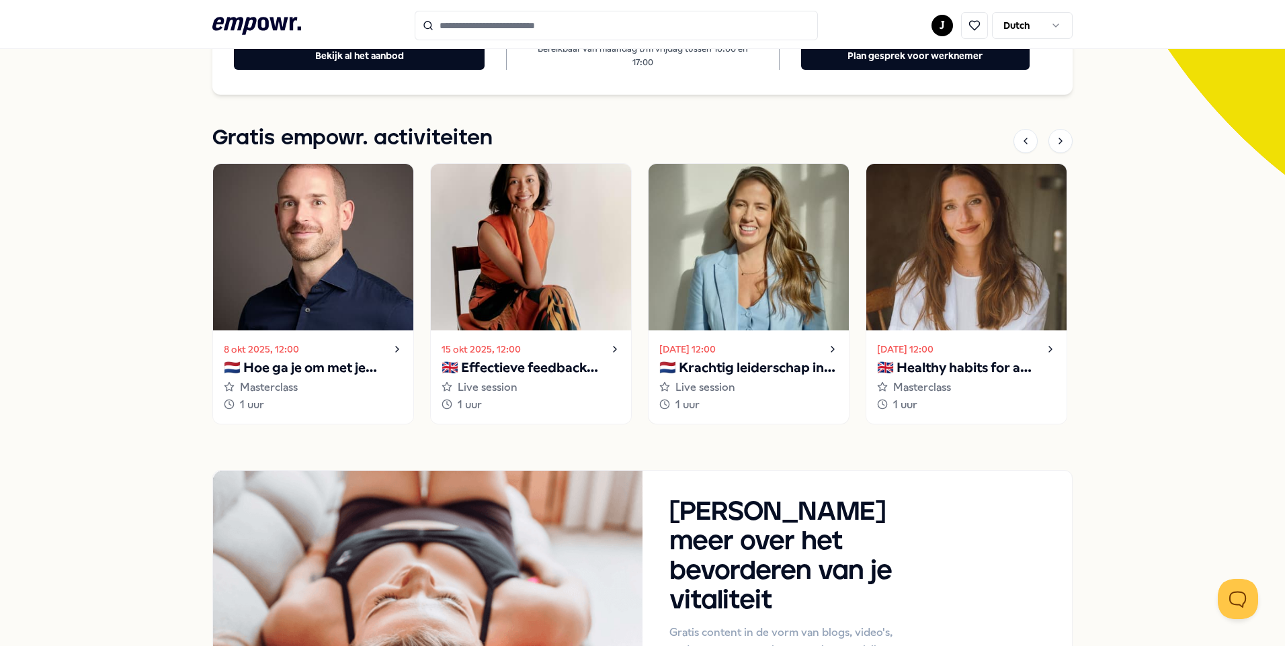
click at [733, 367] on p "🇳🇱 Krachtig leiderschap in uitdagende situaties" at bounding box center [748, 368] width 179 height 22
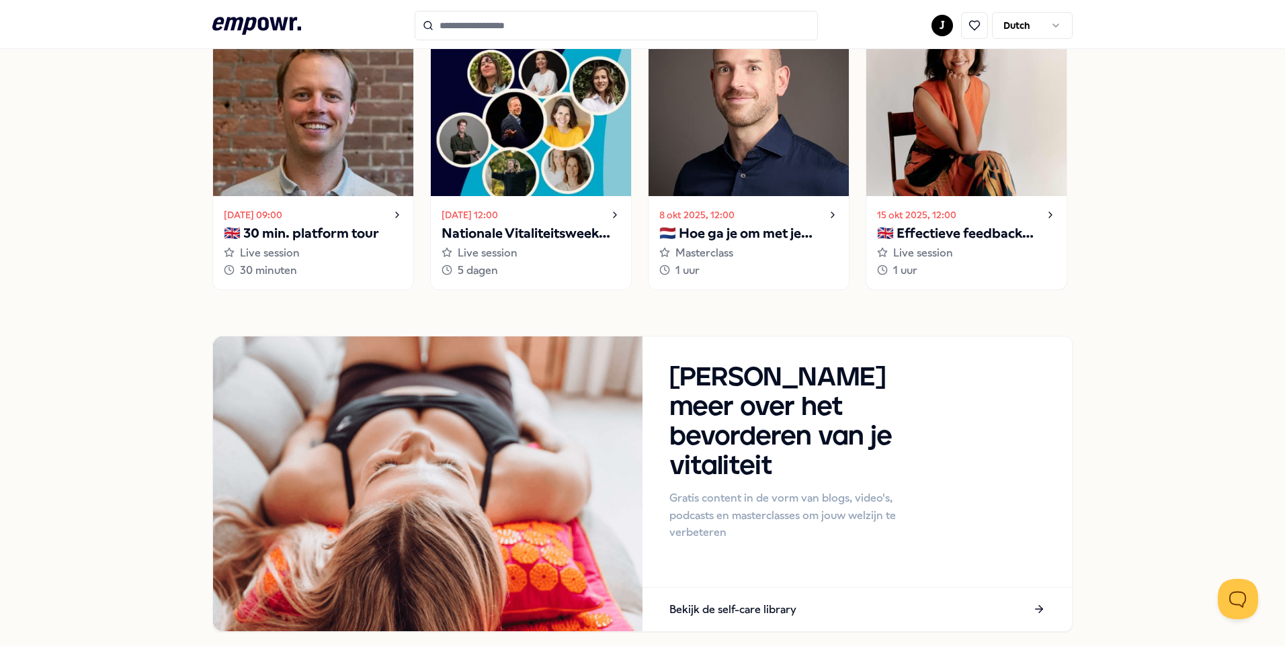
scroll to position [336, 0]
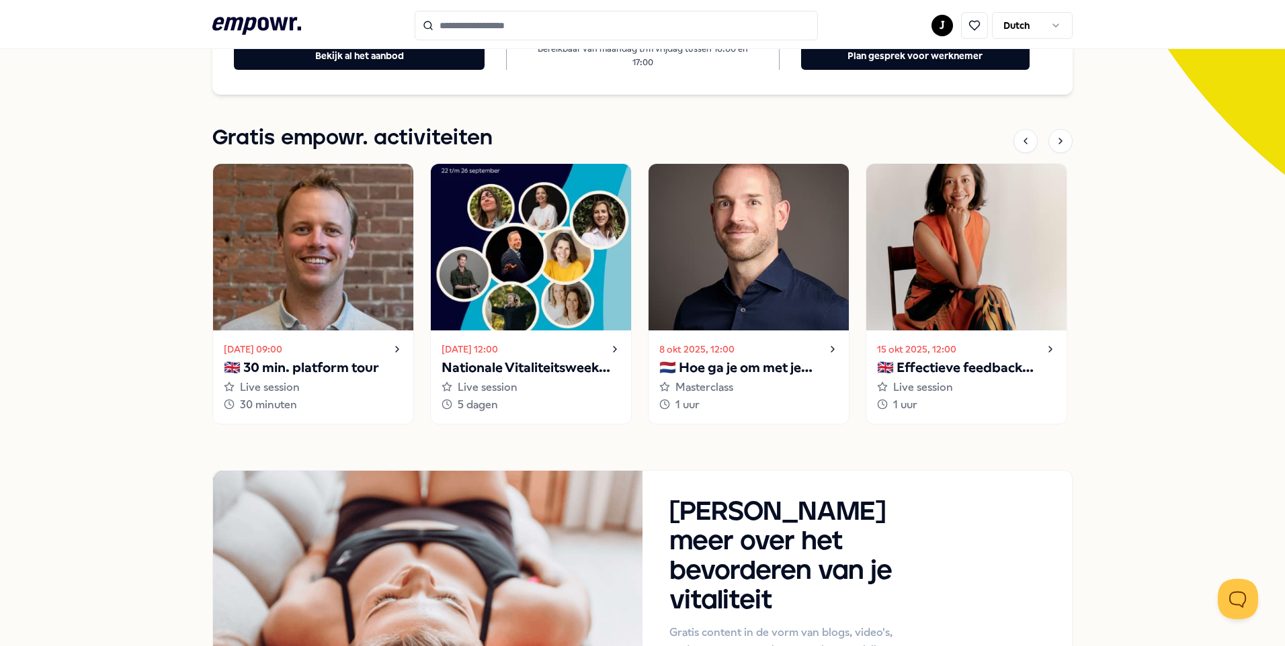
click at [1056, 155] on div "Gratis empowr. activiteiten" at bounding box center [642, 141] width 860 height 28
click at [1059, 146] on icon at bounding box center [1060, 141] width 11 height 11
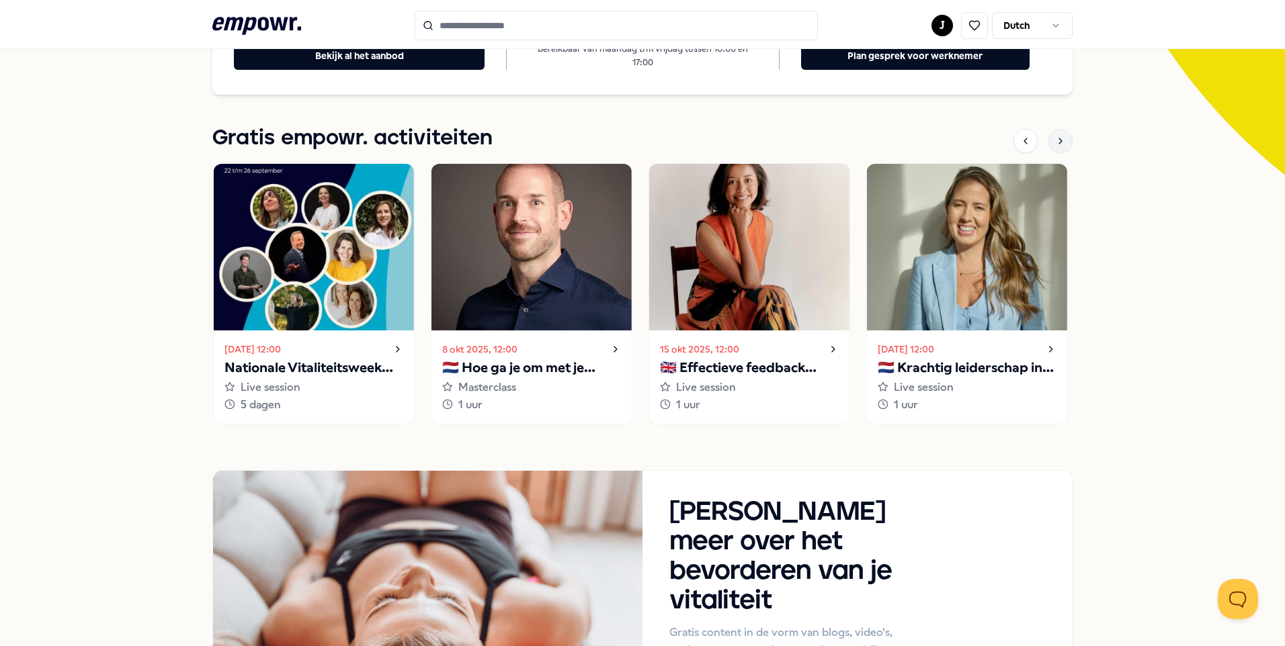
click at [1060, 145] on icon at bounding box center [1060, 141] width 11 height 11
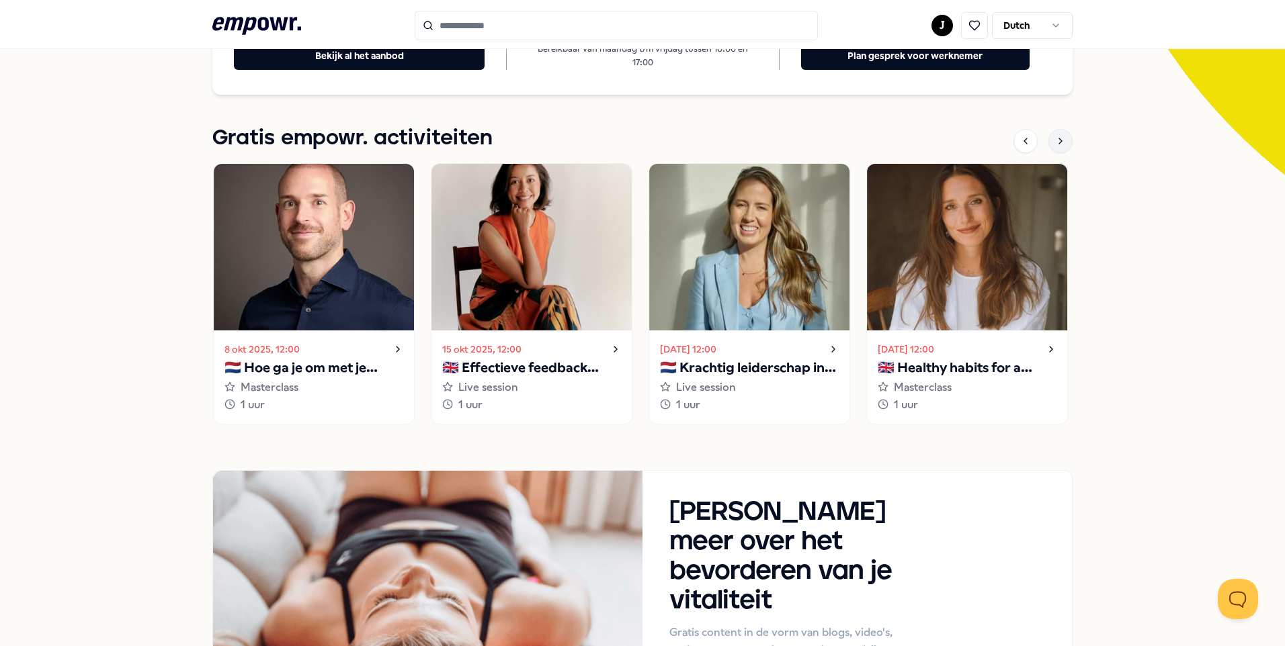
click at [1060, 145] on icon at bounding box center [1060, 141] width 11 height 11
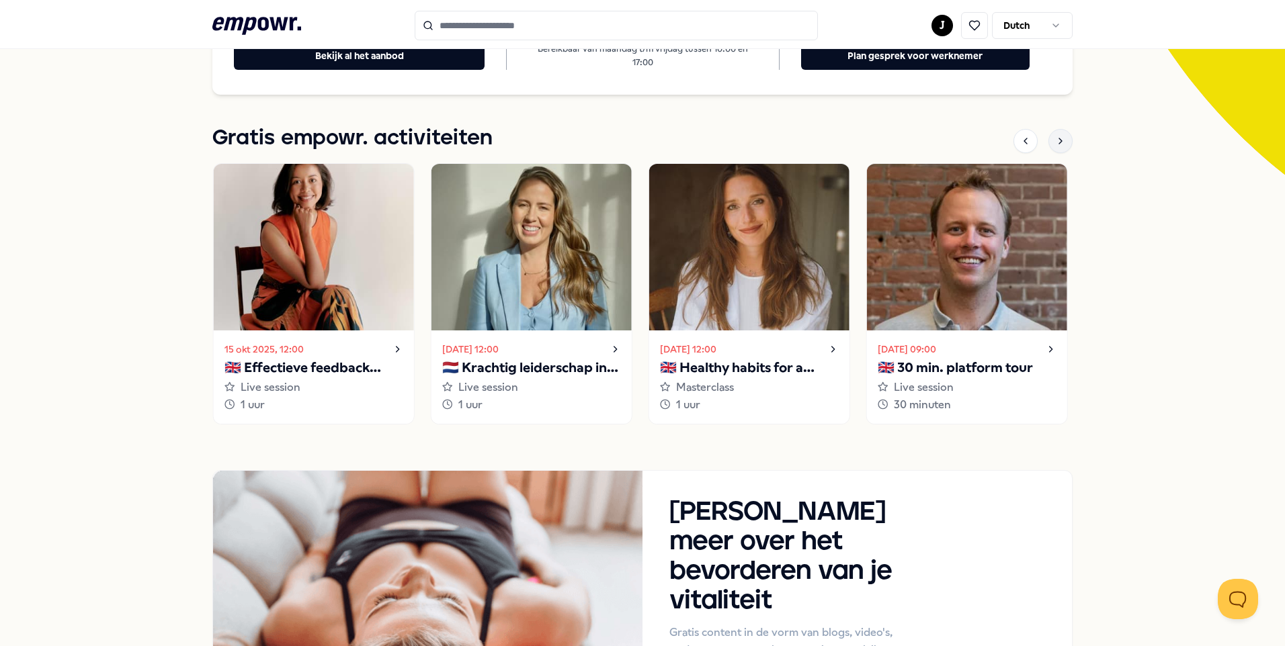
click at [1060, 145] on icon at bounding box center [1060, 141] width 11 height 11
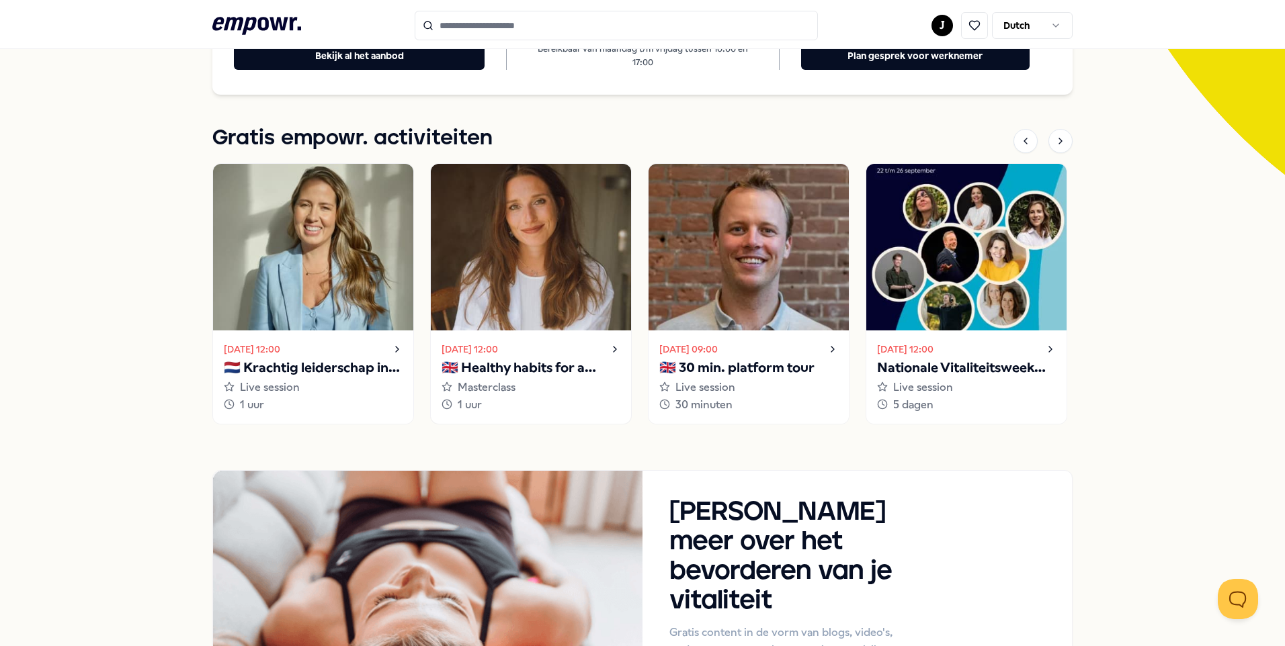
click at [503, 369] on p "🇬🇧 Healthy habits for a stress-free start to the year" at bounding box center [530, 368] width 179 height 22
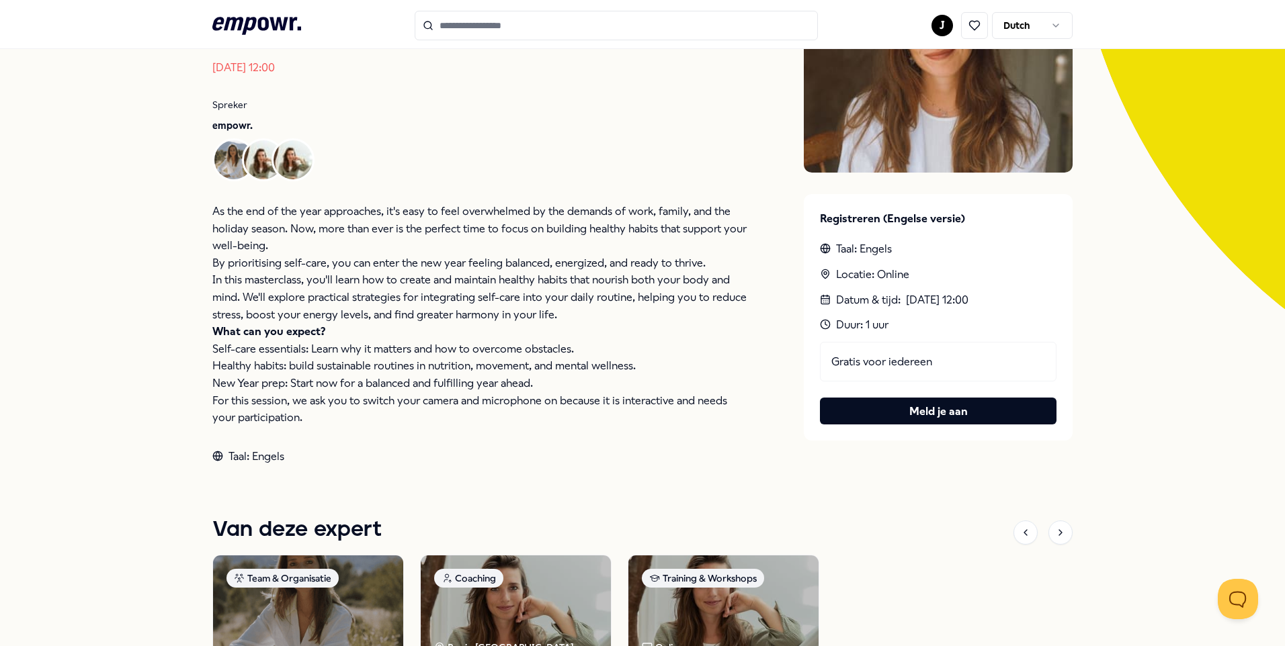
scroll to position [67, 0]
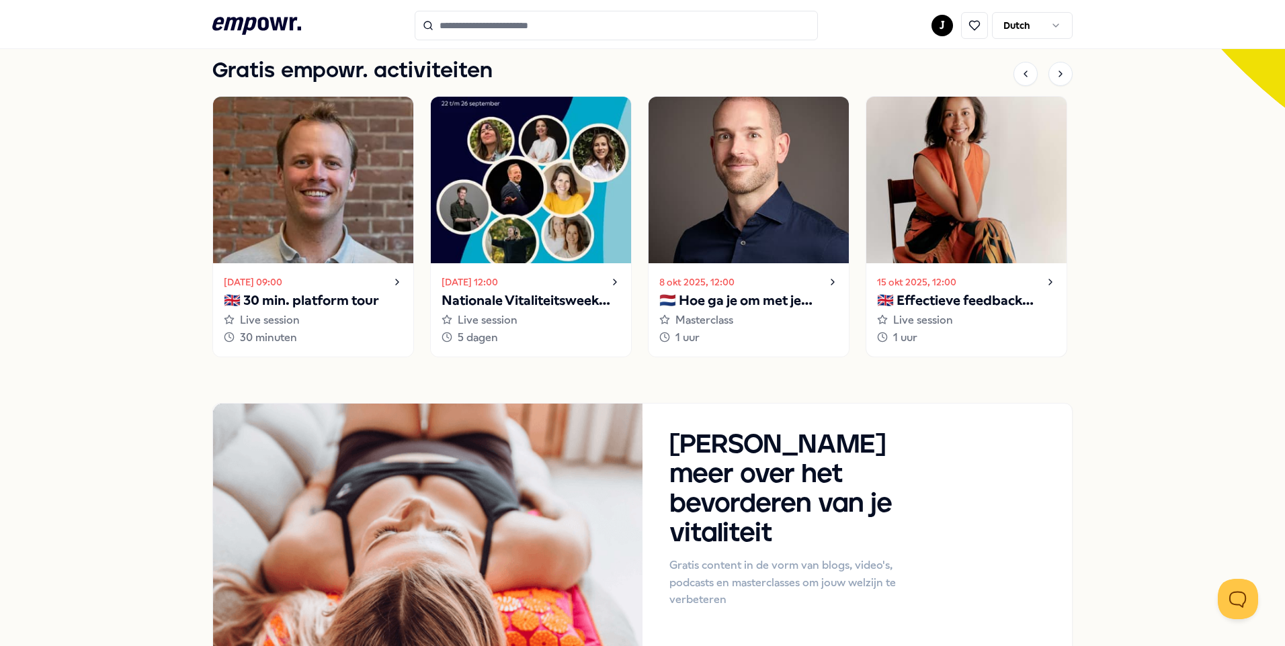
scroll to position [336, 0]
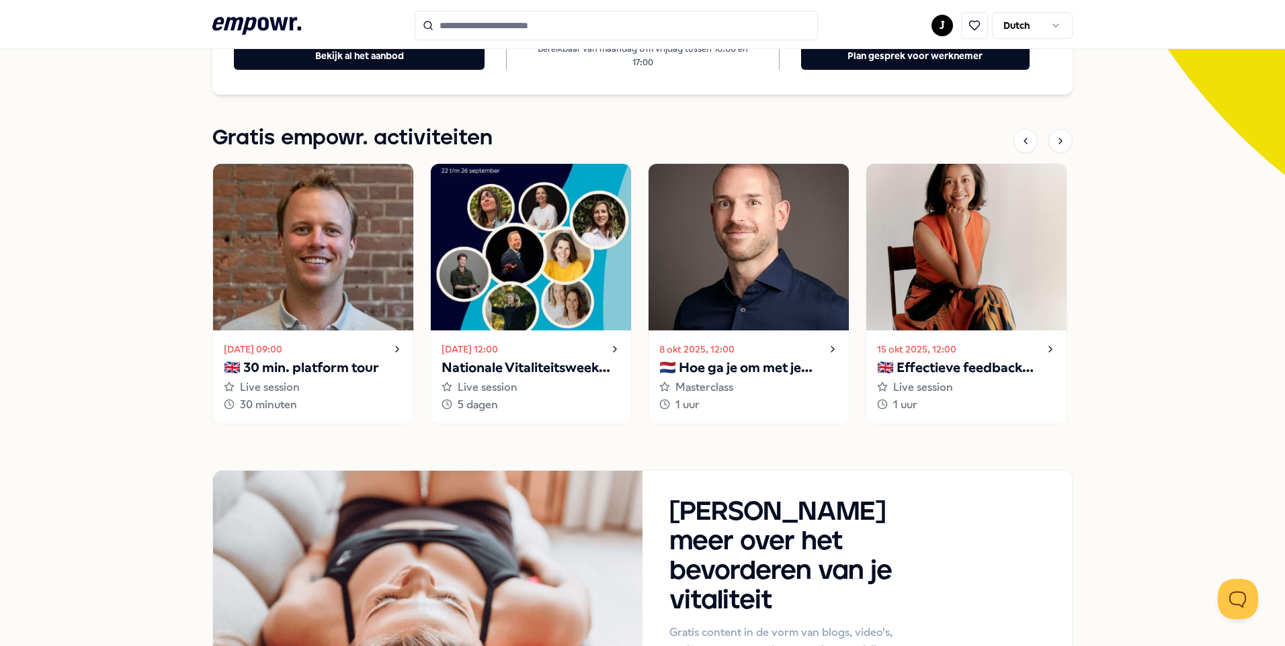
click at [1050, 153] on div at bounding box center [1042, 141] width 59 height 24
click at [1055, 142] on icon at bounding box center [1060, 141] width 11 height 11
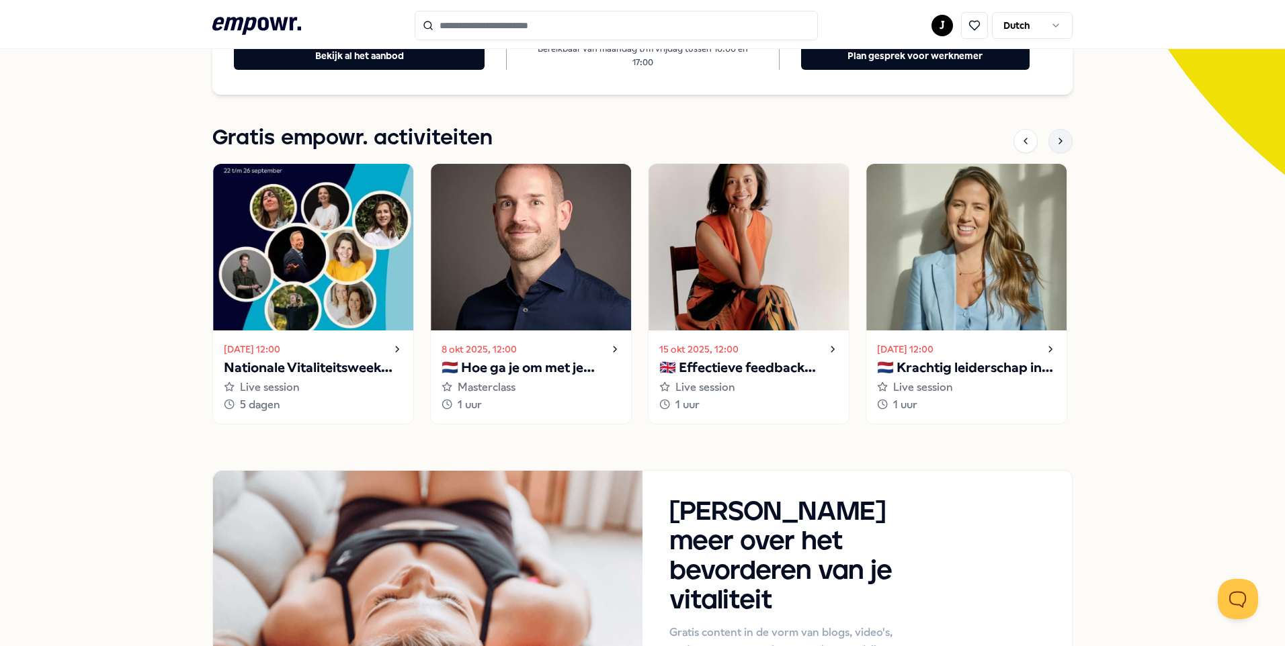
click at [1055, 142] on icon at bounding box center [1060, 141] width 11 height 11
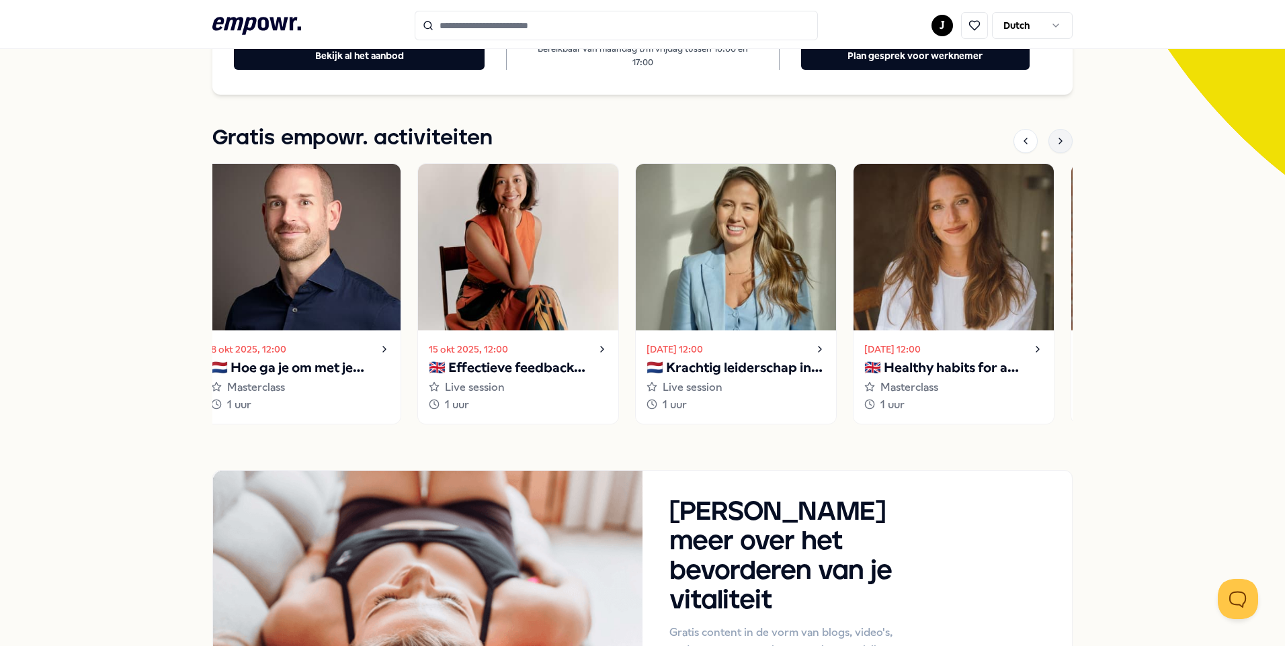
click at [1055, 142] on icon at bounding box center [1060, 141] width 11 height 11
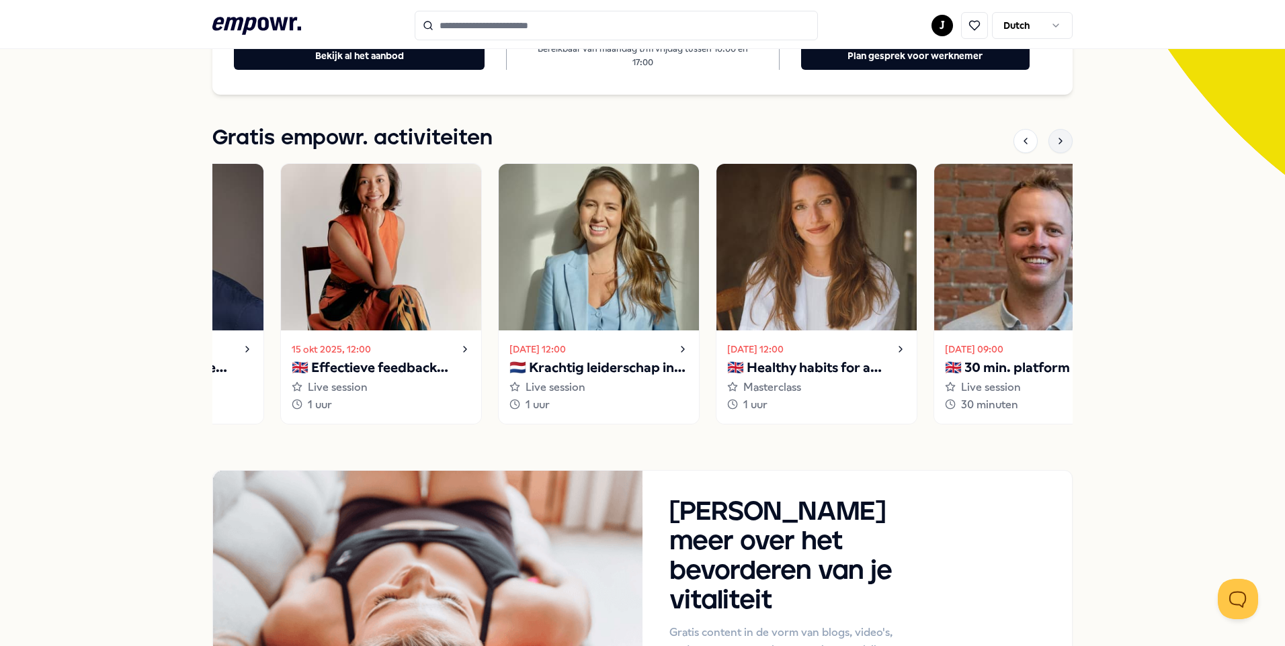
click at [1055, 142] on icon at bounding box center [1060, 141] width 11 height 11
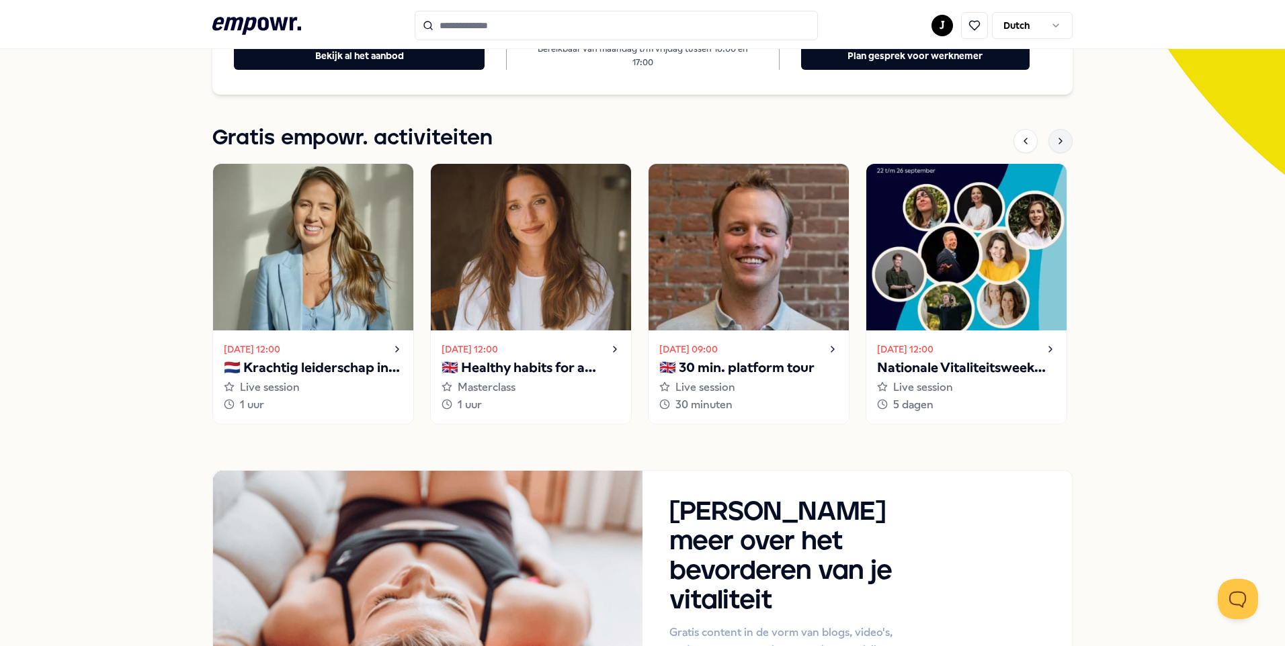
click at [1055, 142] on icon at bounding box center [1060, 141] width 11 height 11
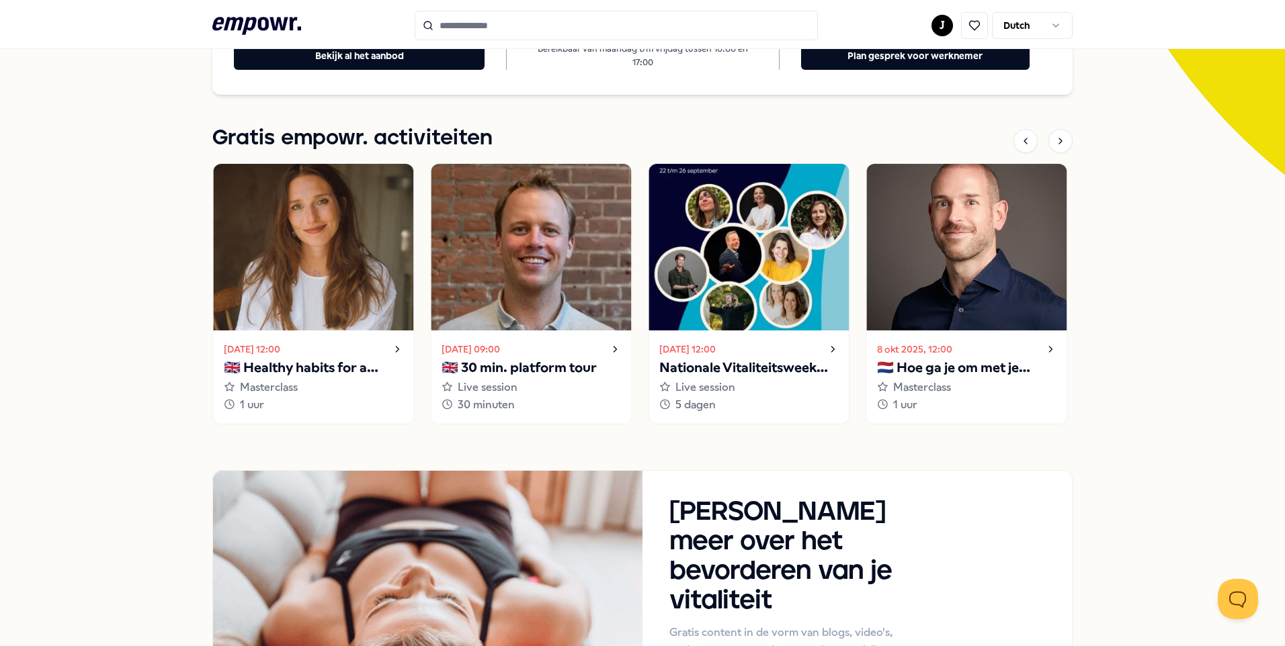
click at [784, 361] on p "Nationale Vitaliteitsweek 2025" at bounding box center [748, 368] width 179 height 22
